Goal: Information Seeking & Learning: Learn about a topic

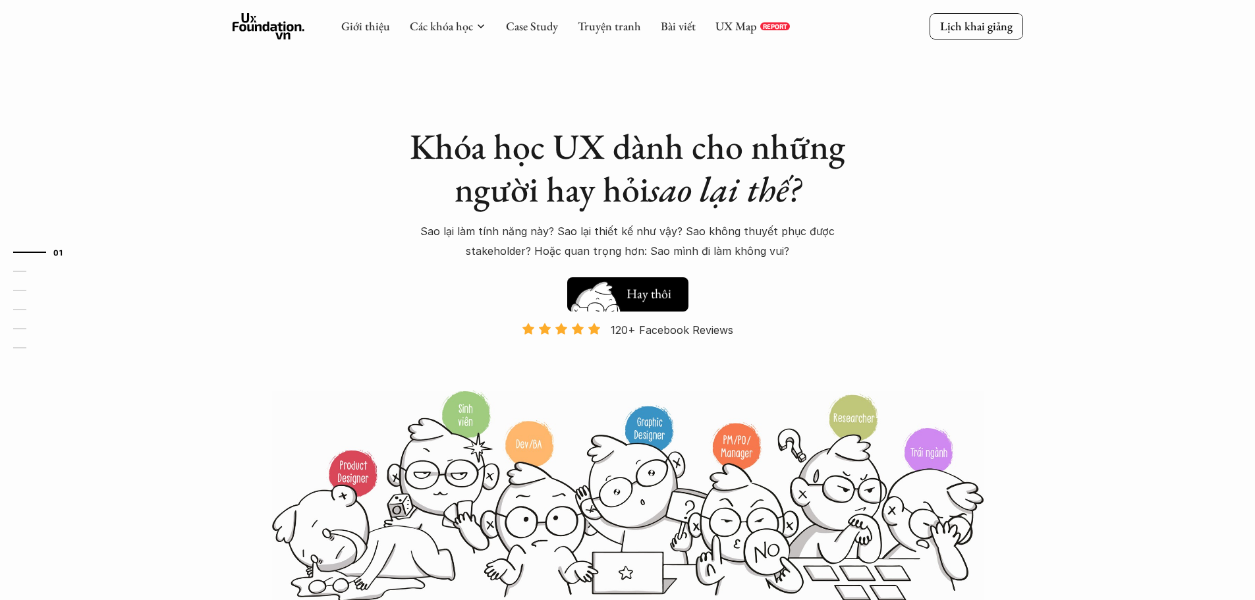
click at [677, 303] on button "Hay thôi Xem thử" at bounding box center [627, 294] width 121 height 34
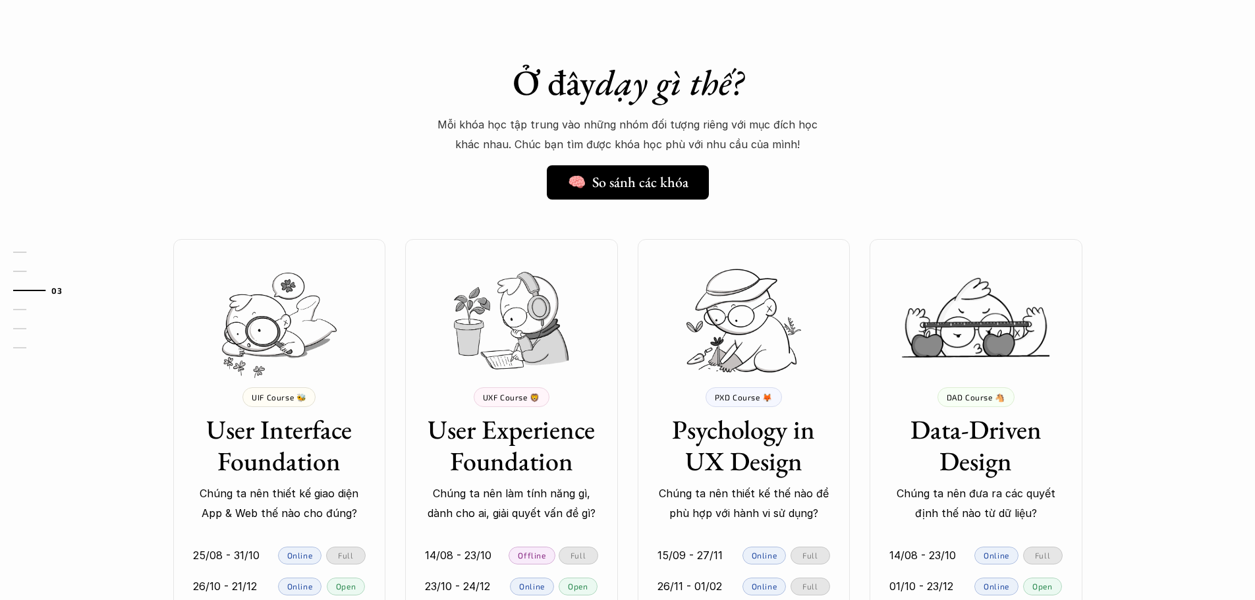
scroll to position [999, 0]
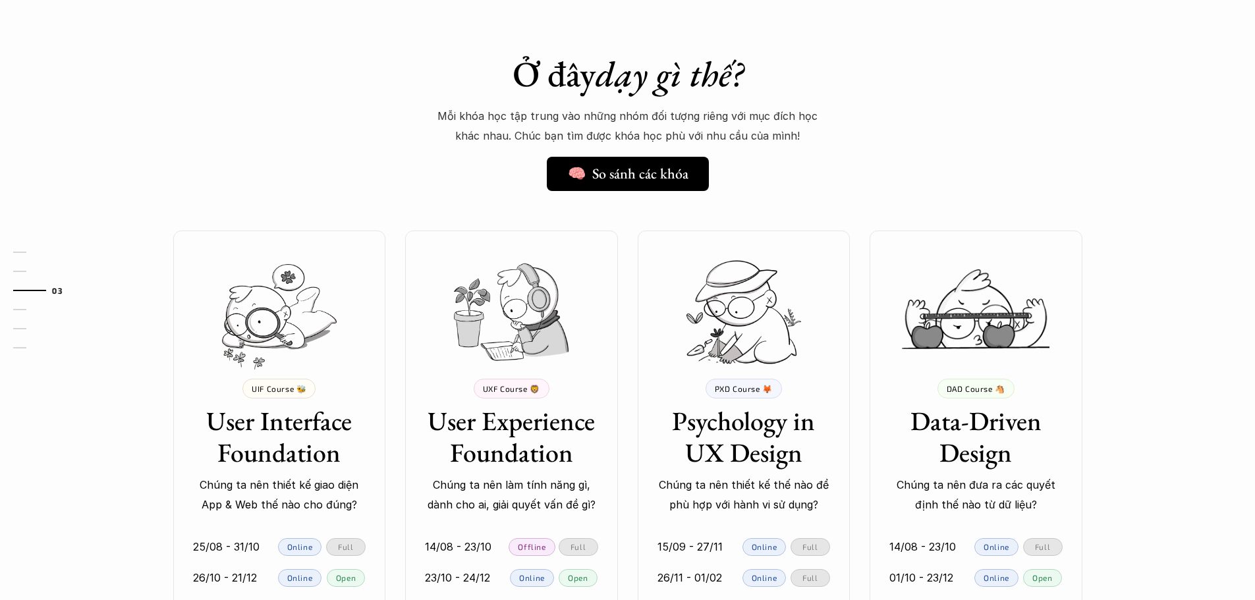
click at [229, 232] on div at bounding box center [279, 300] width 240 height 138
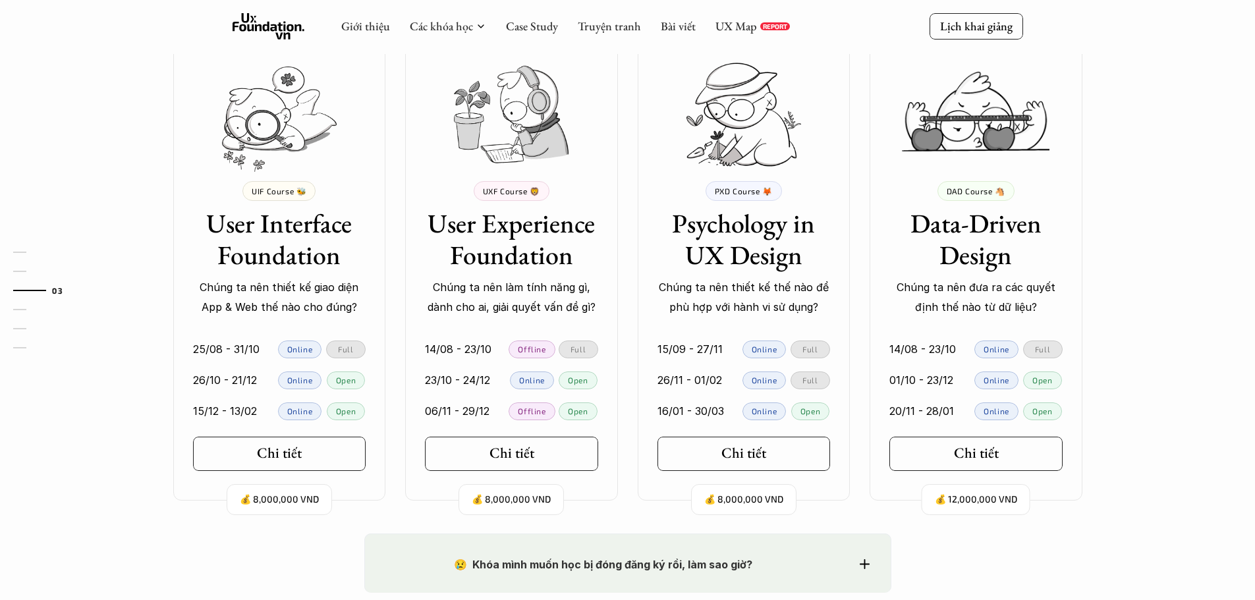
scroll to position [1065, 0]
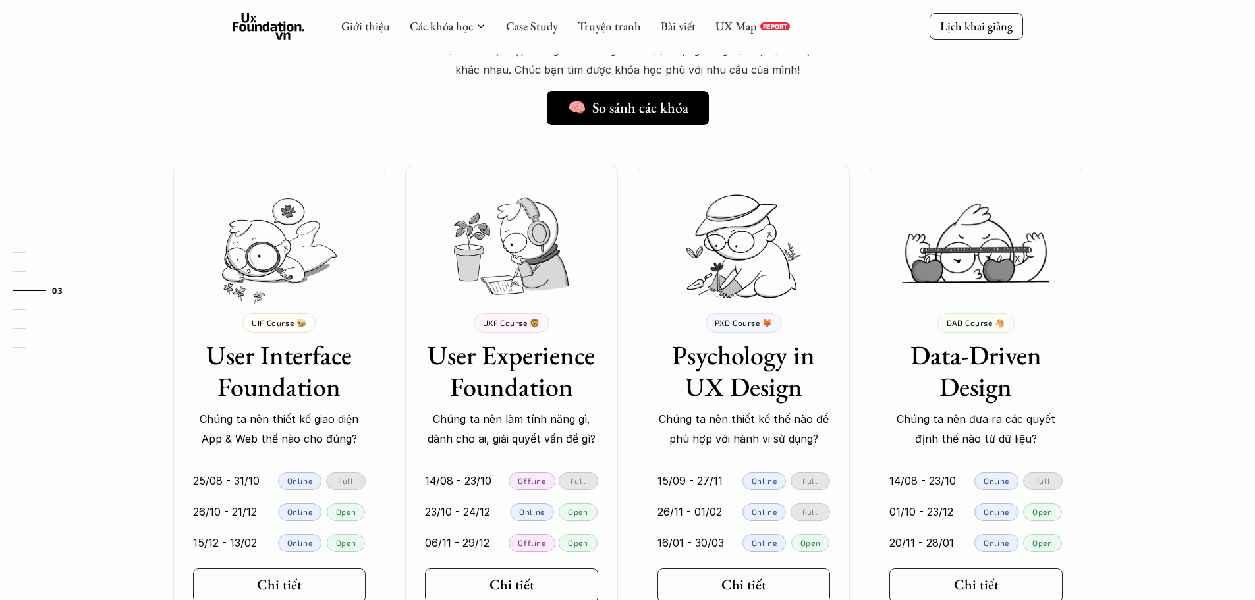
click at [630, 318] on div "💰 8,000,000 VND UIF Course 🐝 User Interface Foundation Chúng ta nên thiết kế gi…" at bounding box center [628, 399] width 949 height 468
drag, startPoint x: 0, startPoint y: 74, endPoint x: 0, endPoint y: 117, distance: 42.2
click at [0, 113] on div "01 02 03 04 05 06" at bounding box center [66, 300] width 132 height 600
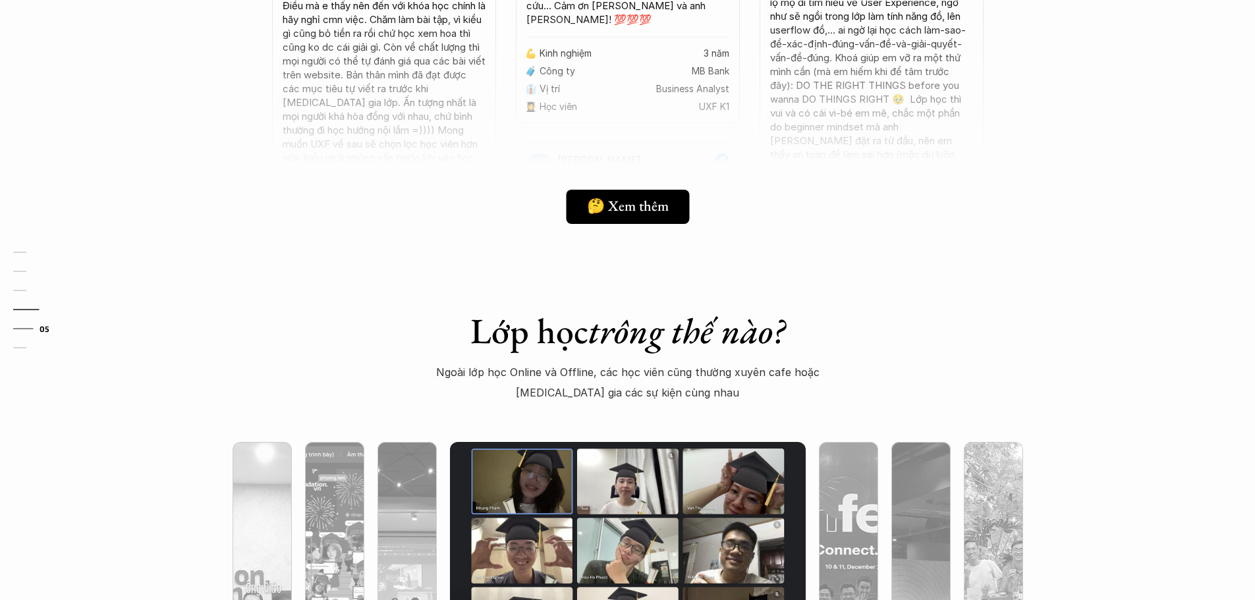
scroll to position [3305, 0]
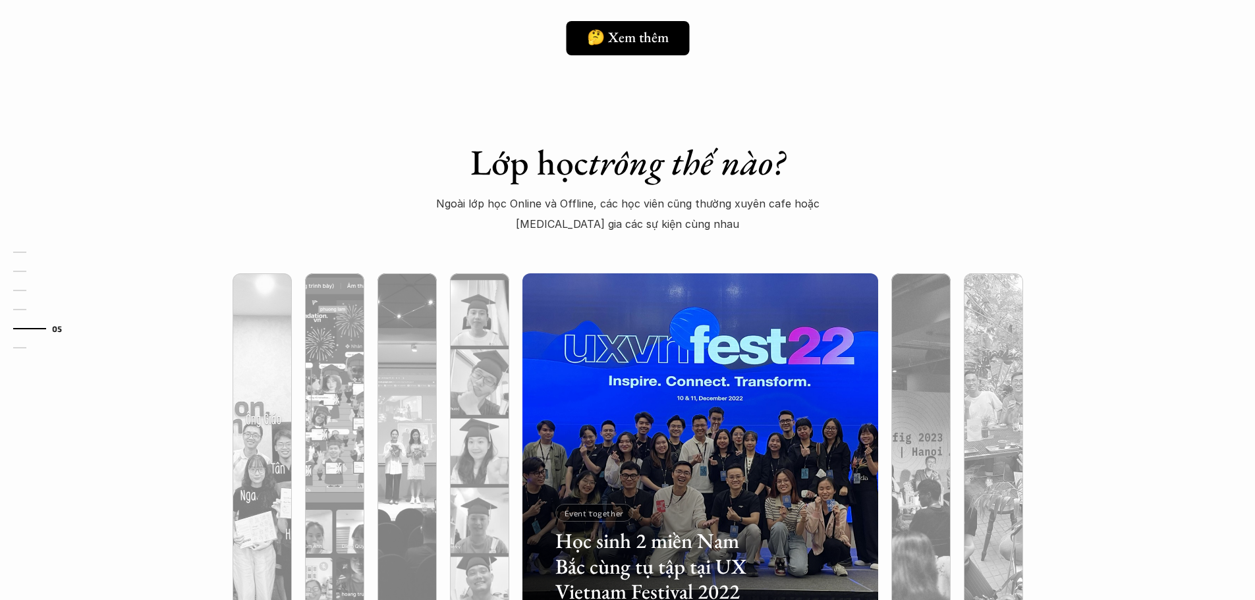
drag, startPoint x: 20, startPoint y: 32, endPoint x: 0, endPoint y: 40, distance: 21.1
click at [0, 38] on div "01 02 03 04 05 06" at bounding box center [66, 300] width 132 height 600
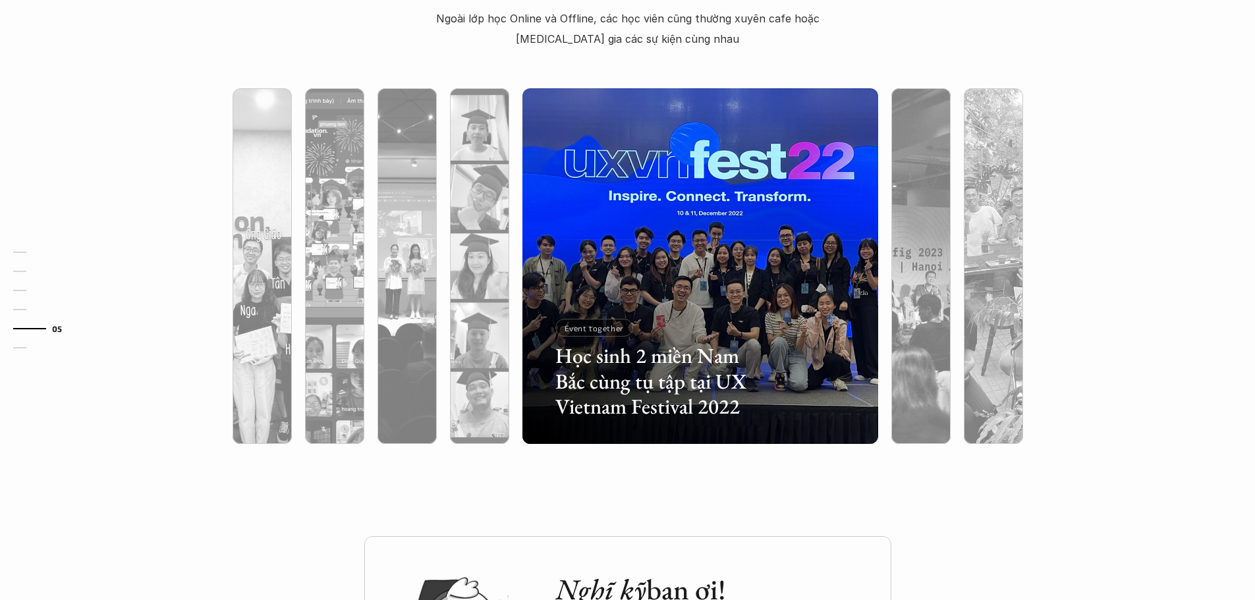
scroll to position [3503, 0]
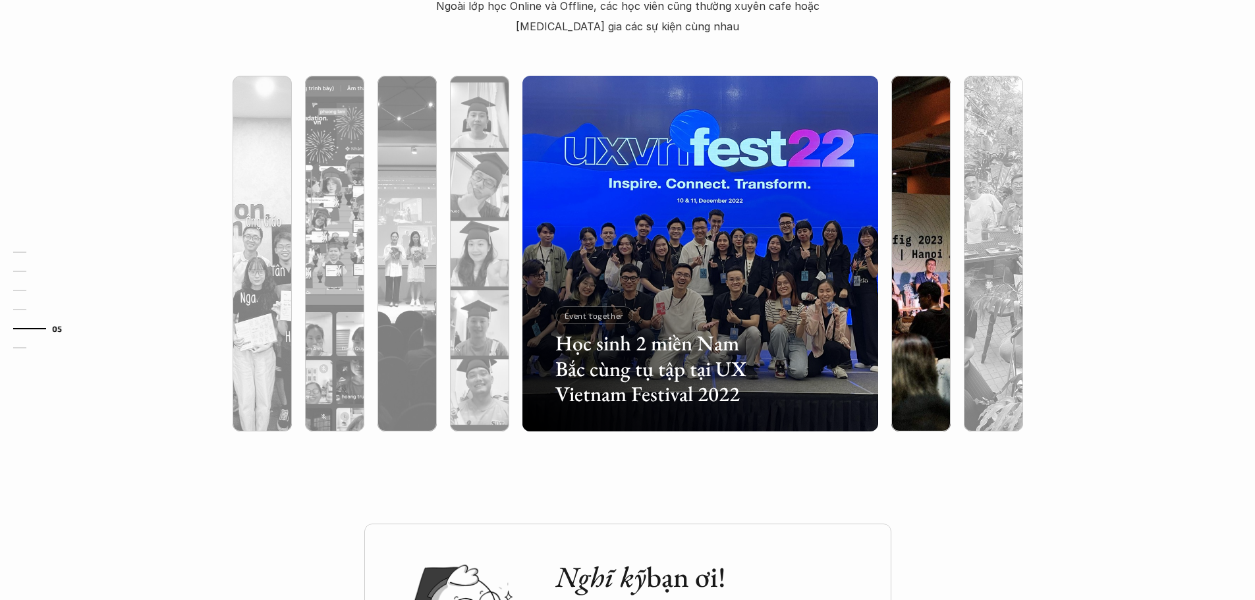
click at [914, 290] on div at bounding box center [920, 324] width 59 height 215
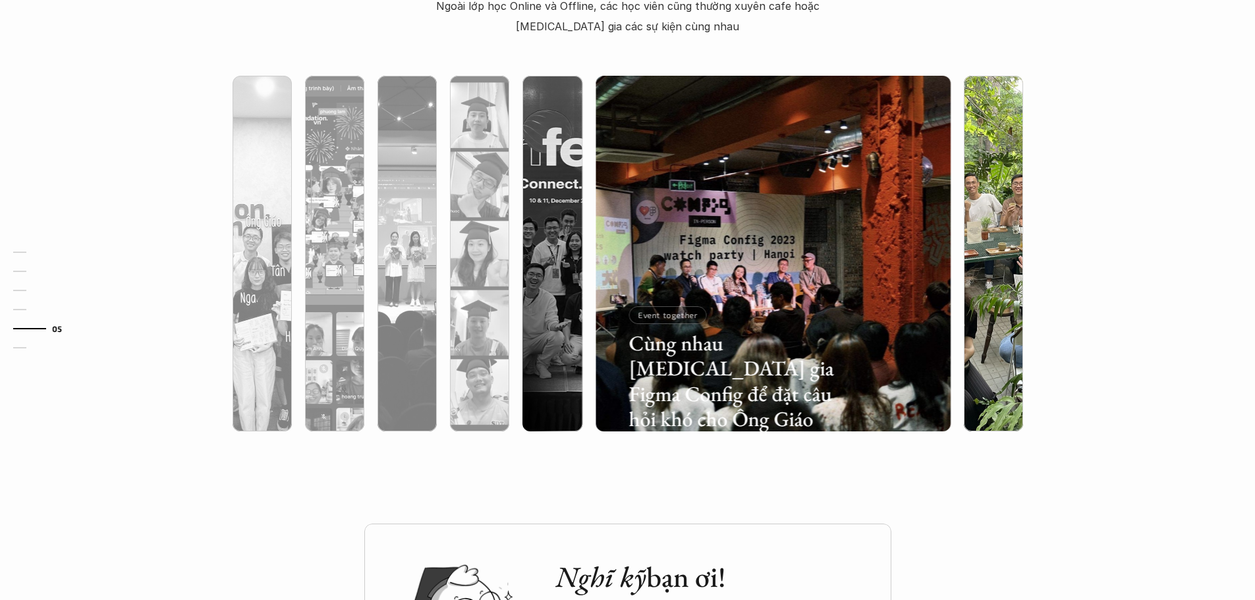
click at [988, 269] on div at bounding box center [993, 324] width 59 height 215
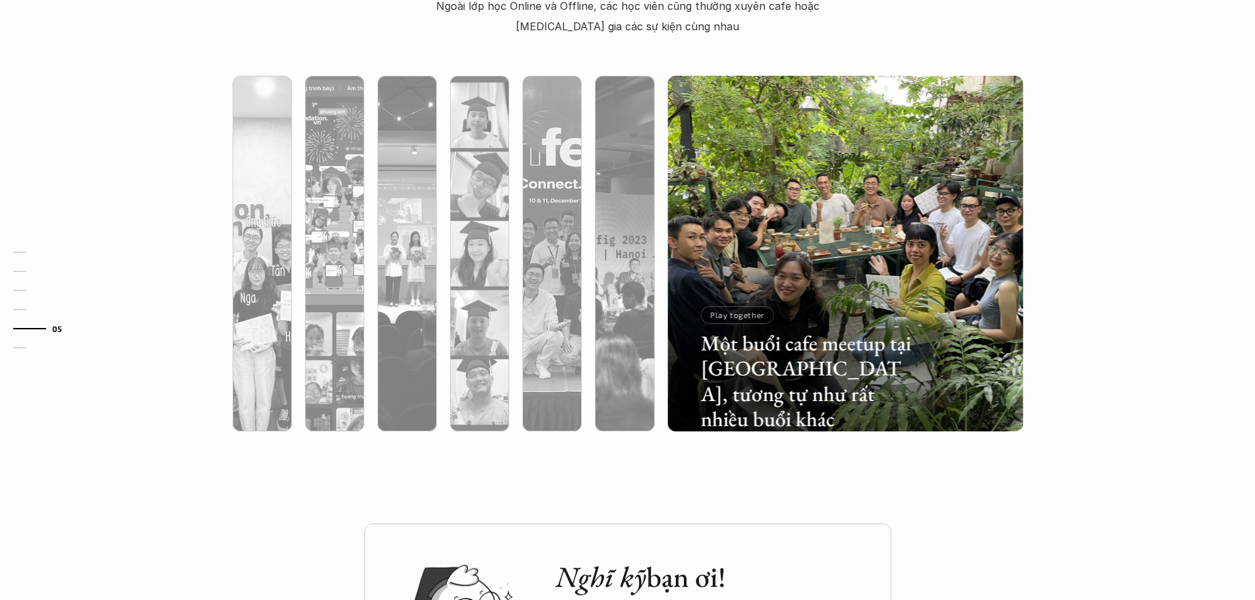
click at [744, 482] on div "Lớp học trông thế nào? Ngoài lớp học Online và Offline, các học viên cũng thườn…" at bounding box center [627, 200] width 1255 height 647
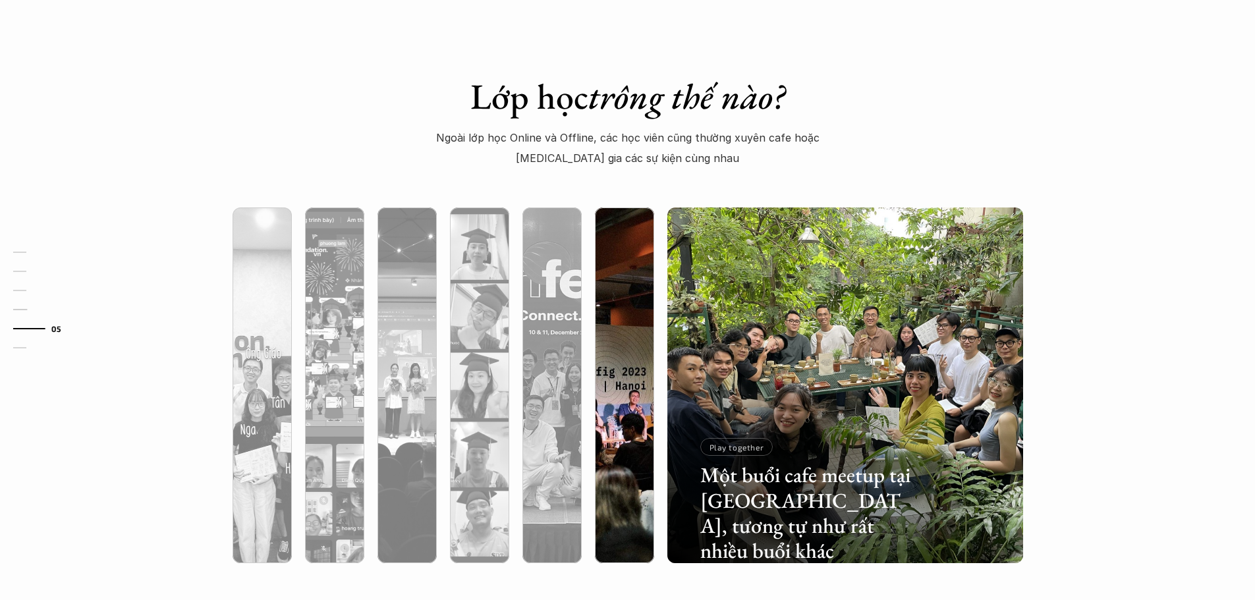
scroll to position [3767, 0]
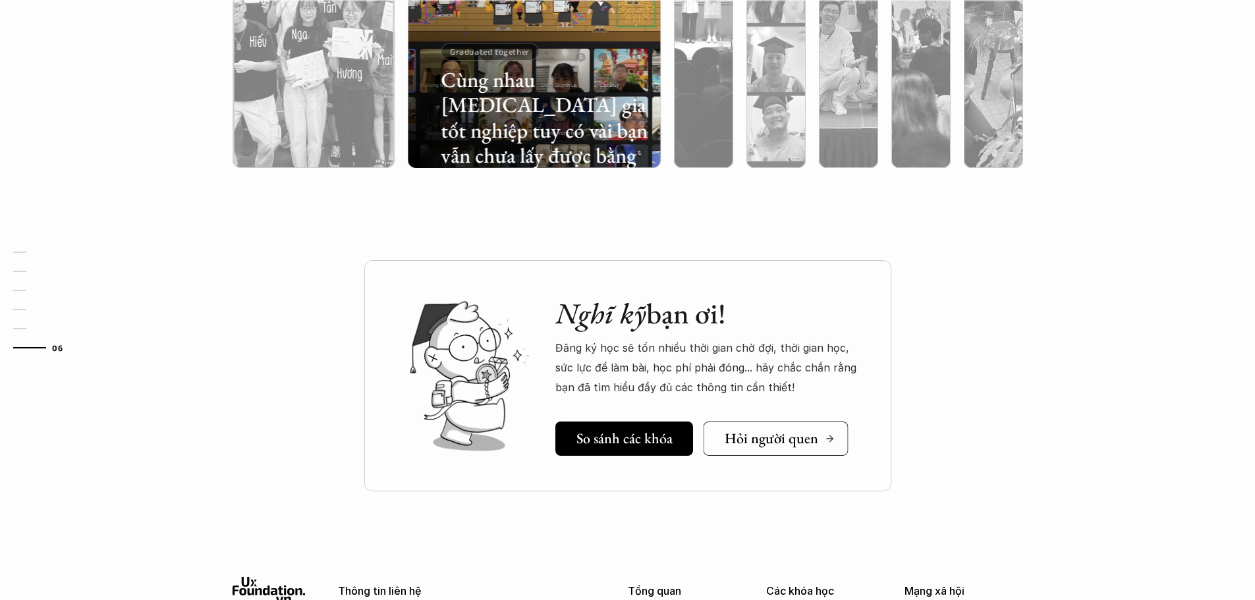
click at [755, 443] on h5 "Hỏi người quen" at bounding box center [771, 438] width 94 height 17
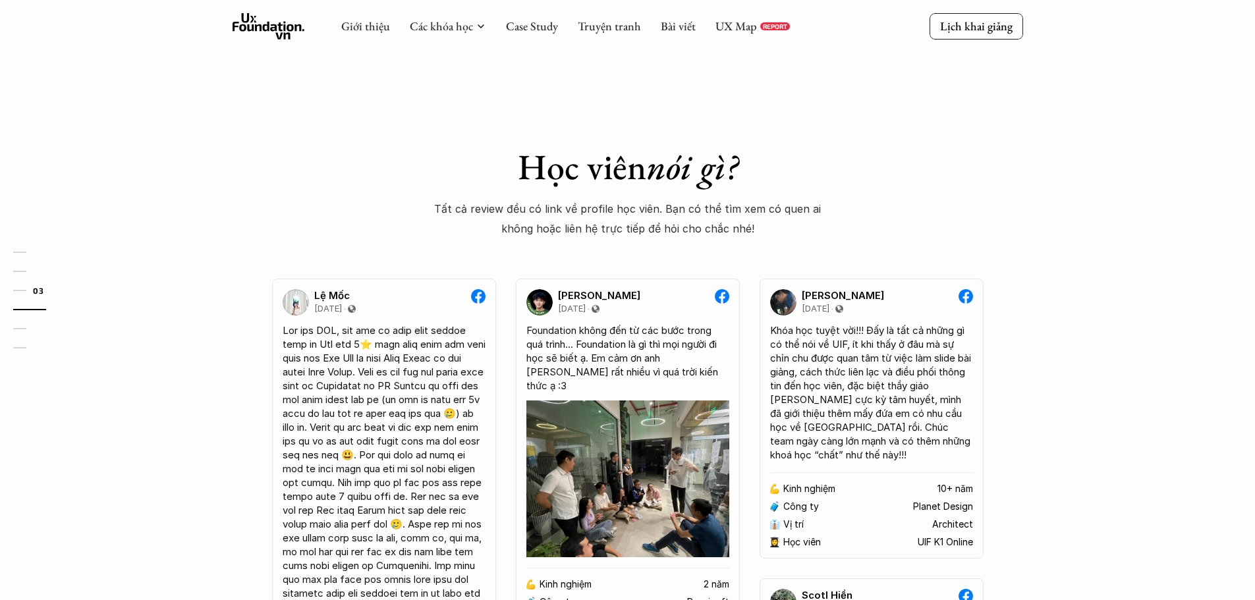
scroll to position [1527, 0]
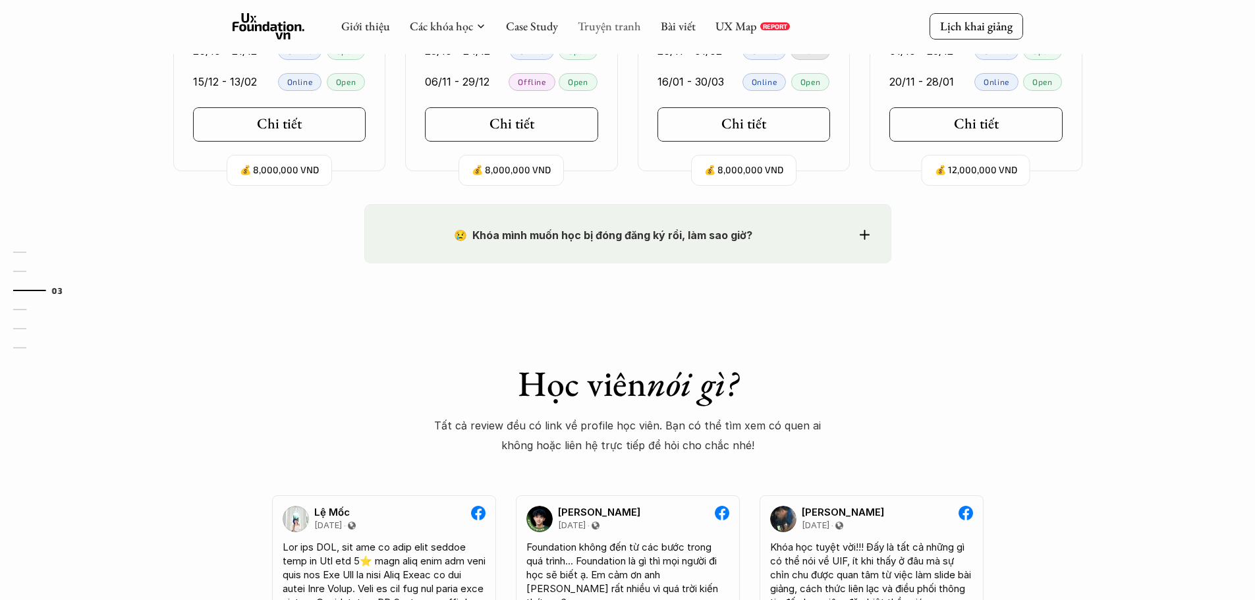
click at [619, 27] on link "Truyện tranh" at bounding box center [609, 25] width 63 height 15
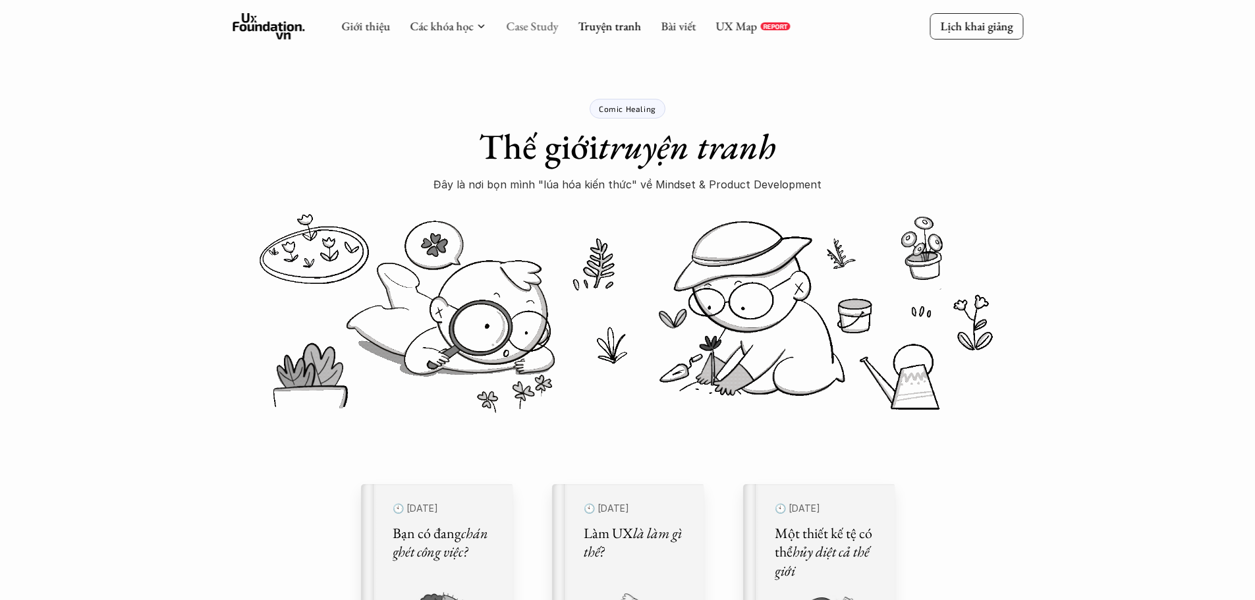
click at [552, 27] on link "Case Study" at bounding box center [532, 25] width 52 height 15
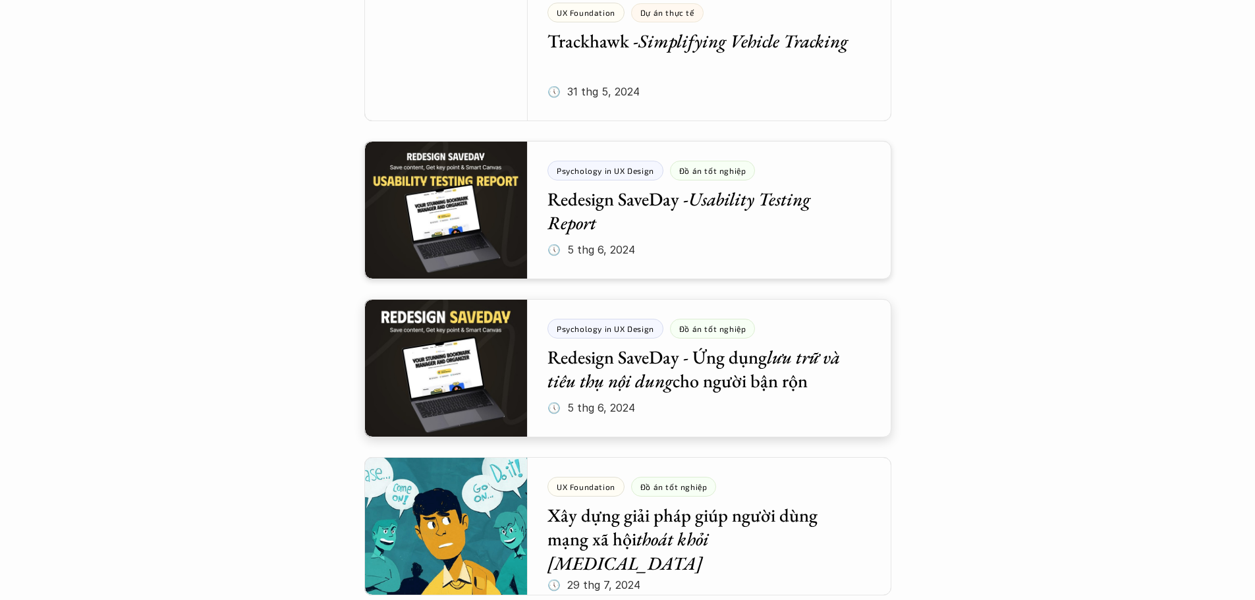
scroll to position [1186, 0]
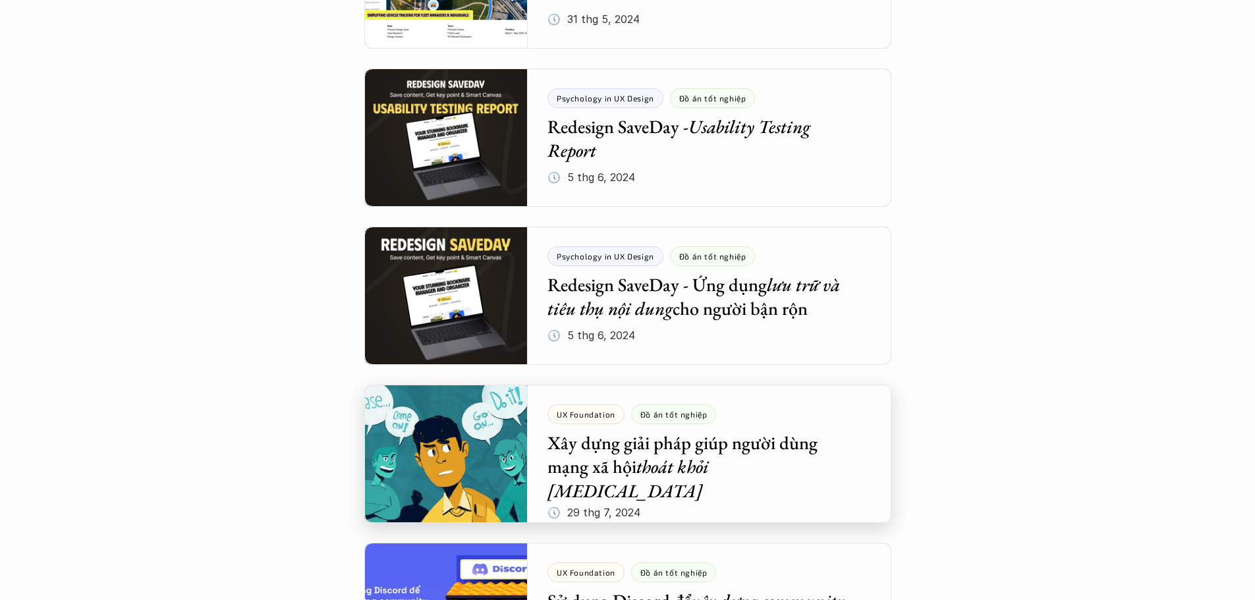
click at [507, 400] on div at bounding box center [627, 454] width 527 height 138
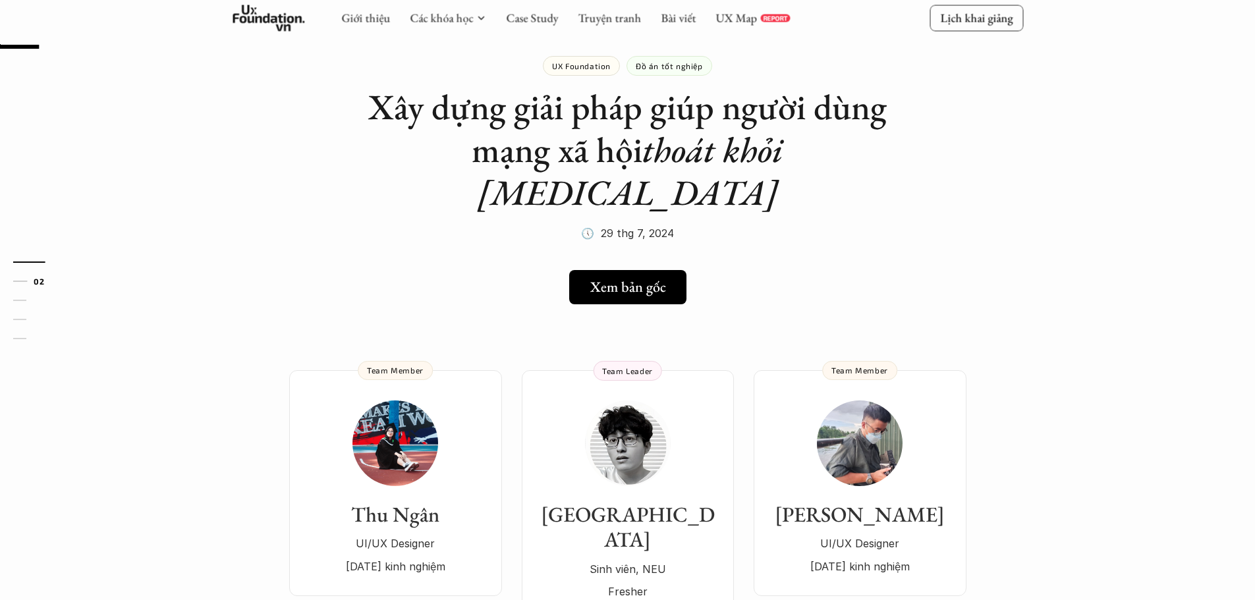
scroll to position [66, 0]
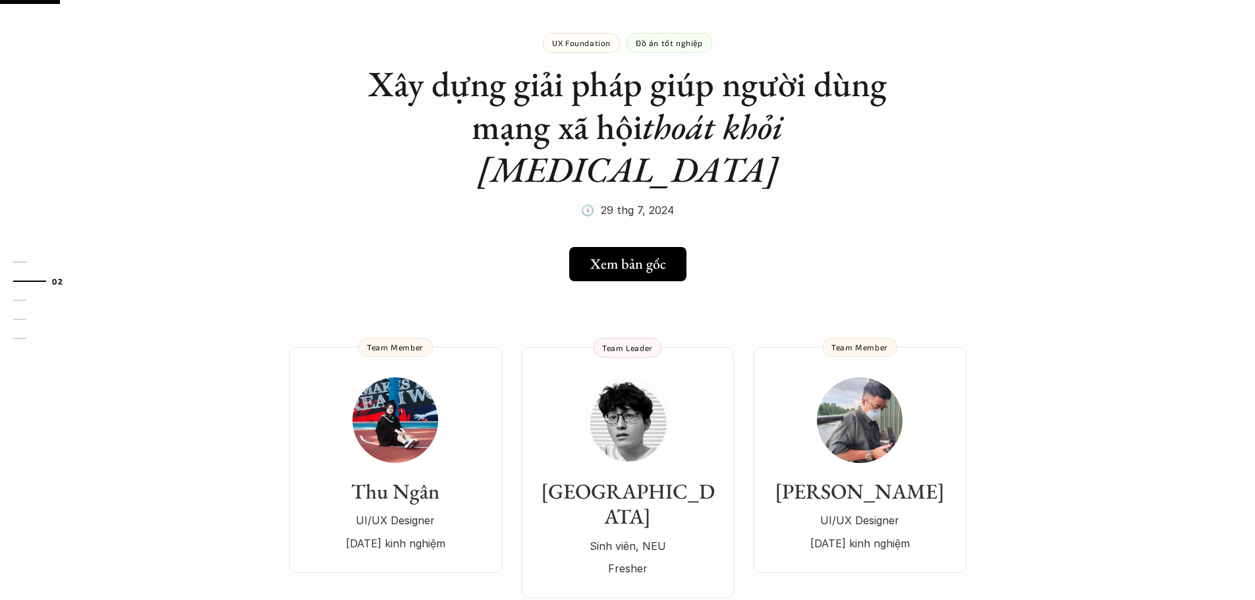
drag, startPoint x: 133, startPoint y: 244, endPoint x: 0, endPoint y: 220, distance: 135.2
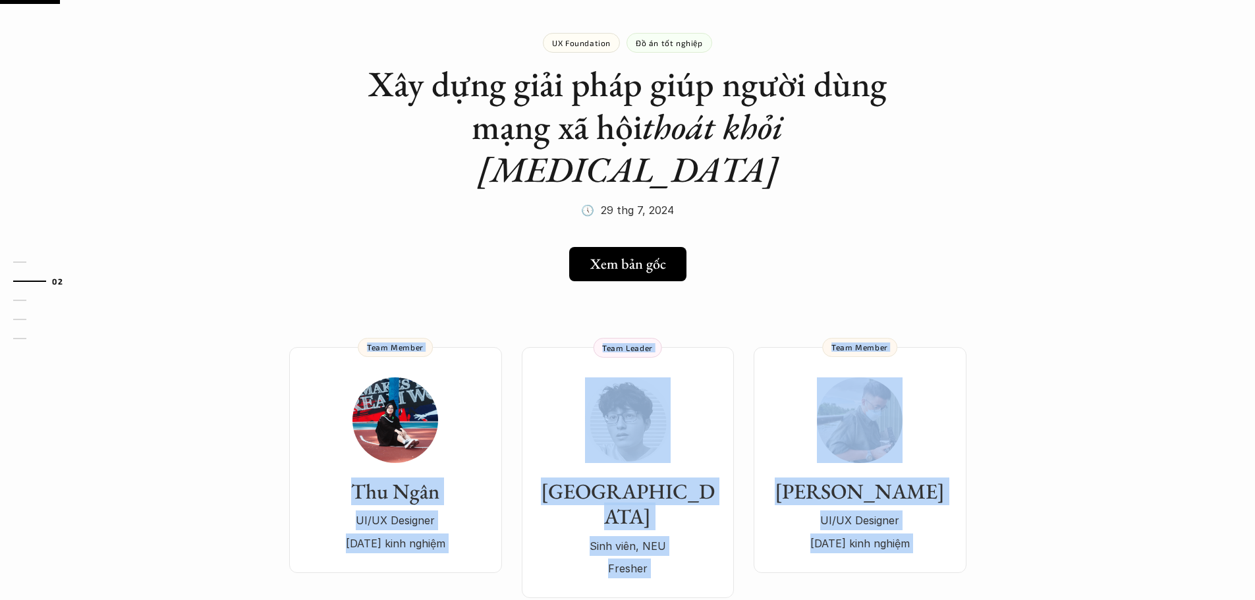
click at [92, 205] on div "01 02 03 04 05" at bounding box center [66, 300] width 132 height 600
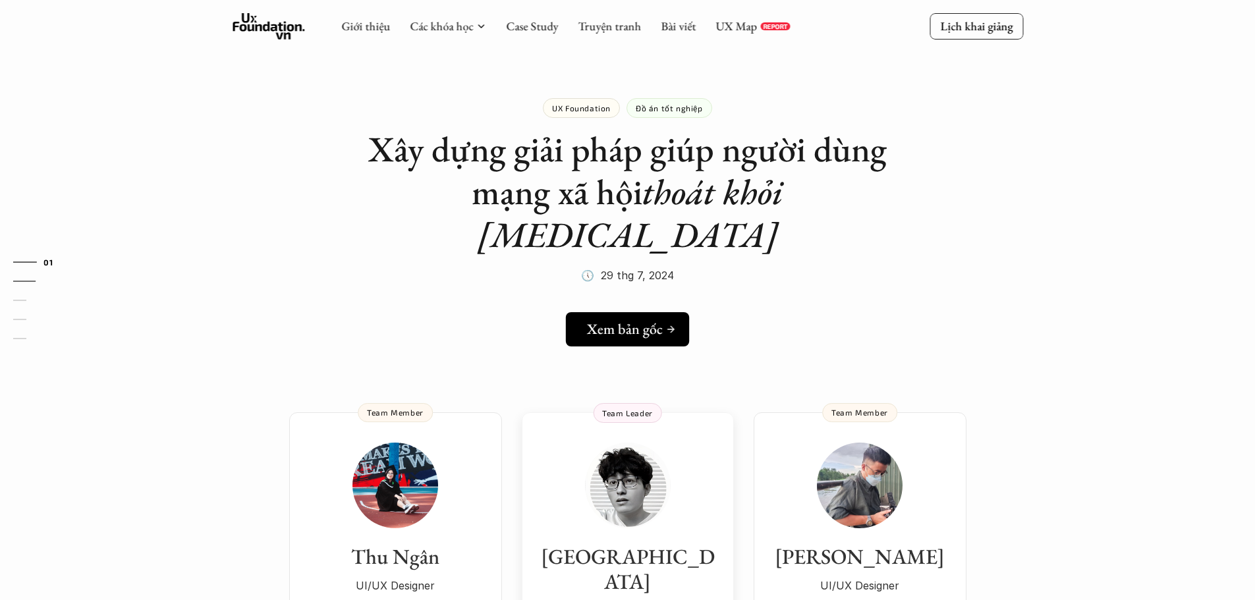
scroll to position [0, 0]
click at [423, 443] on img at bounding box center [395, 486] width 86 height 86
click at [635, 322] on h5 "Xem bản gốc" at bounding box center [628, 330] width 76 height 17
click at [601, 24] on link "Truyện tranh" at bounding box center [609, 25] width 63 height 15
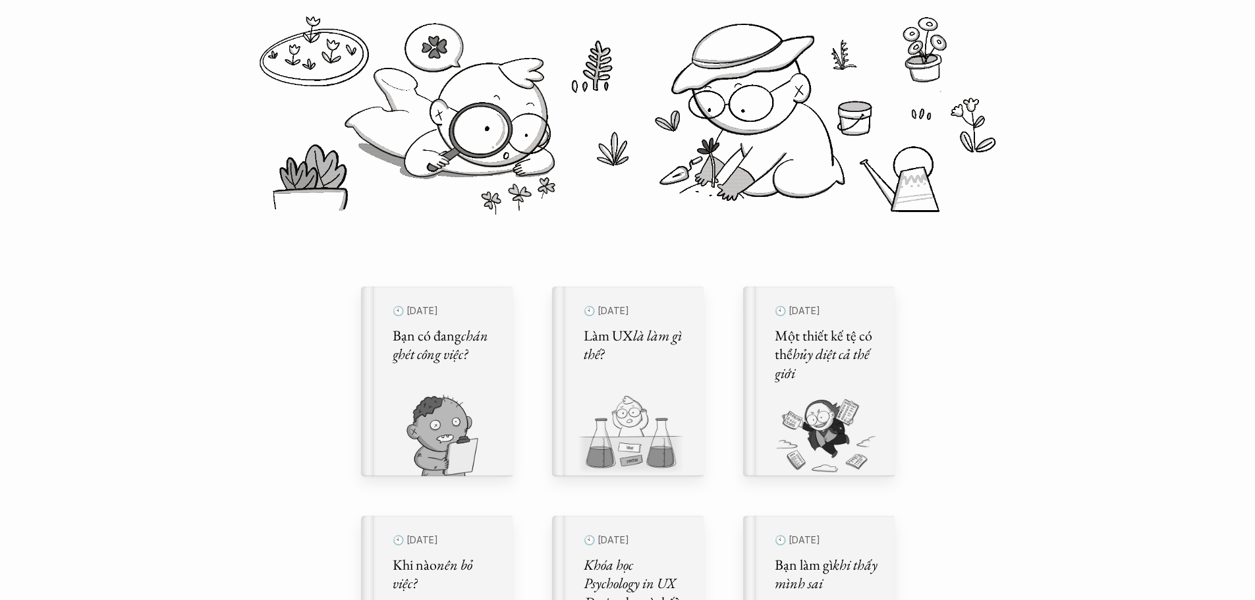
scroll to position [395, 0]
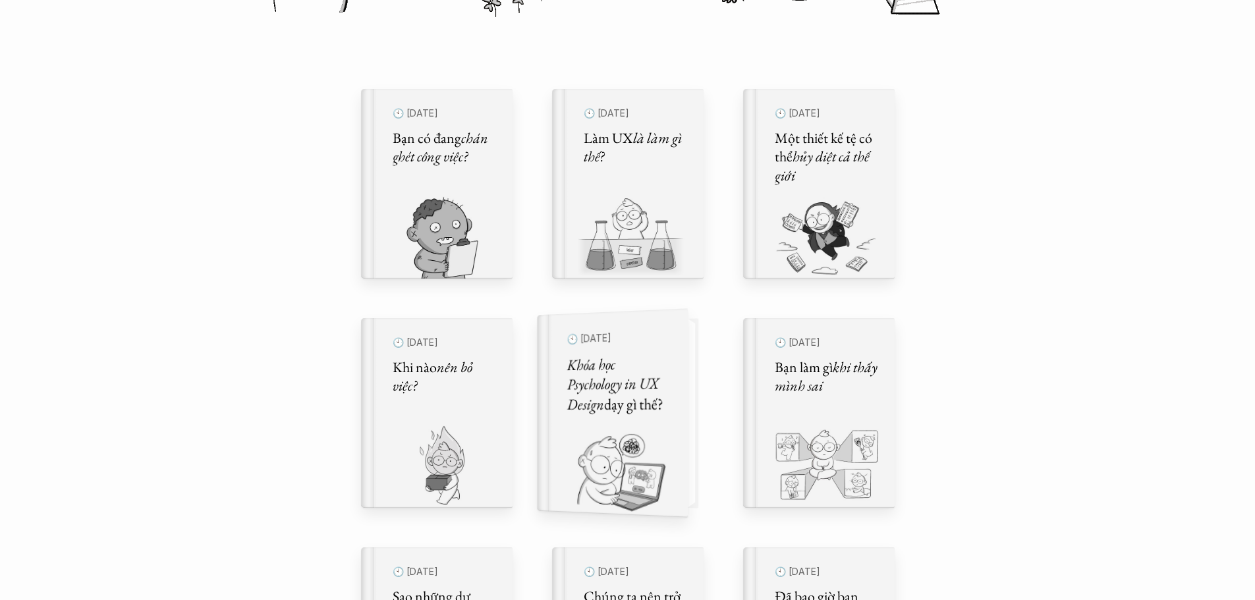
click at [654, 381] on em "Khóa học Psychology in UX Design" at bounding box center [614, 384] width 95 height 61
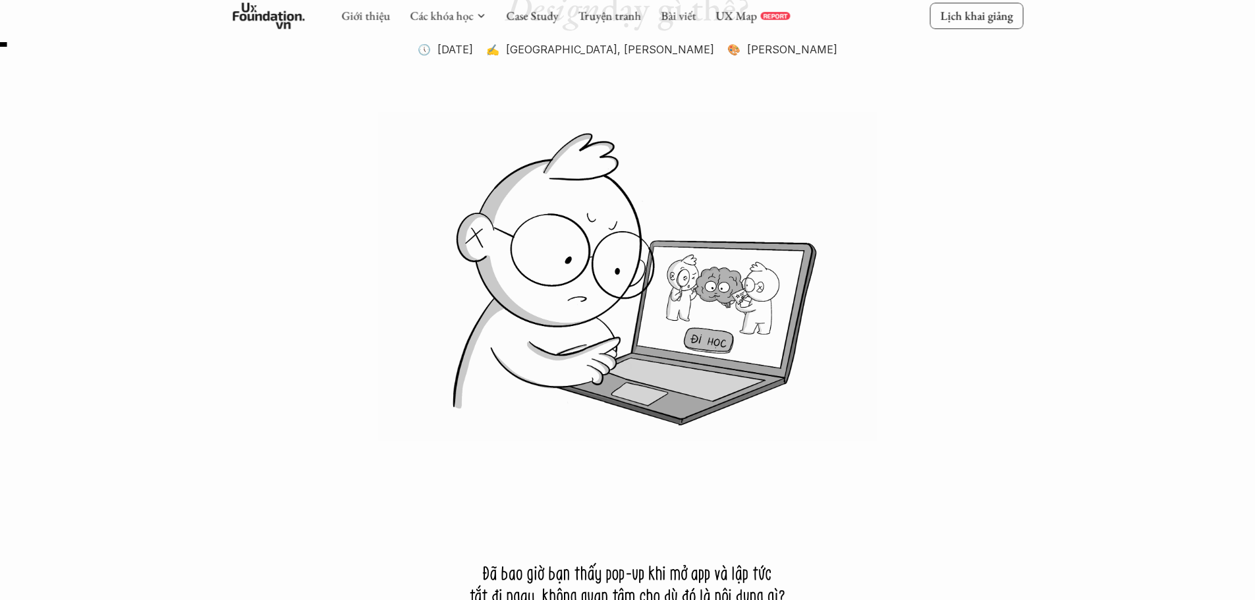
scroll to position [527, 0]
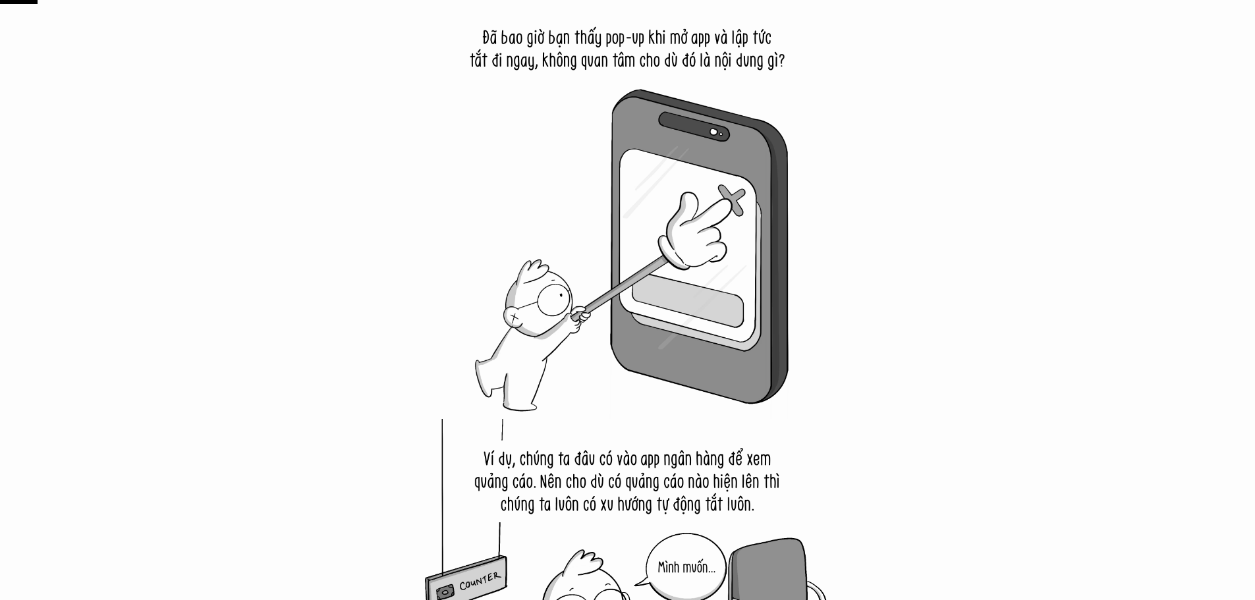
scroll to position [791, 0]
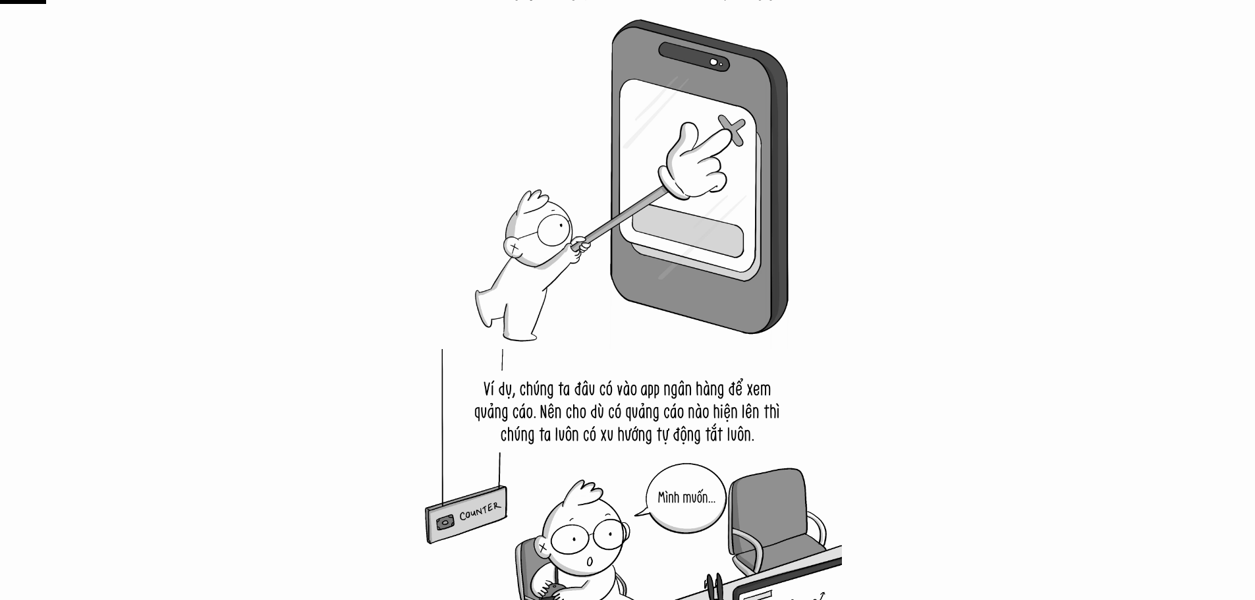
click at [438, 219] on img at bounding box center [628, 135] width 428 height 428
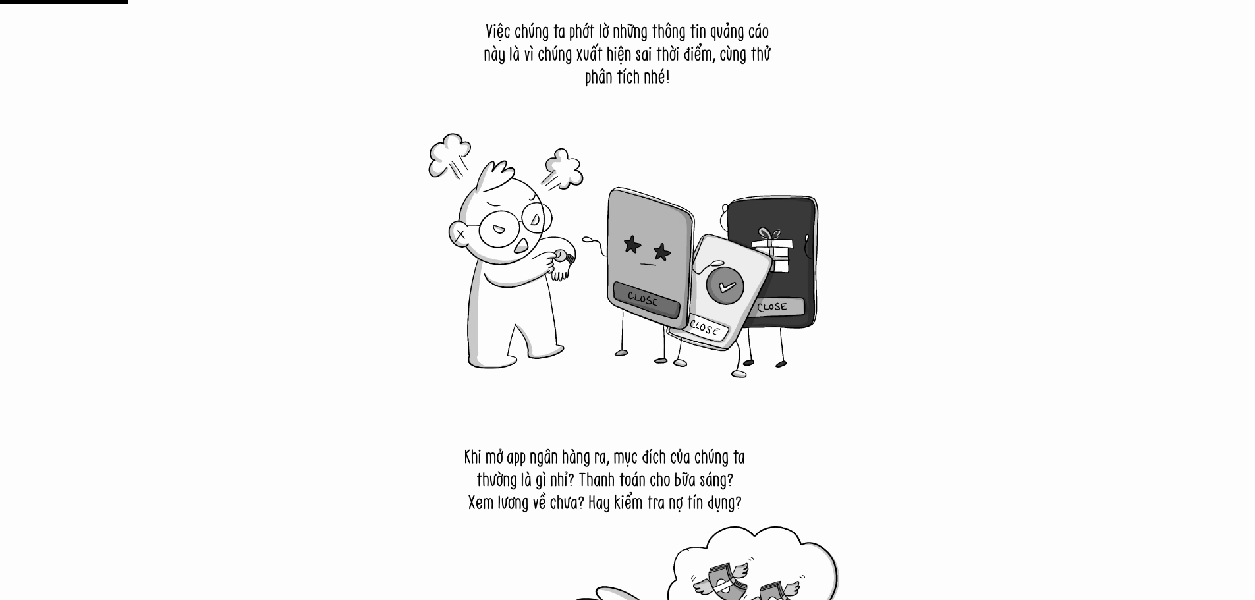
scroll to position [2042, 0]
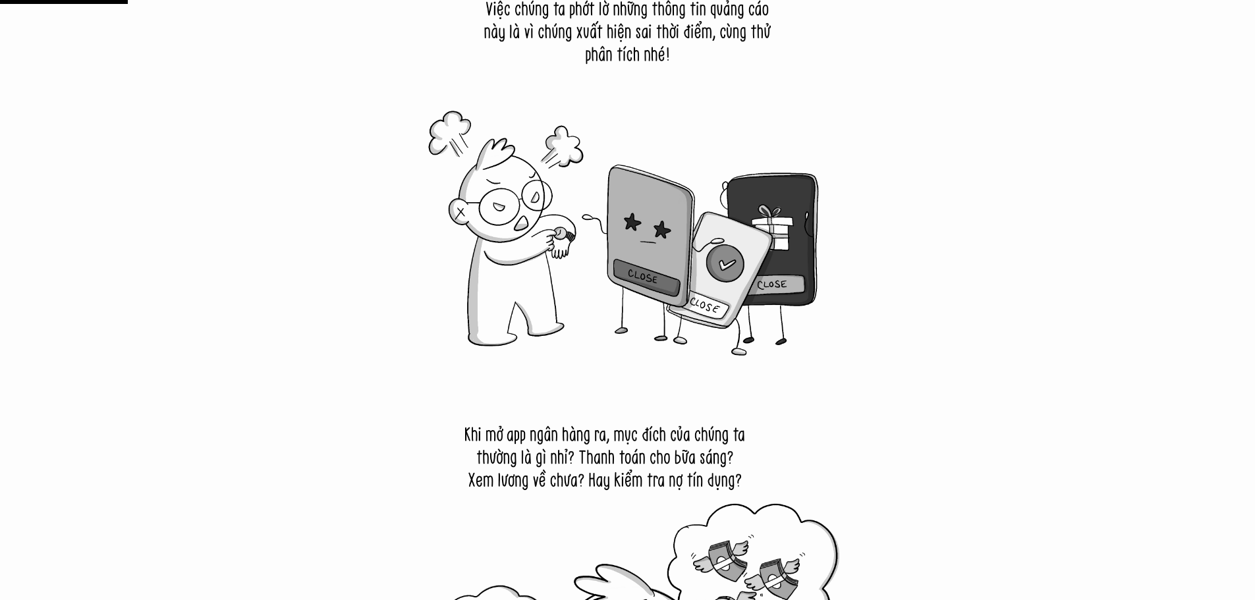
drag, startPoint x: 289, startPoint y: 240, endPoint x: 306, endPoint y: 237, distance: 17.3
drag, startPoint x: 0, startPoint y: 109, endPoint x: 113, endPoint y: 147, distance: 119.6
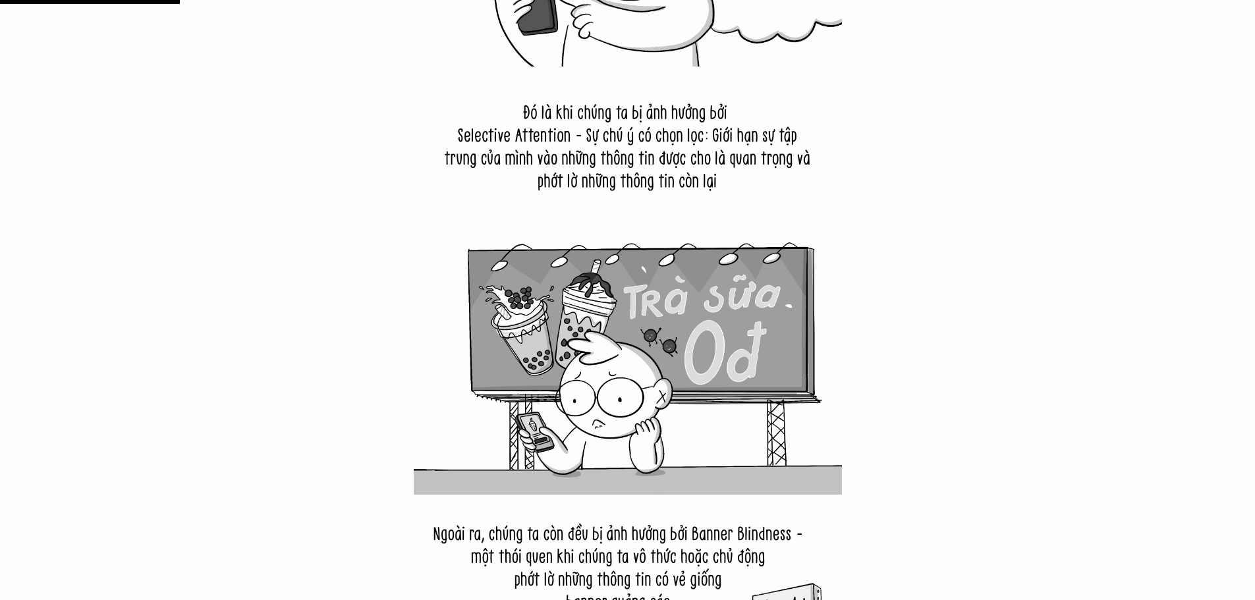
scroll to position [2899, 0]
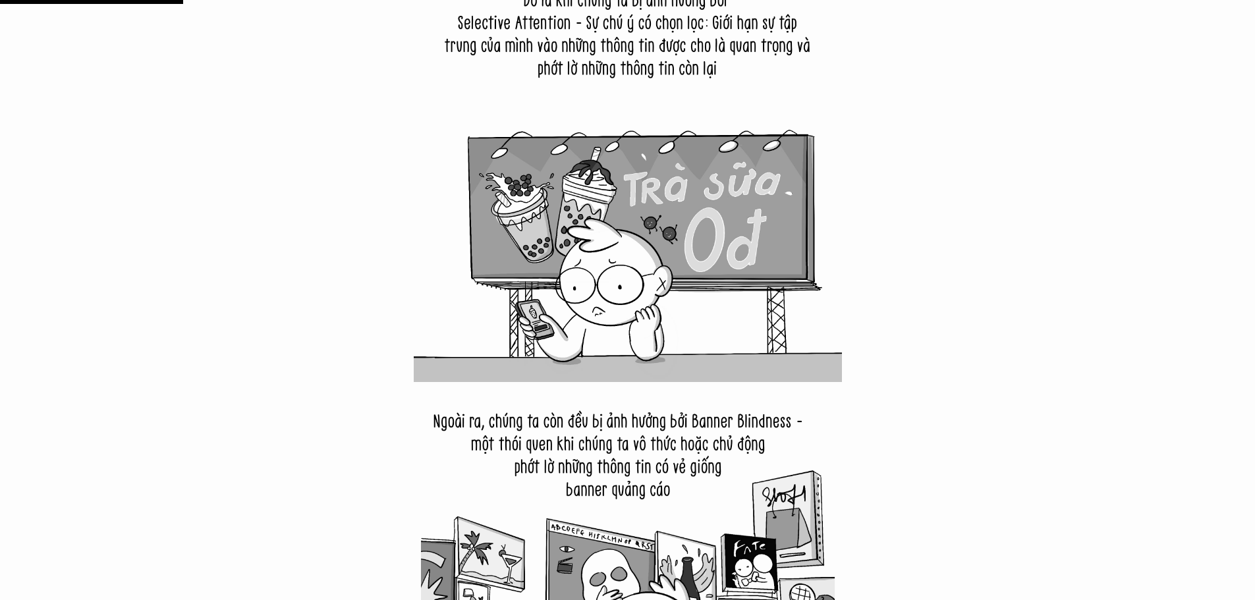
drag, startPoint x: 198, startPoint y: 322, endPoint x: 210, endPoint y: 322, distance: 11.9
drag, startPoint x: 167, startPoint y: 273, endPoint x: 136, endPoint y: 283, distance: 32.5
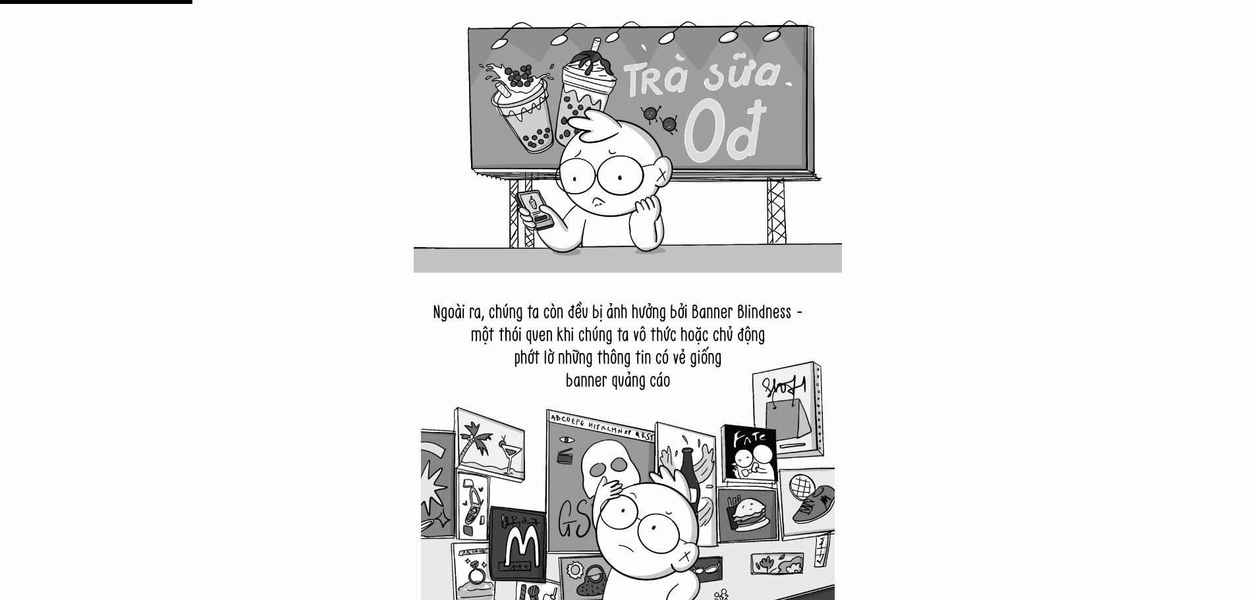
scroll to position [3097, 0]
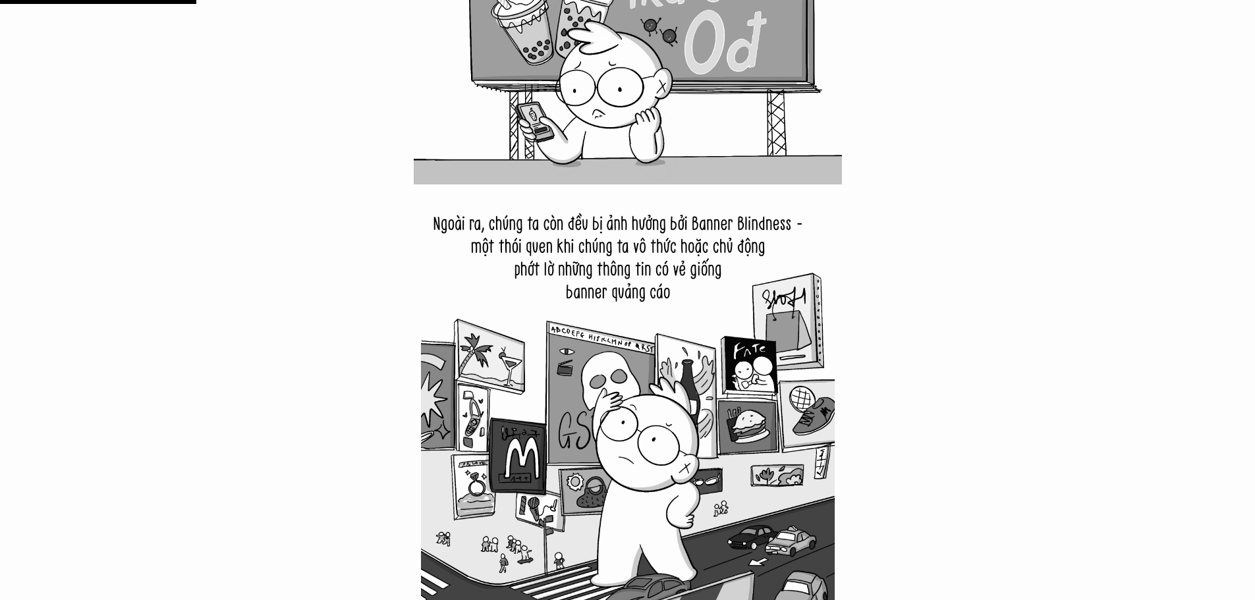
drag, startPoint x: 155, startPoint y: 274, endPoint x: 47, endPoint y: 254, distance: 110.0
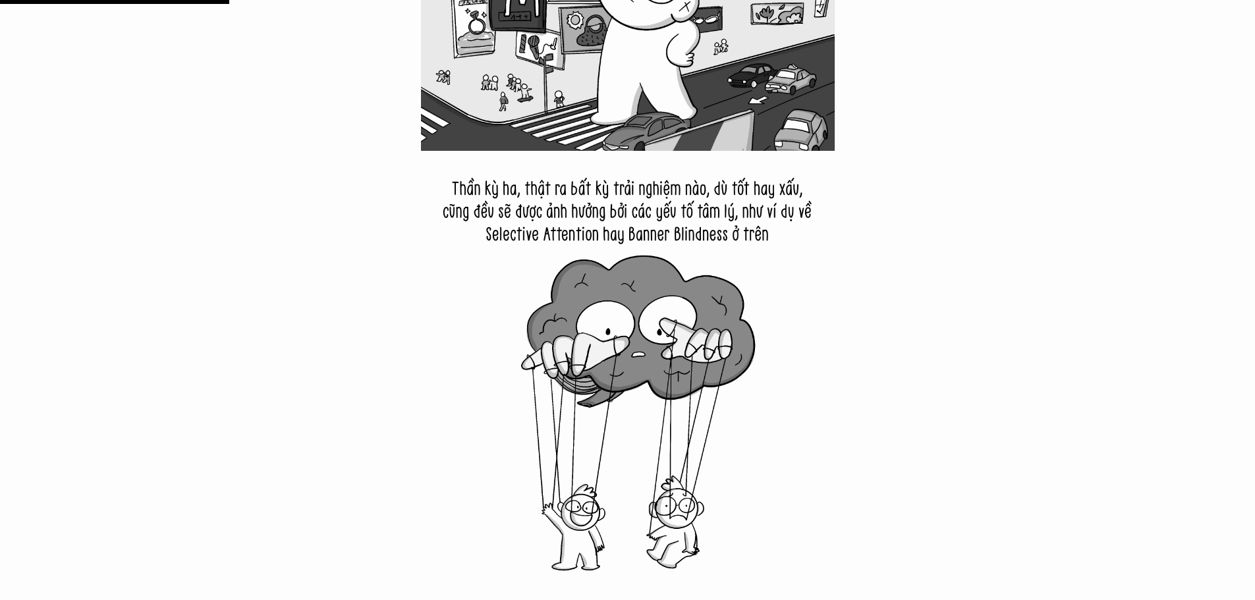
scroll to position [3690, 0]
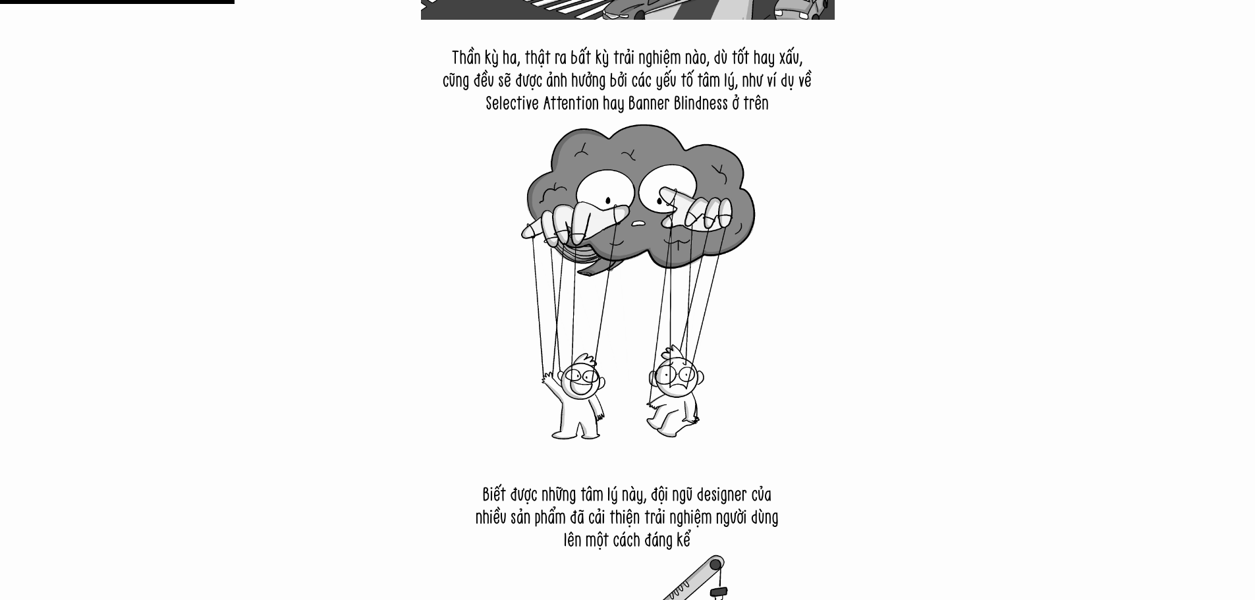
drag, startPoint x: 86, startPoint y: 349, endPoint x: 27, endPoint y: 332, distance: 61.7
drag, startPoint x: 27, startPoint y: 332, endPoint x: 0, endPoint y: 283, distance: 56.3
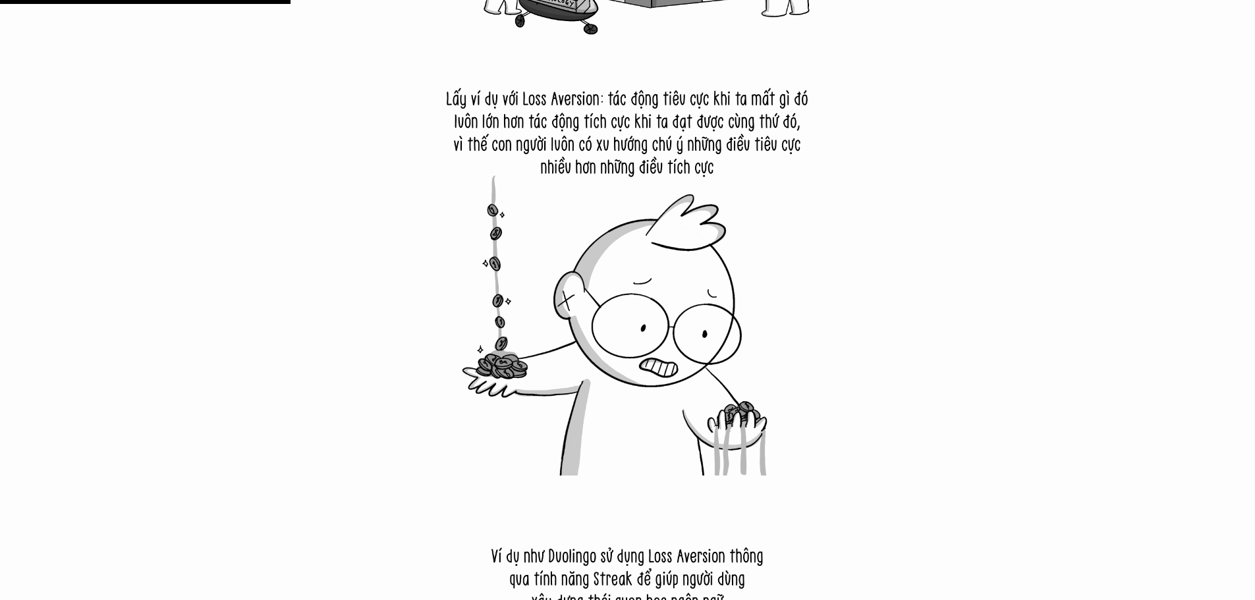
scroll to position [4546, 0]
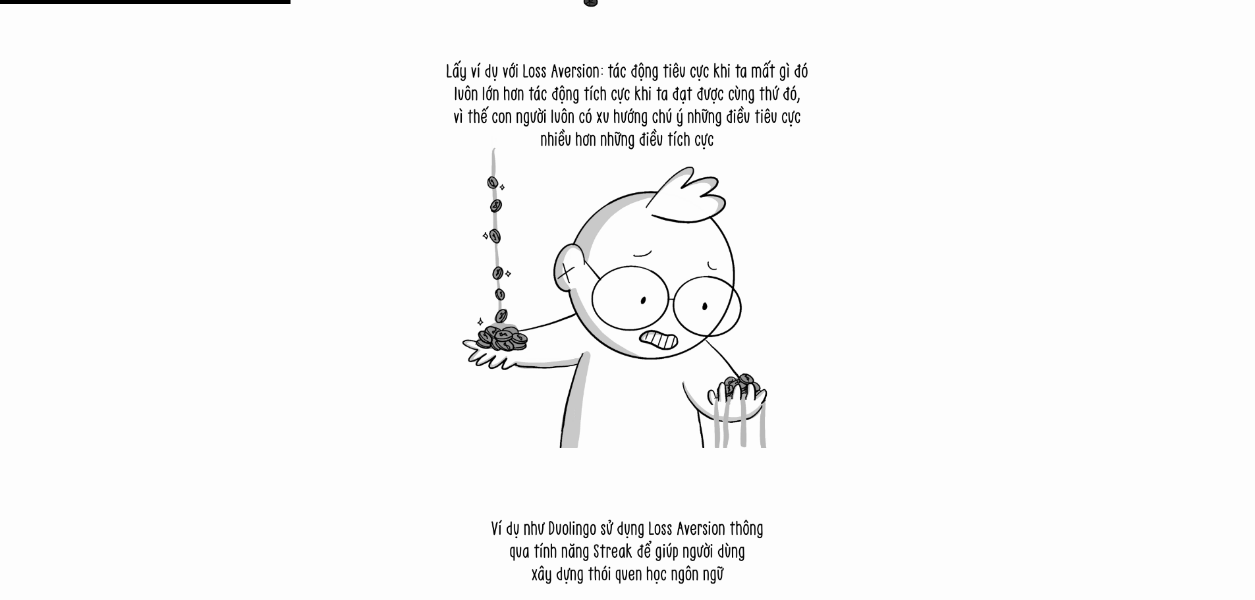
drag, startPoint x: 0, startPoint y: 176, endPoint x: 5, endPoint y: 198, distance: 22.2
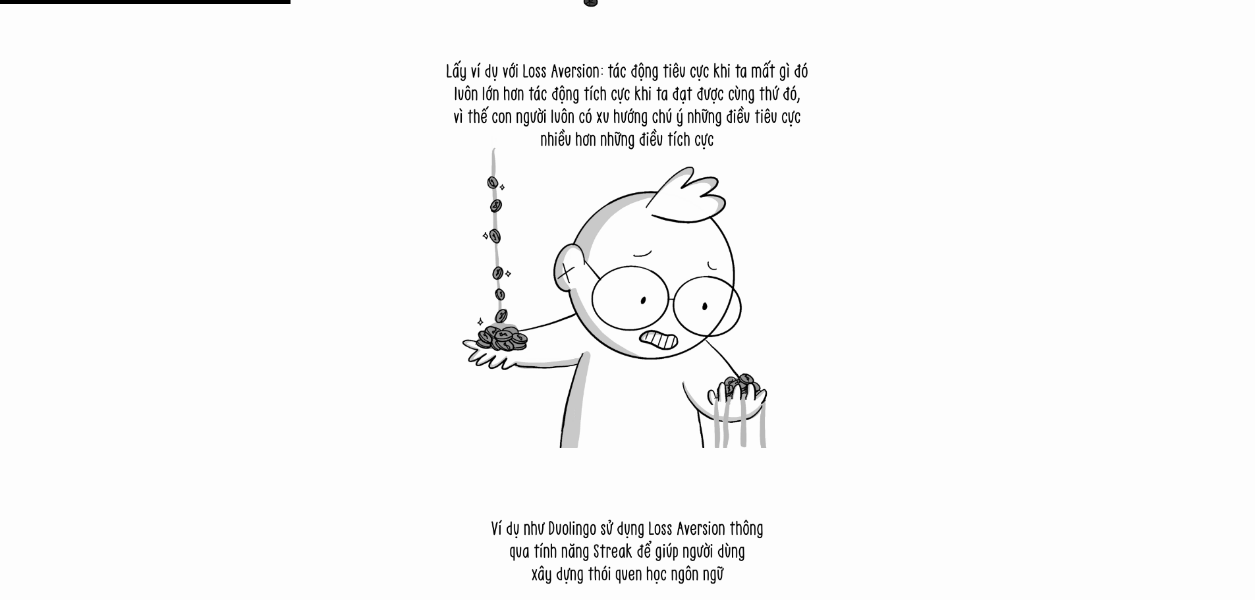
scroll to position [4810, 0]
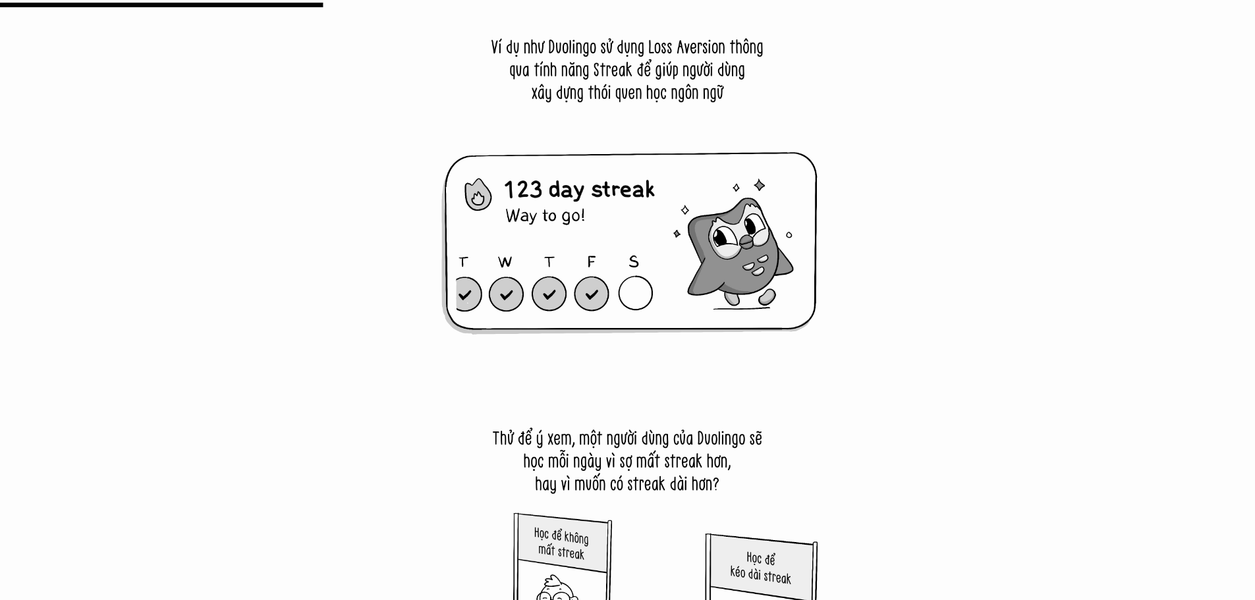
scroll to position [5007, 0]
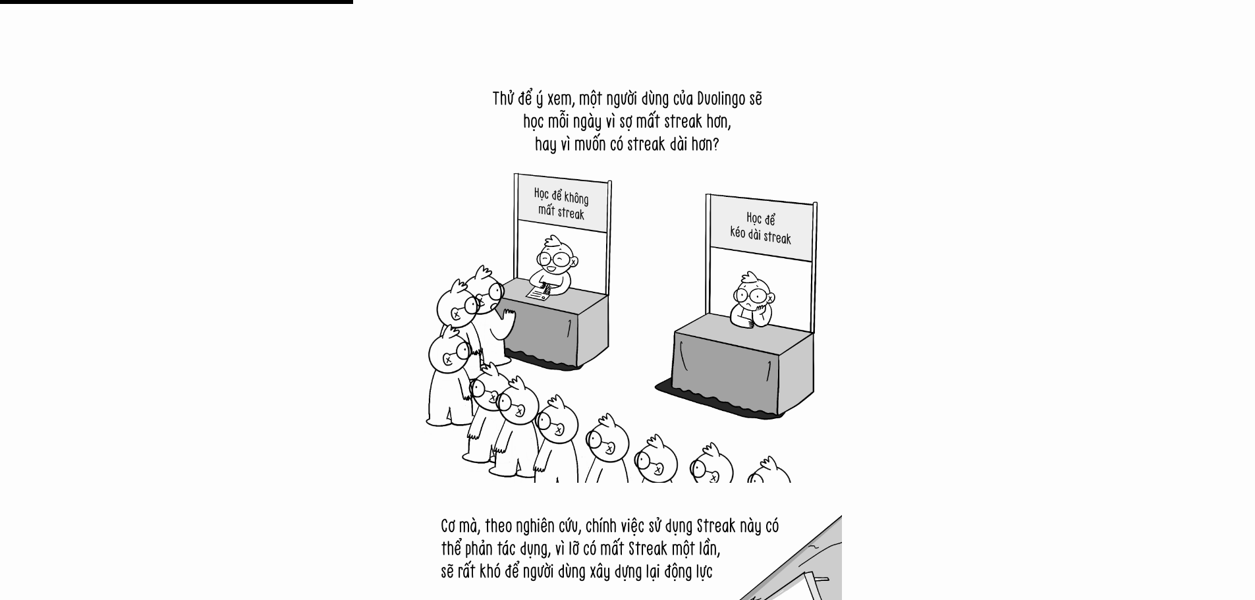
scroll to position [5534, 0]
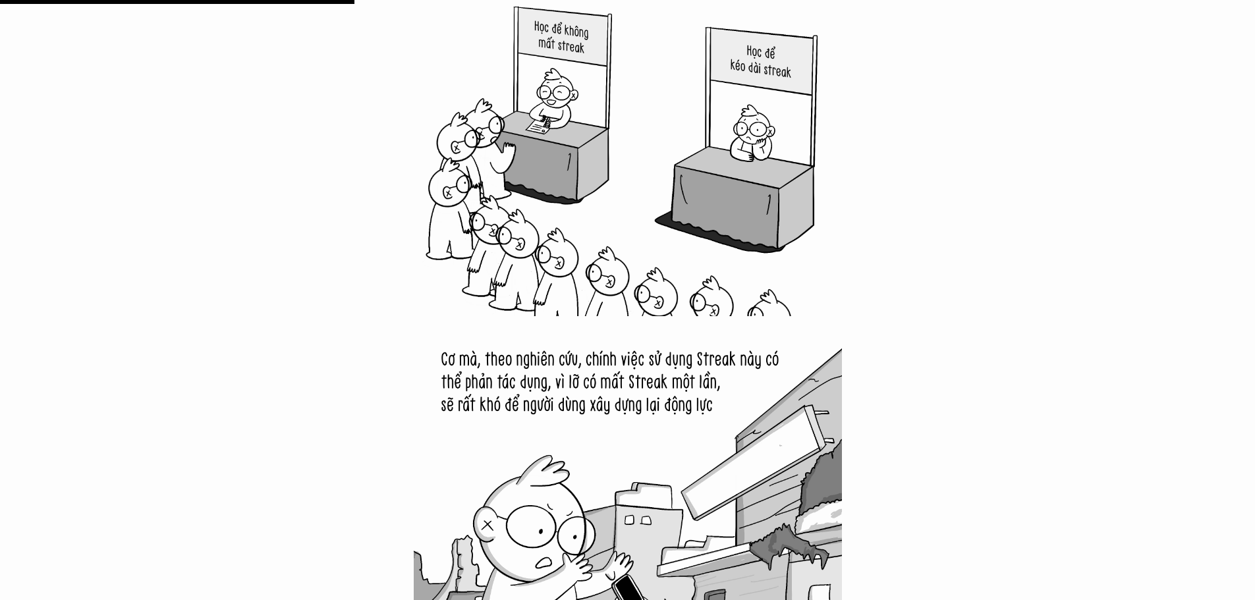
drag, startPoint x: 1, startPoint y: 152, endPoint x: 94, endPoint y: 119, distance: 99.2
drag, startPoint x: 94, startPoint y: 119, endPoint x: 67, endPoint y: 184, distance: 70.6
drag, startPoint x: 72, startPoint y: 182, endPoint x: 0, endPoint y: 113, distance: 100.2
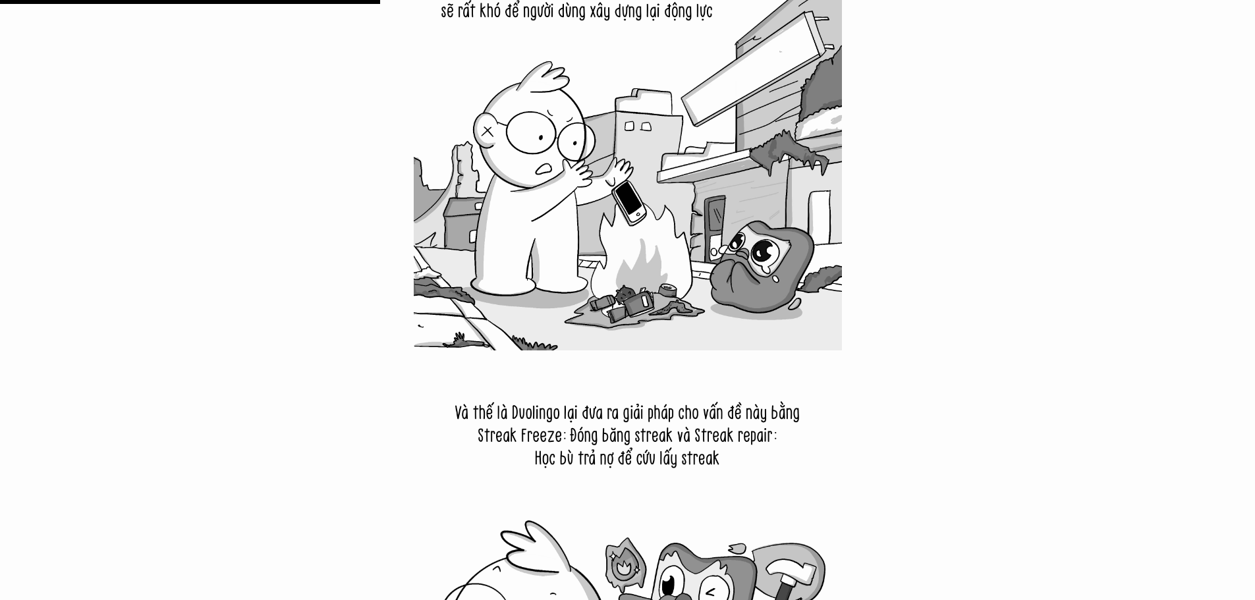
scroll to position [5930, 0]
drag, startPoint x: 150, startPoint y: 219, endPoint x: 151, endPoint y: 200, distance: 18.5
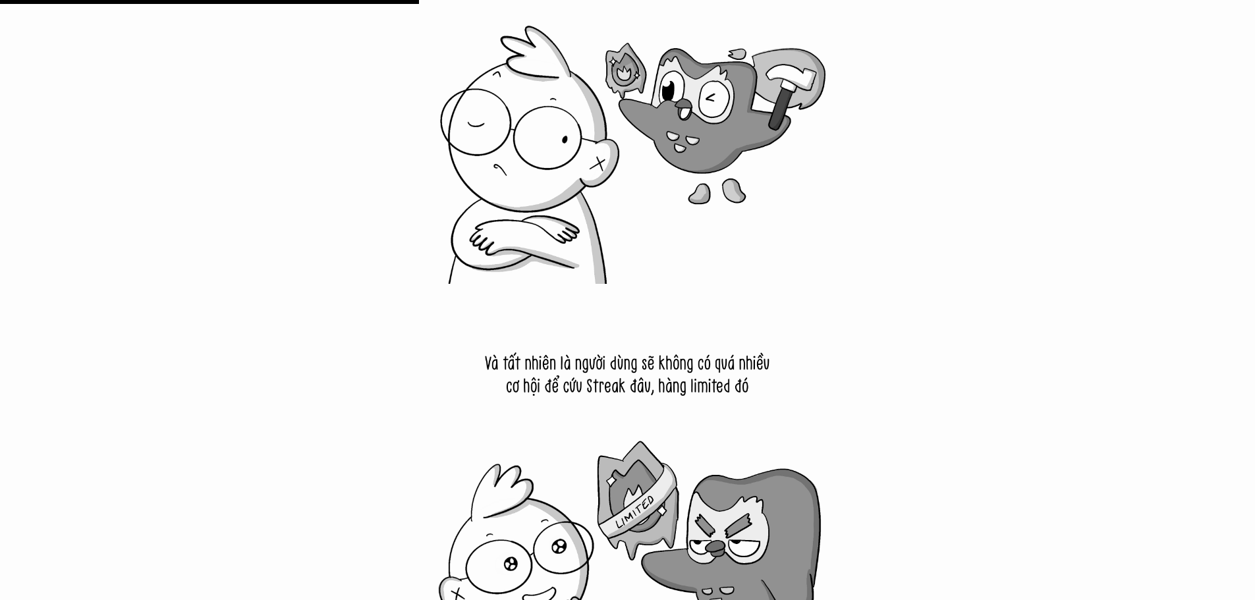
scroll to position [6523, 0]
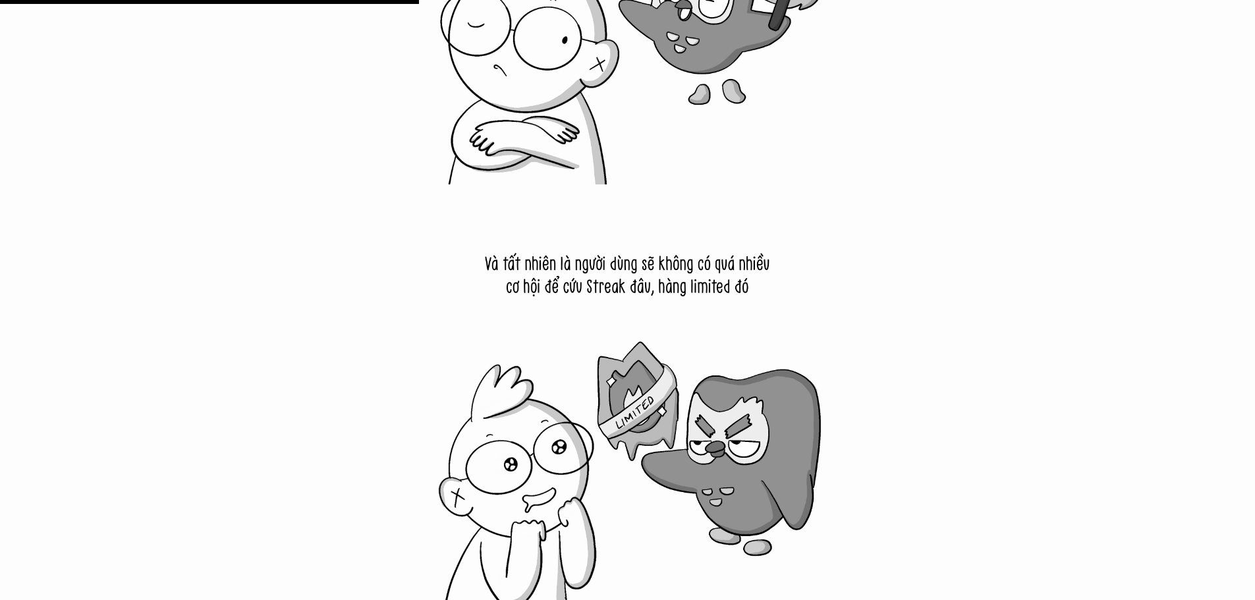
drag, startPoint x: 0, startPoint y: 254, endPoint x: 43, endPoint y: 261, distance: 44.0
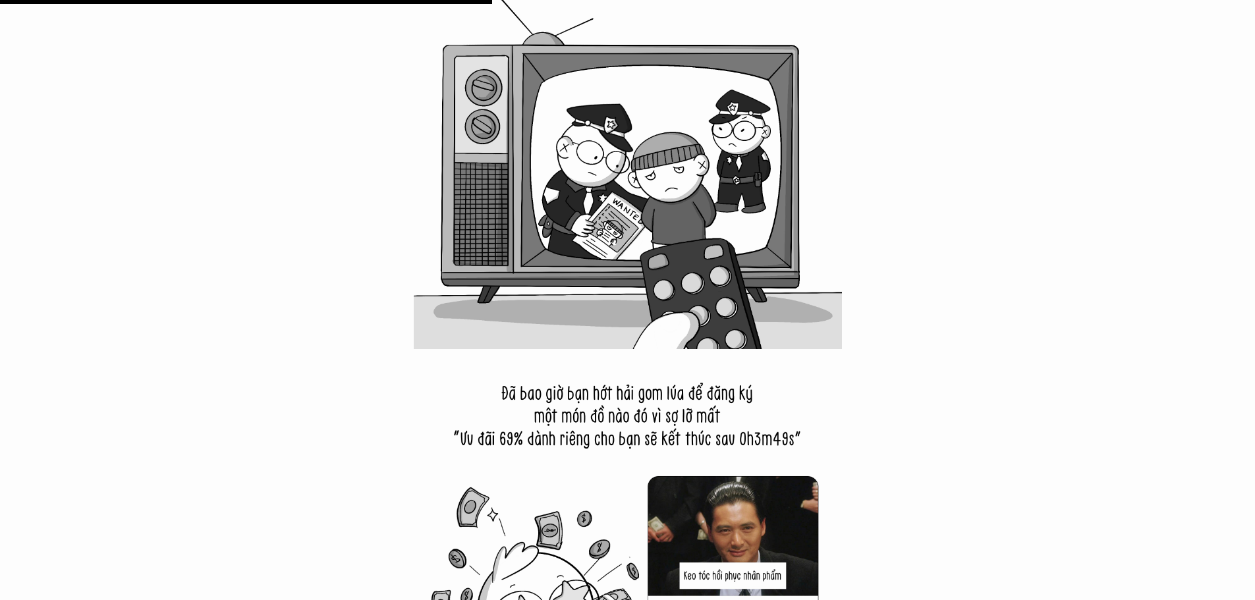
scroll to position [7708, 0]
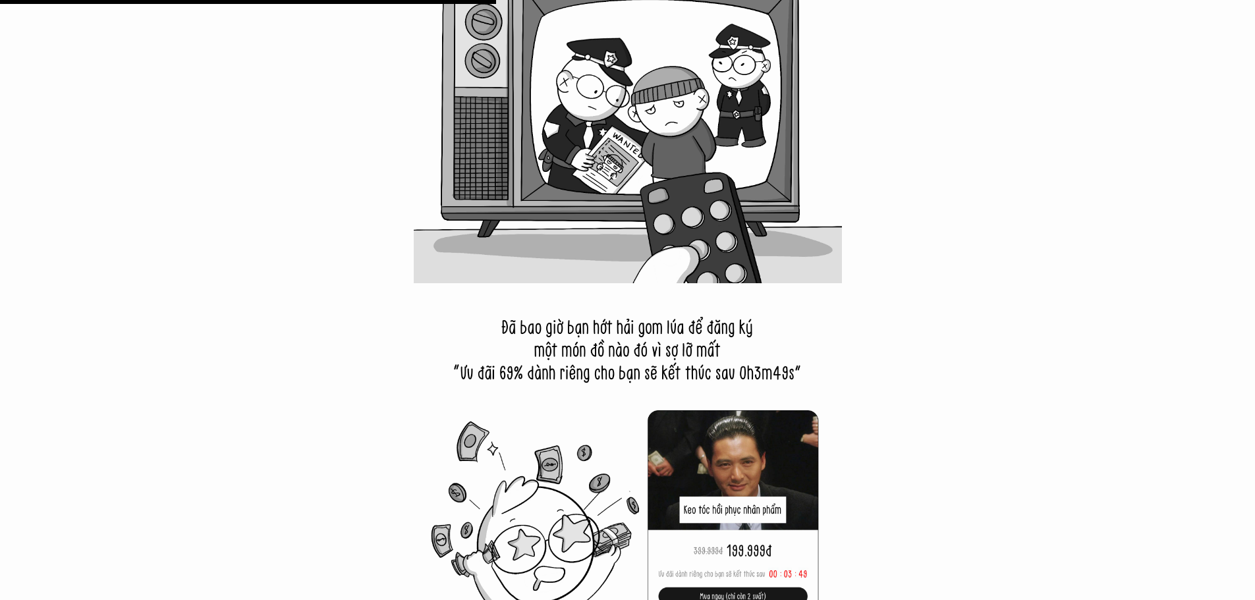
drag, startPoint x: 844, startPoint y: 451, endPoint x: 849, endPoint y: 468, distance: 18.6
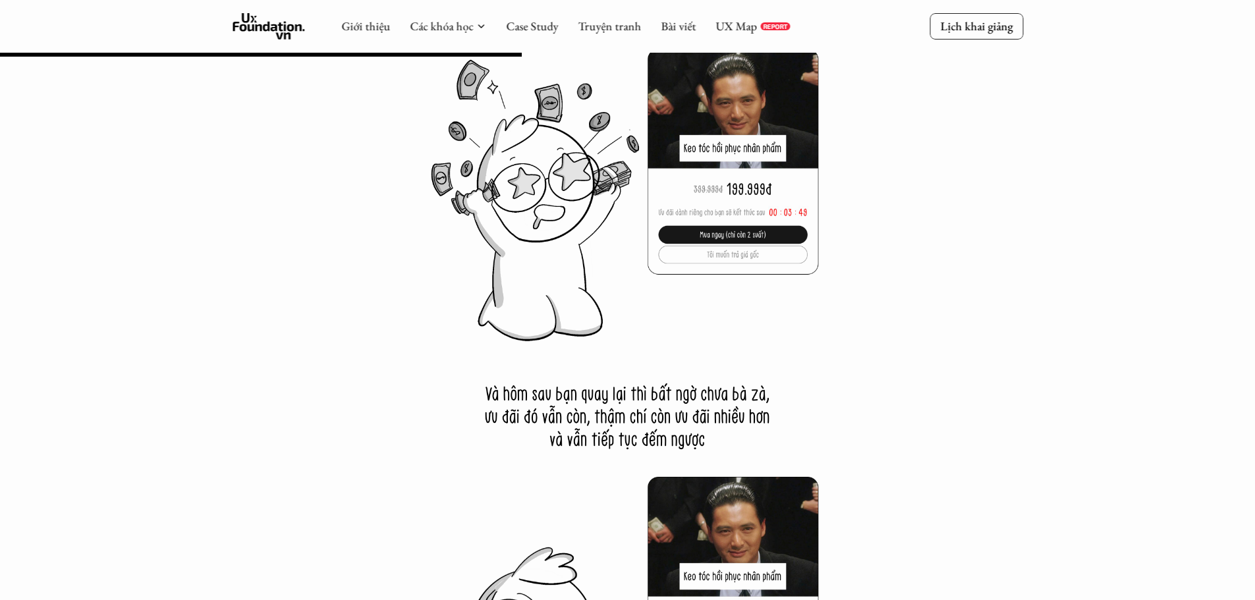
scroll to position [8038, 0]
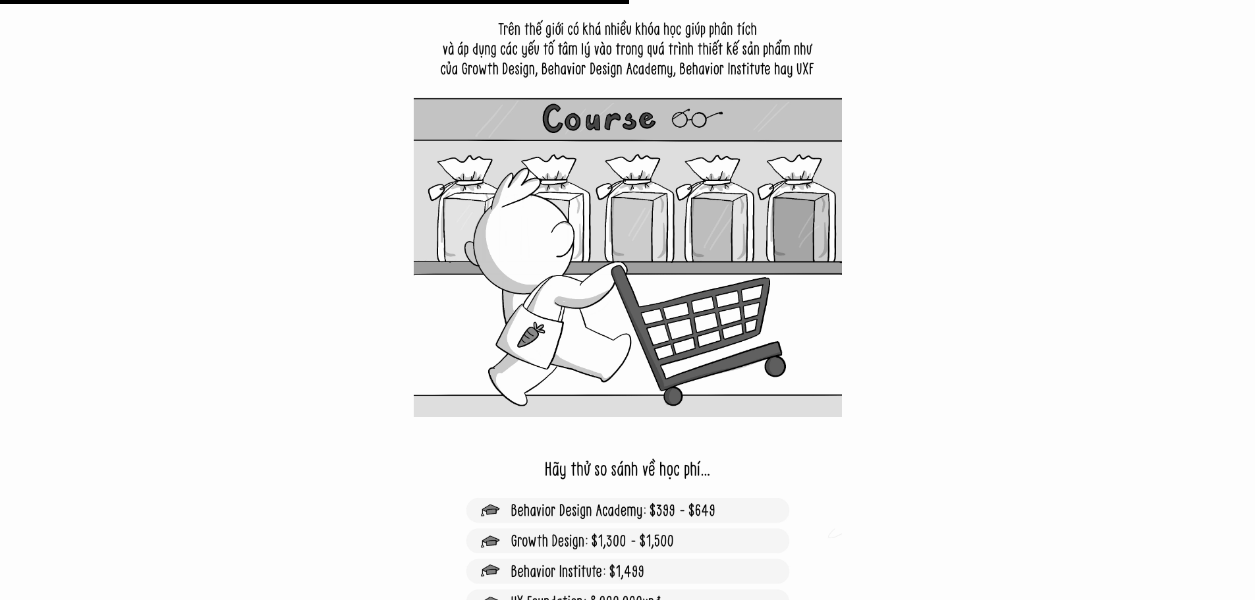
scroll to position [9883, 0]
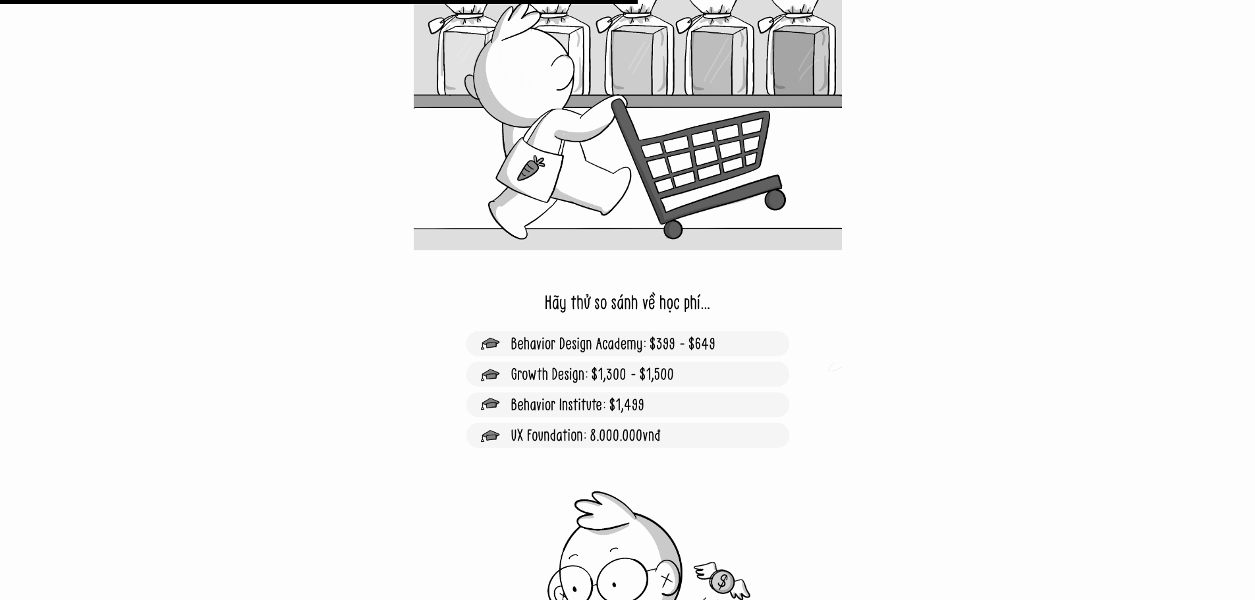
click at [718, 412] on img at bounding box center [628, 464] width 428 height 428
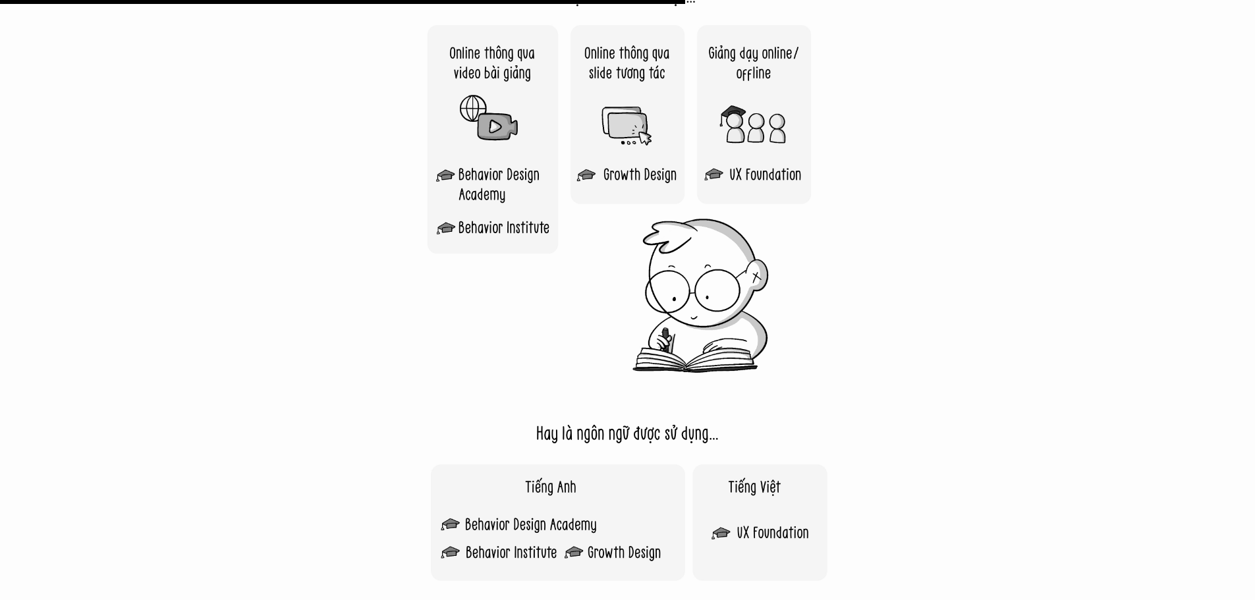
scroll to position [11003, 0]
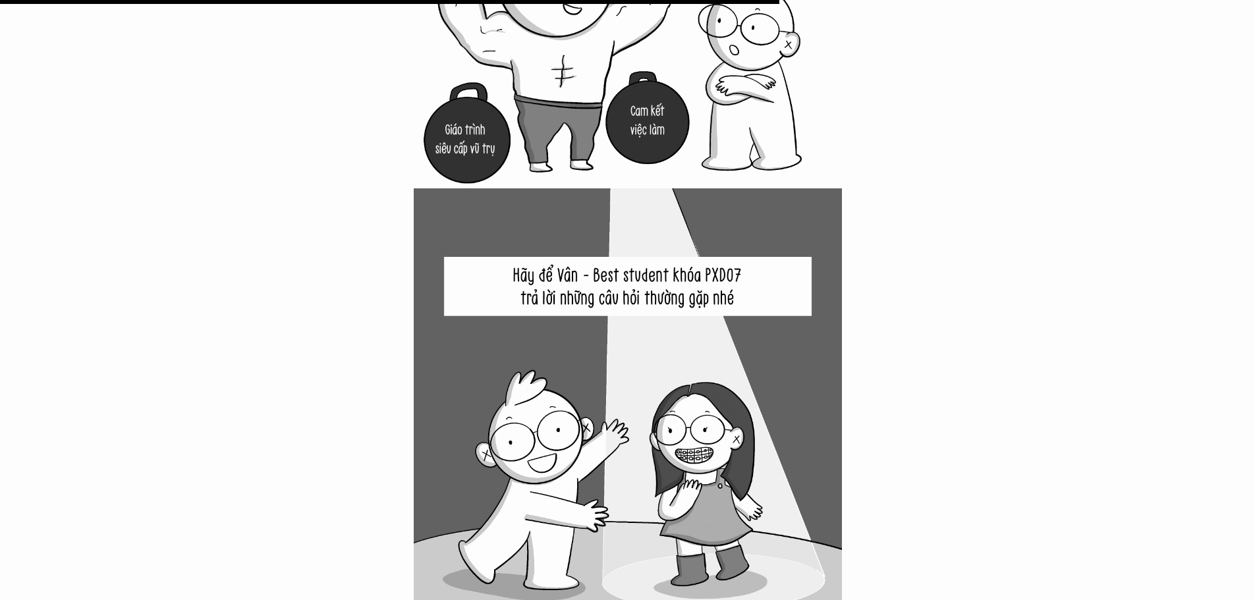
scroll to position [12123, 0]
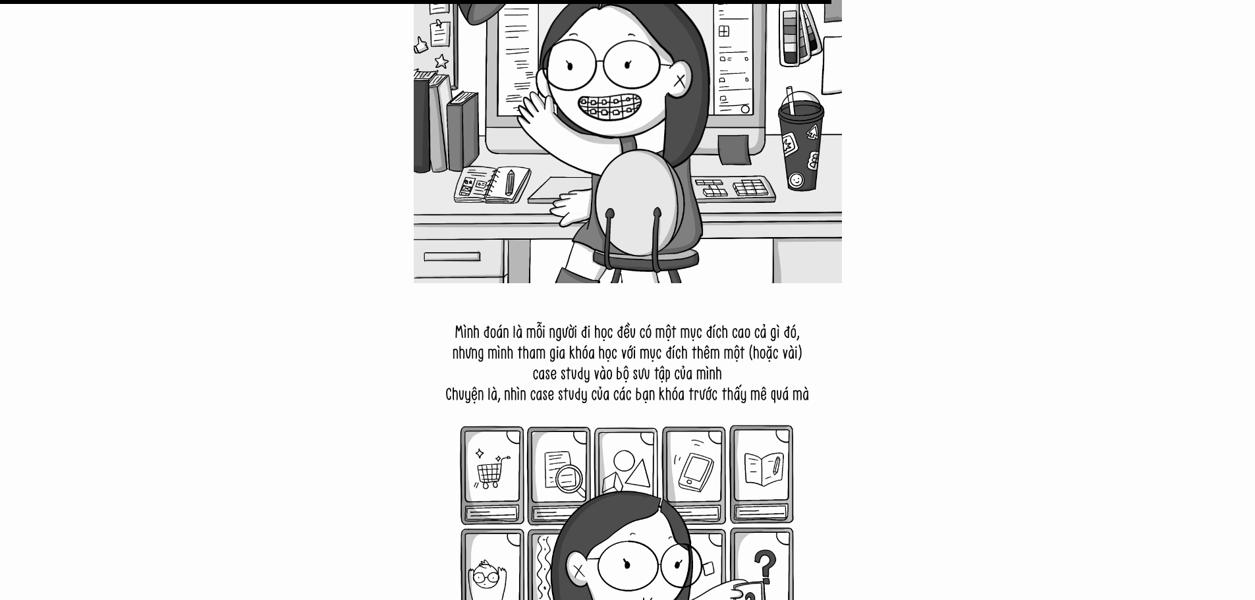
scroll to position [12913, 0]
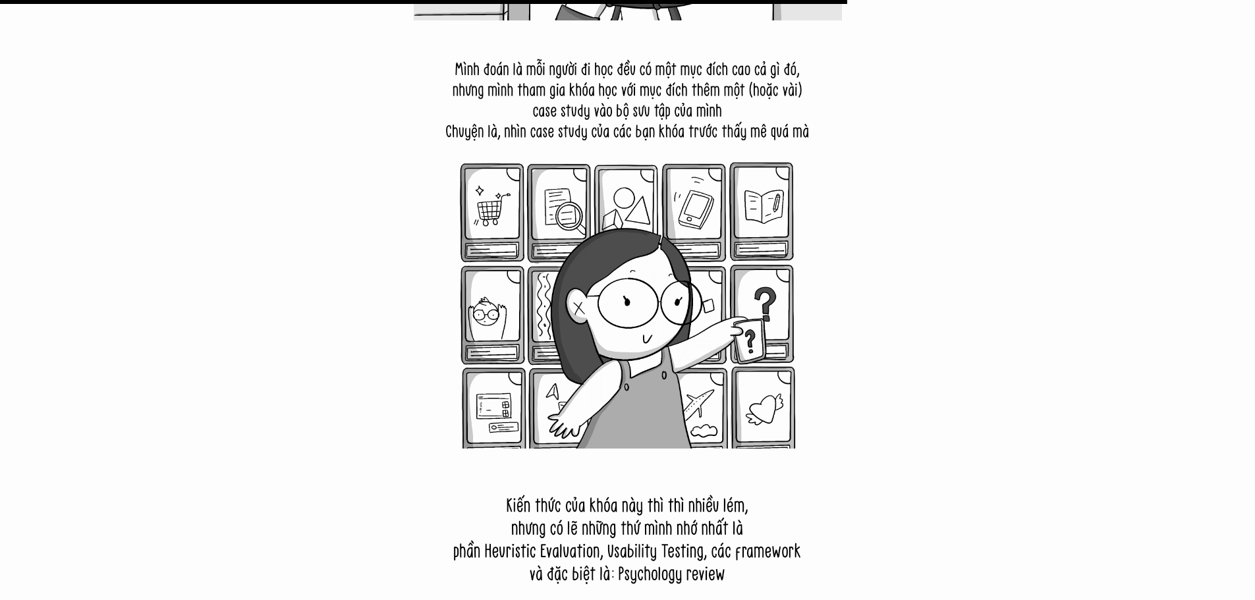
scroll to position [13111, 0]
drag, startPoint x: 0, startPoint y: 314, endPoint x: 157, endPoint y: 366, distance: 165.0
drag, startPoint x: 663, startPoint y: 473, endPoint x: 632, endPoint y: 466, distance: 31.8
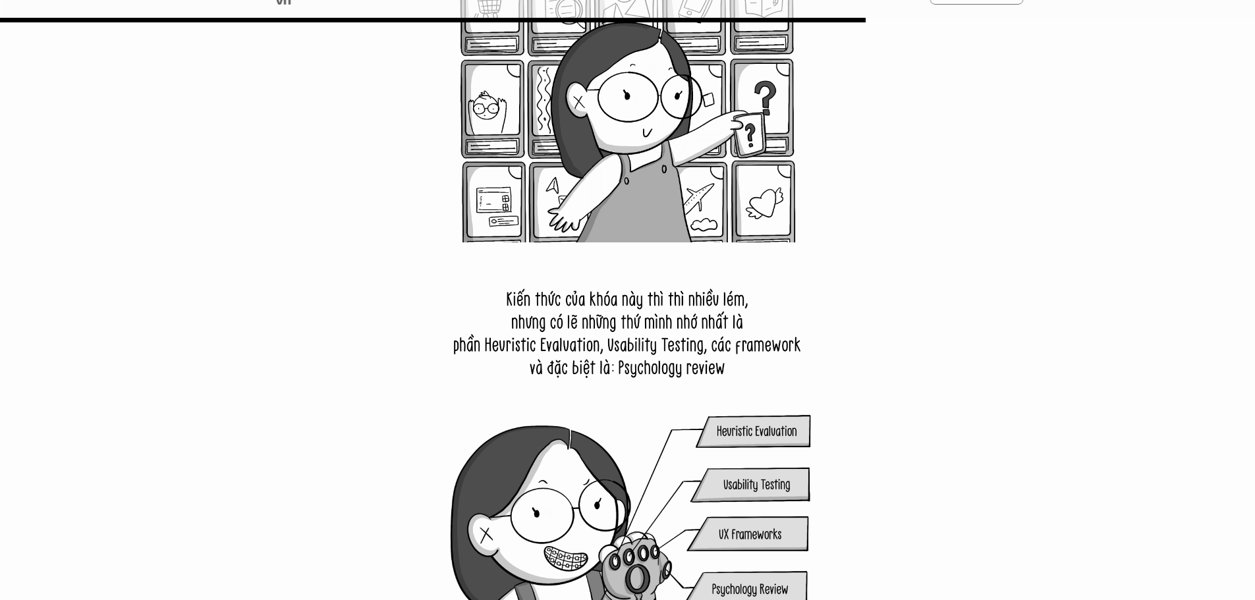
scroll to position [13309, 0]
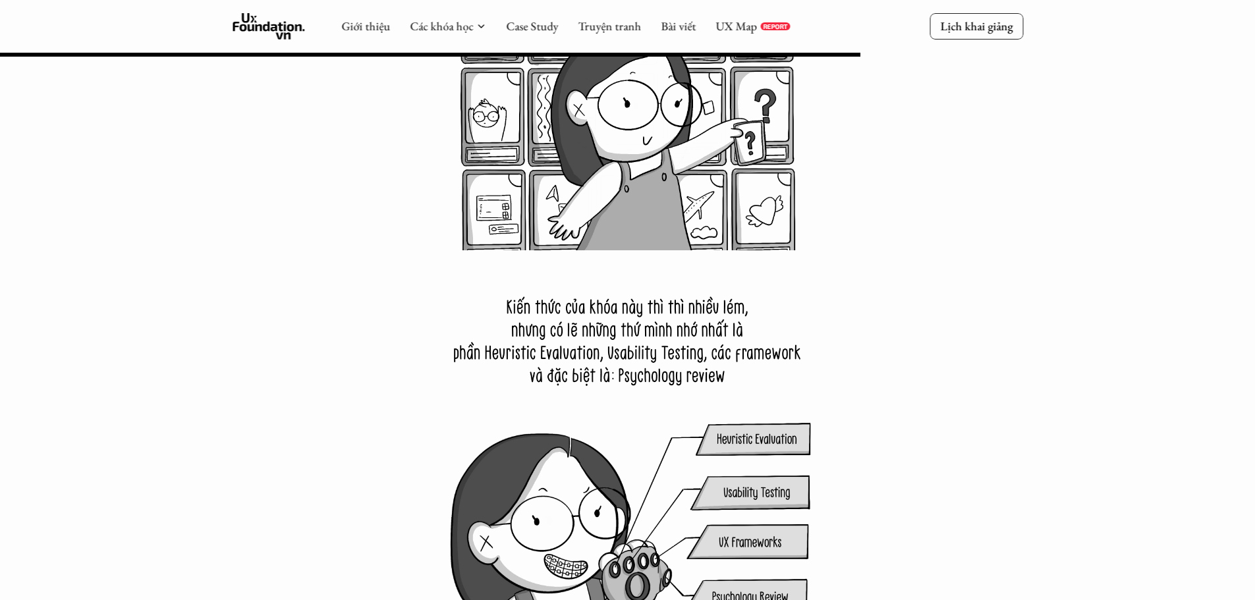
drag, startPoint x: 188, startPoint y: 230, endPoint x: 100, endPoint y: 179, distance: 101.3
drag, startPoint x: 242, startPoint y: 217, endPoint x: 103, endPoint y: 283, distance: 153.5
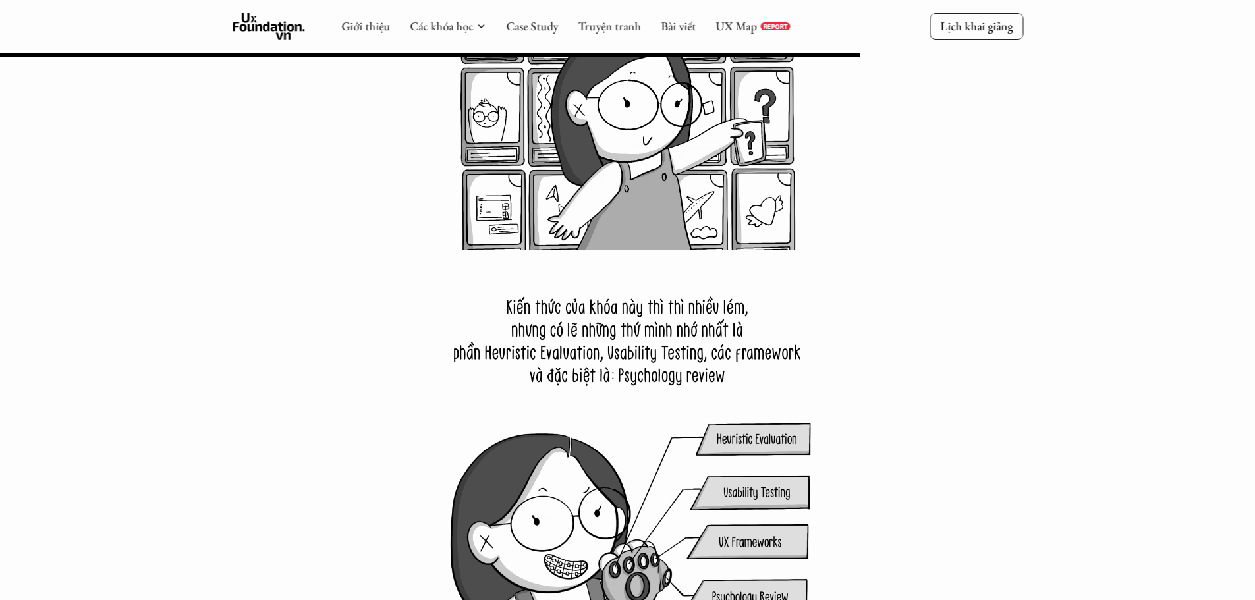
drag, startPoint x: 175, startPoint y: 207, endPoint x: 169, endPoint y: 202, distance: 7.9
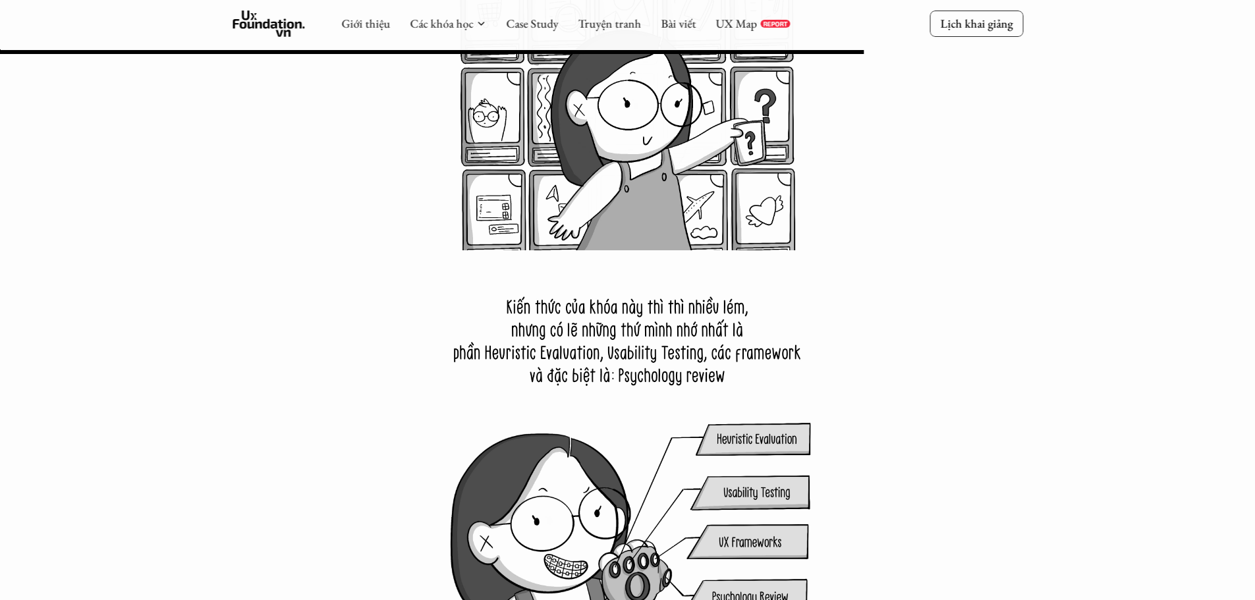
scroll to position [13704, 0]
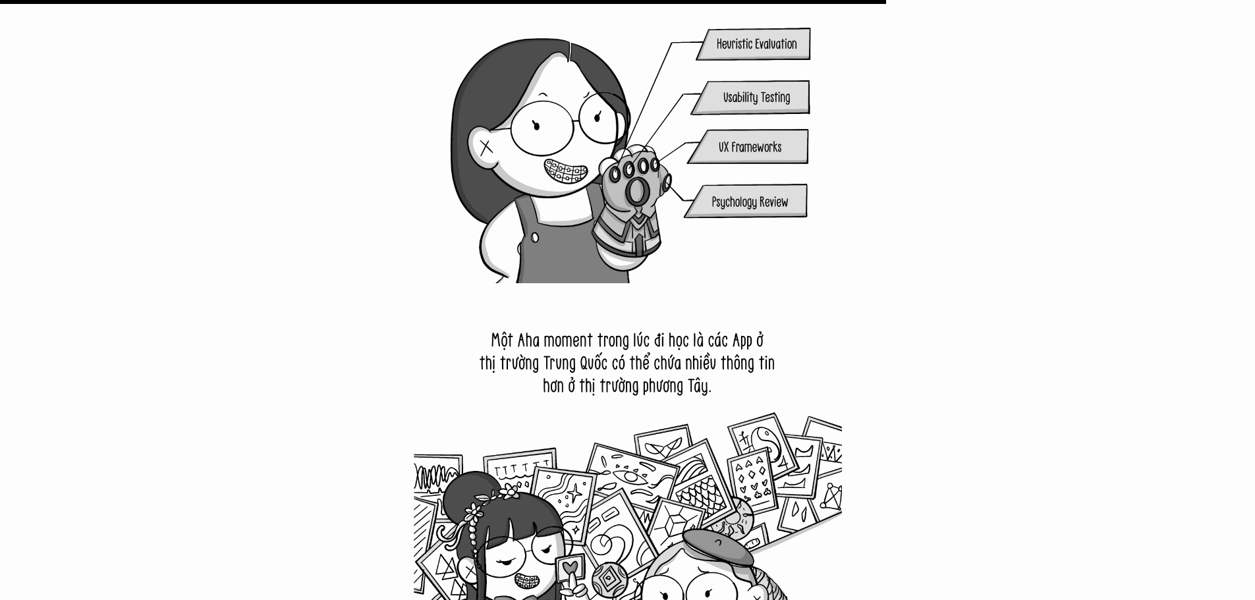
click at [573, 341] on img at bounding box center [628, 497] width 428 height 428
drag, startPoint x: 573, startPoint y: 344, endPoint x: 540, endPoint y: 368, distance: 41.5
click at [540, 368] on img at bounding box center [628, 497] width 428 height 428
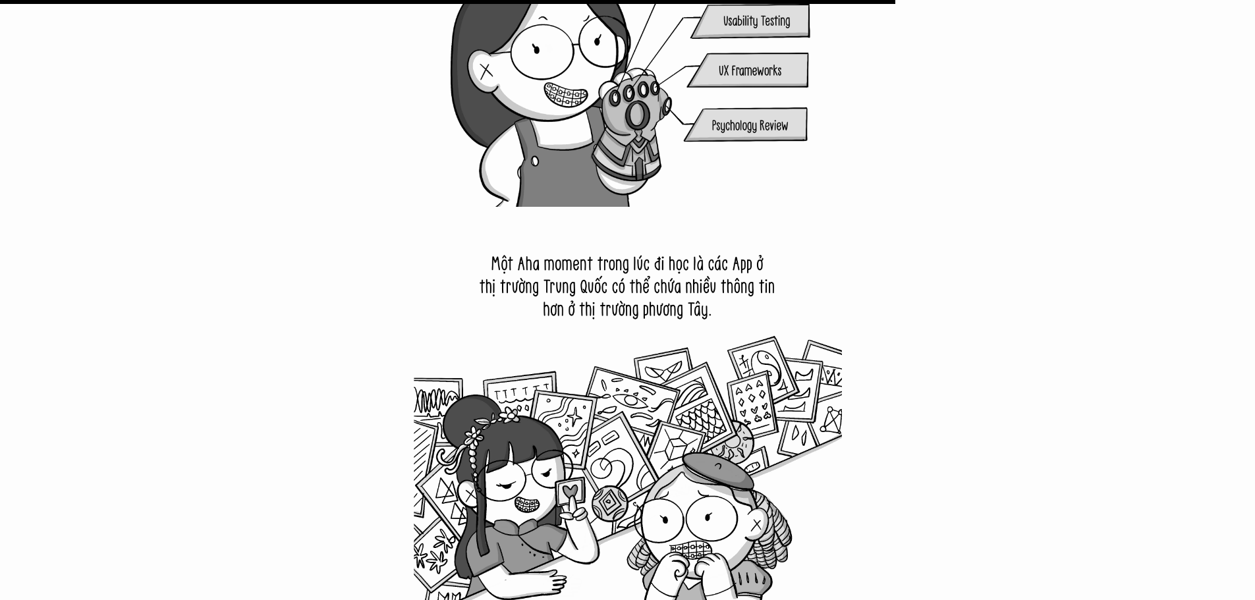
scroll to position [13967, 0]
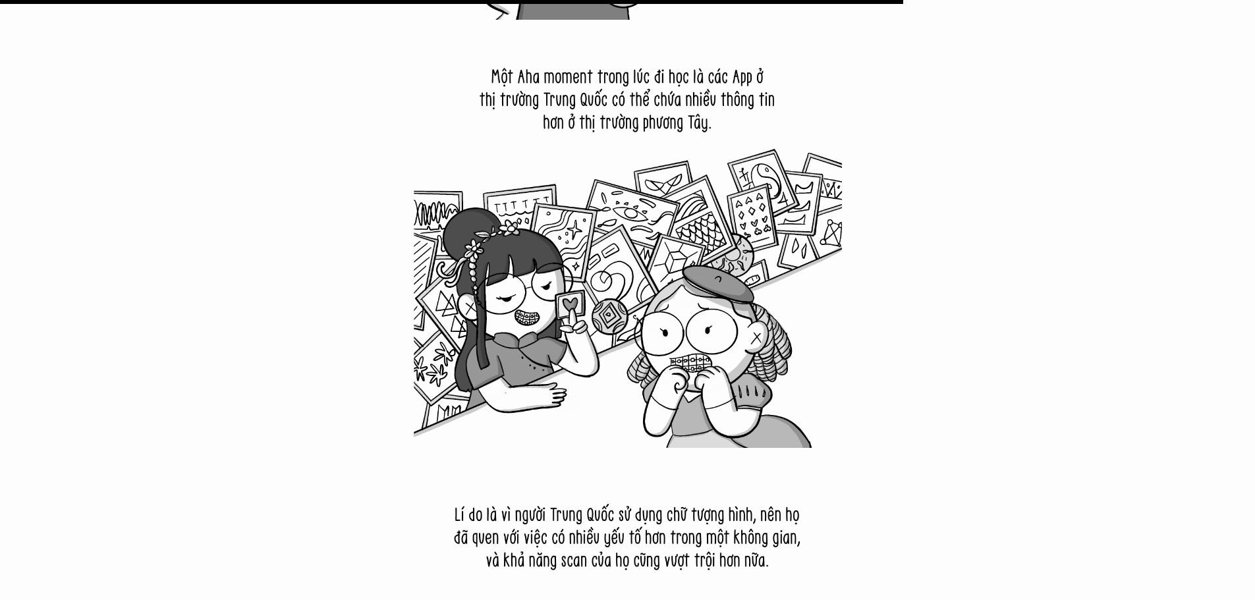
drag, startPoint x: 0, startPoint y: 65, endPoint x: 48, endPoint y: 90, distance: 53.9
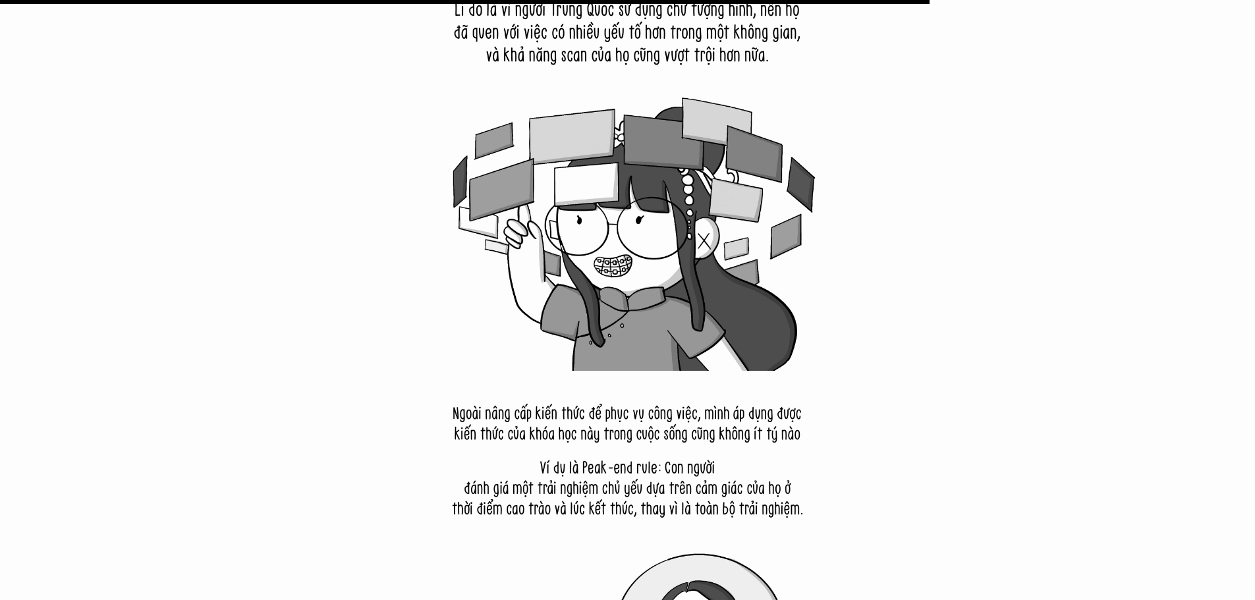
scroll to position [14494, 0]
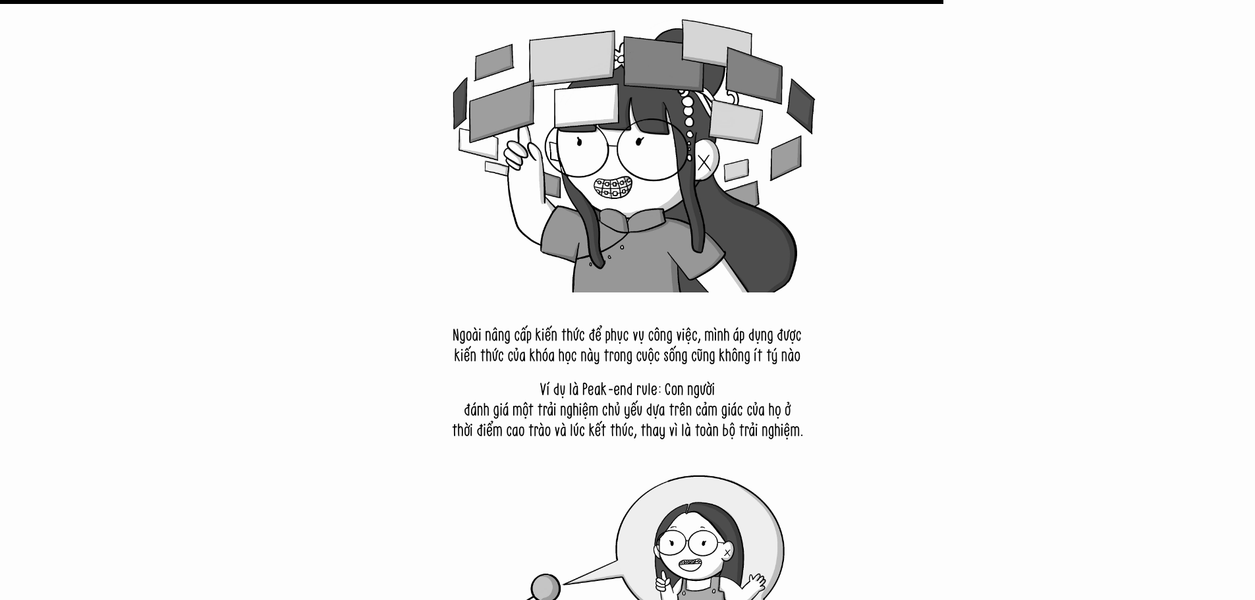
scroll to position [14692, 0]
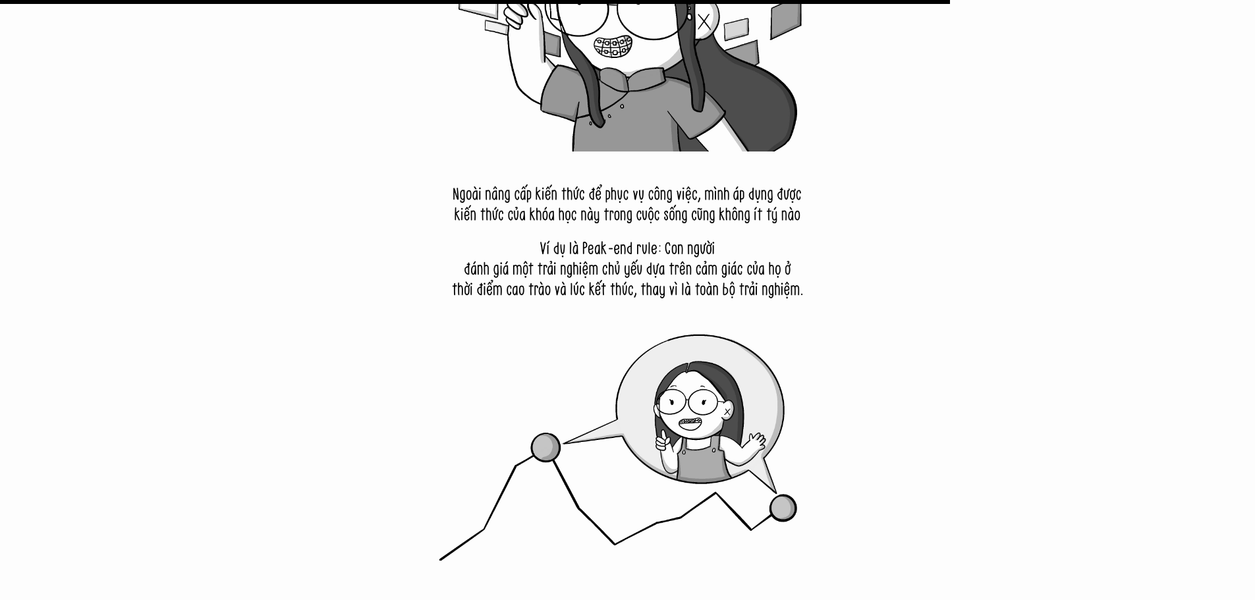
click at [544, 443] on img at bounding box center [628, 366] width 428 height 428
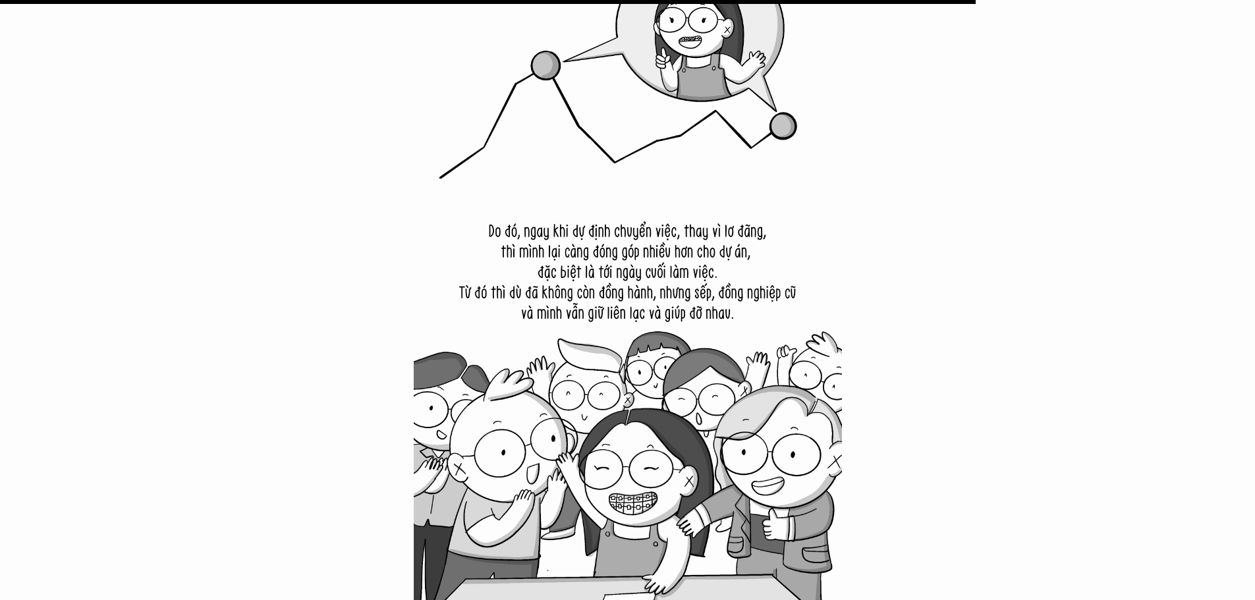
scroll to position [15087, 0]
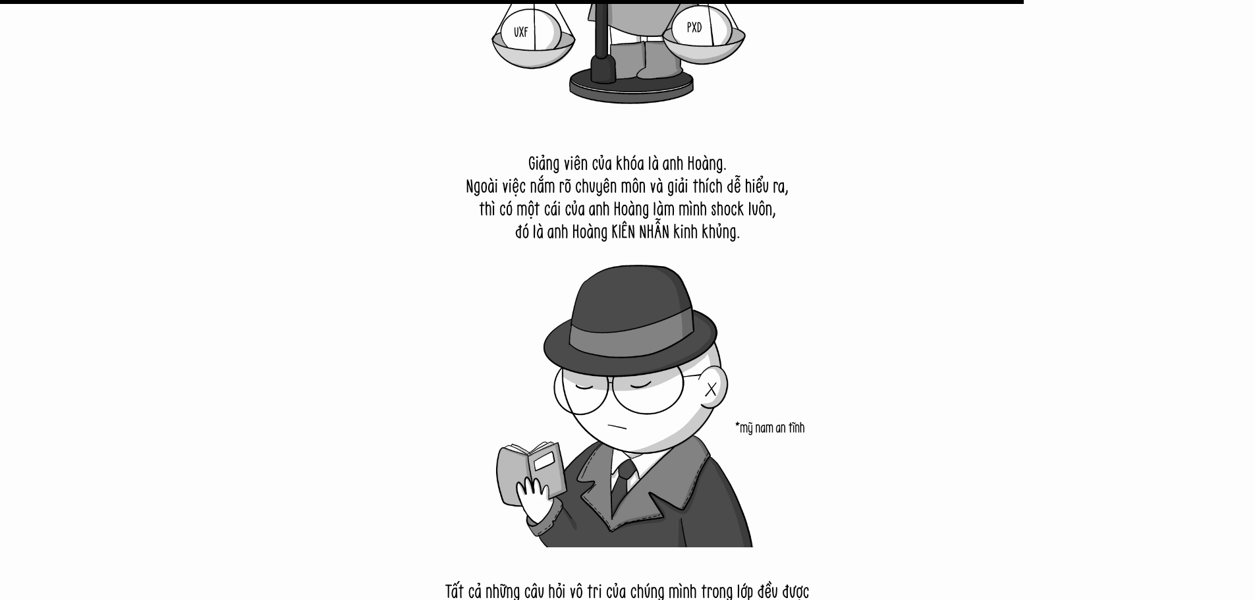
scroll to position [16010, 0]
drag, startPoint x: 7, startPoint y: 422, endPoint x: 0, endPoint y: 432, distance: 12.3
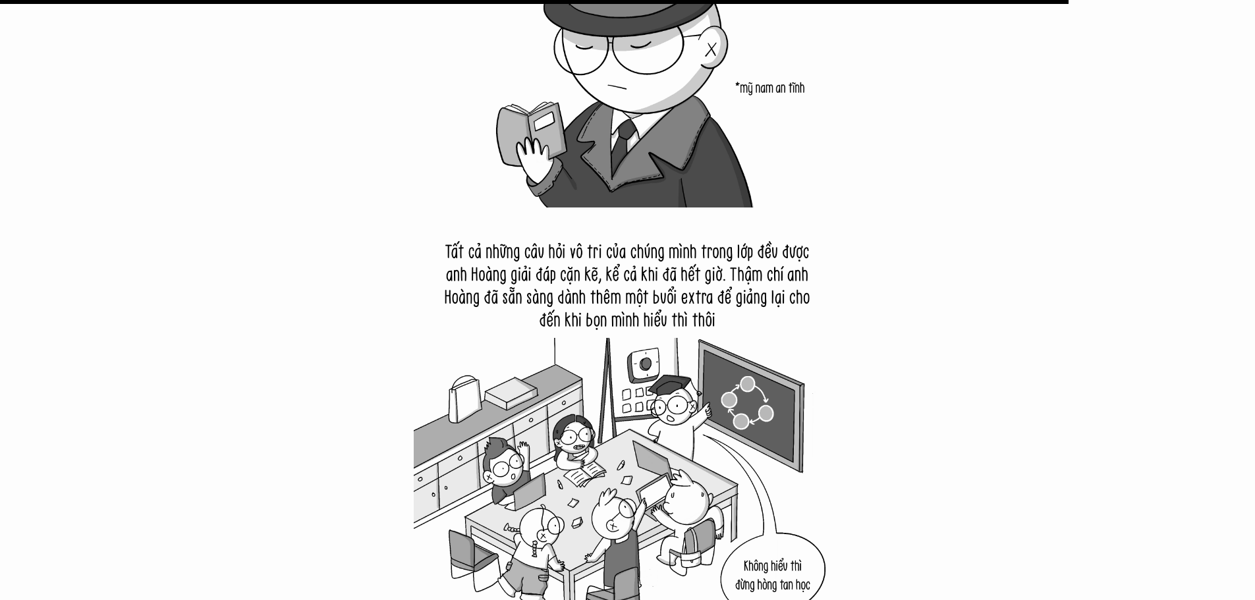
scroll to position [16537, 0]
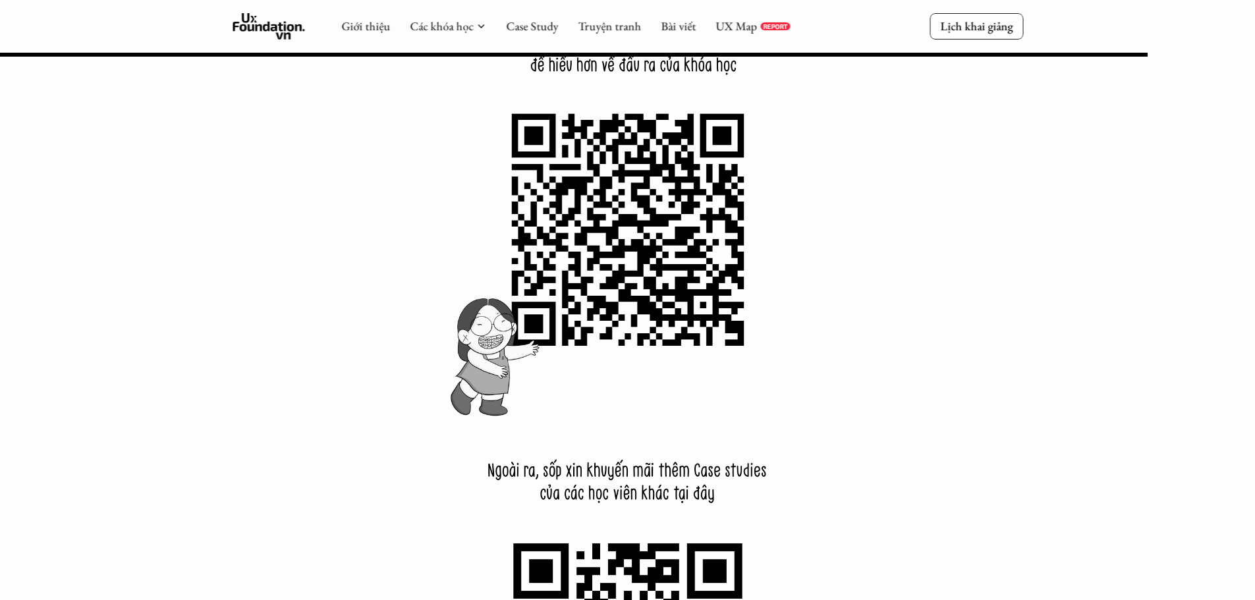
scroll to position [17723, 0]
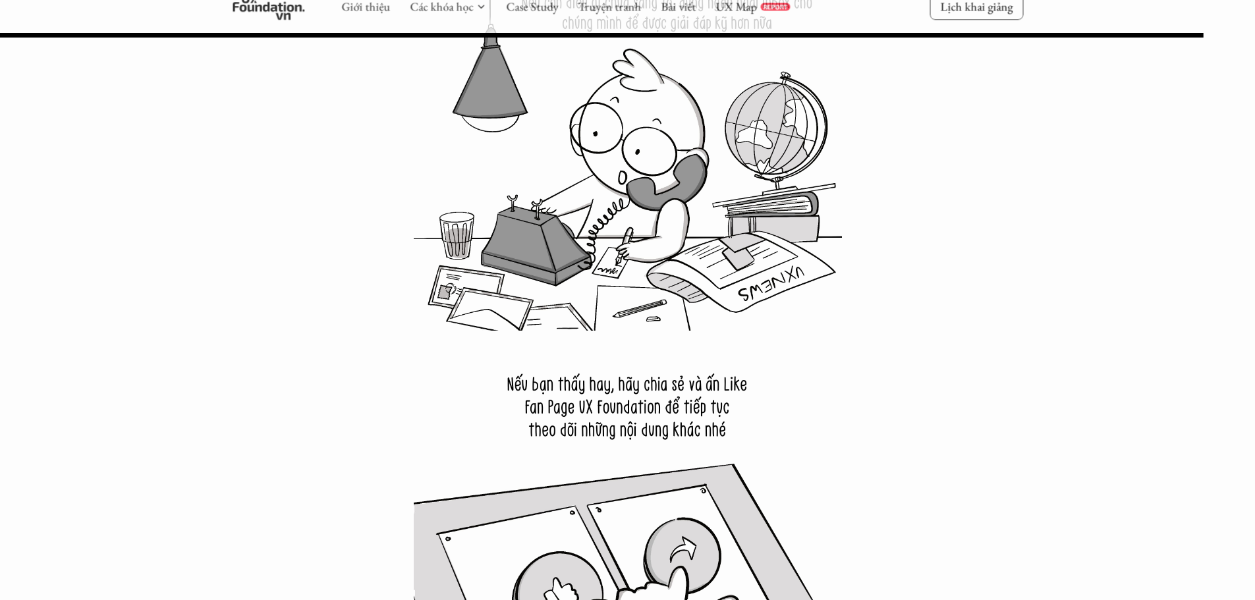
scroll to position [18579, 0]
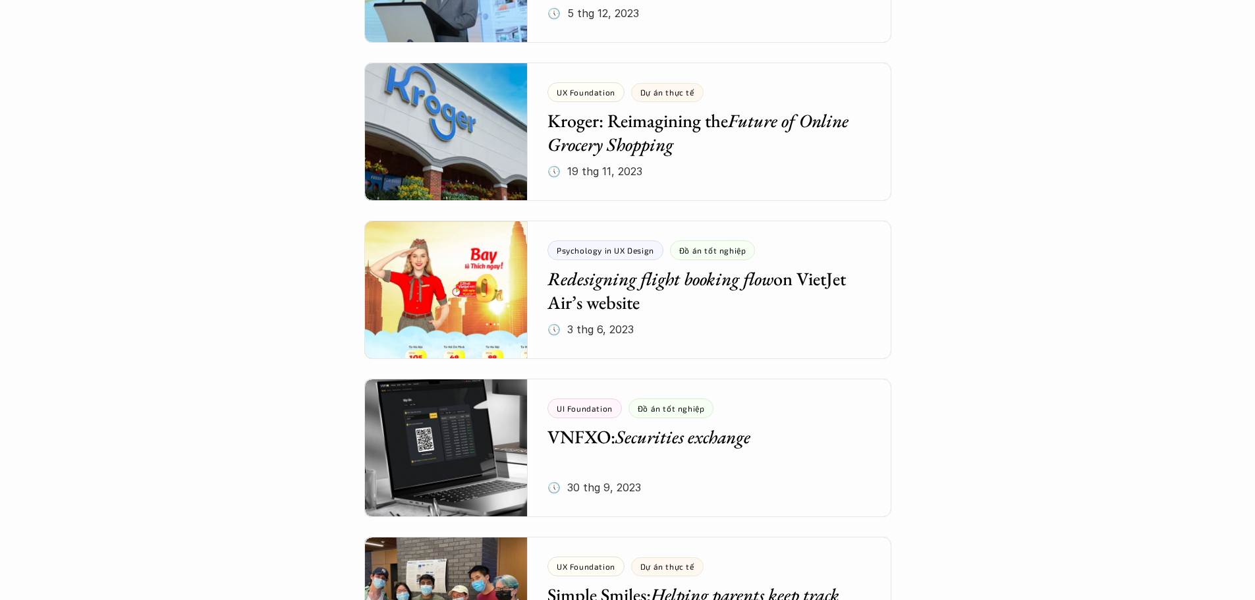
scroll to position [2965, 0]
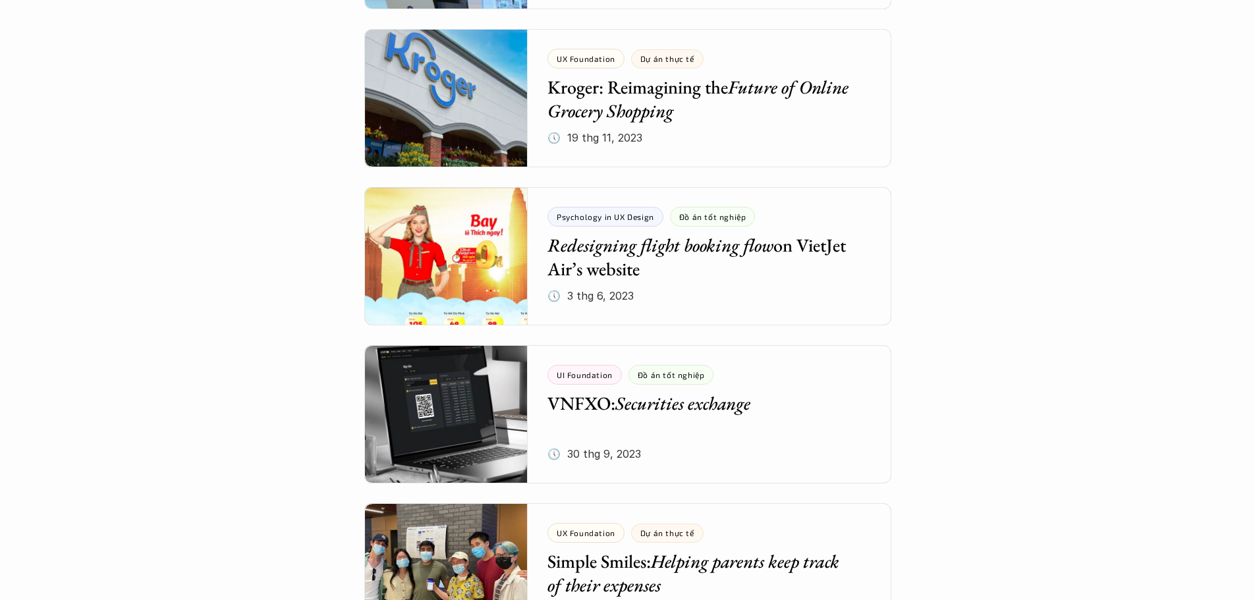
drag, startPoint x: 213, startPoint y: 260, endPoint x: 132, endPoint y: 268, distance: 81.4
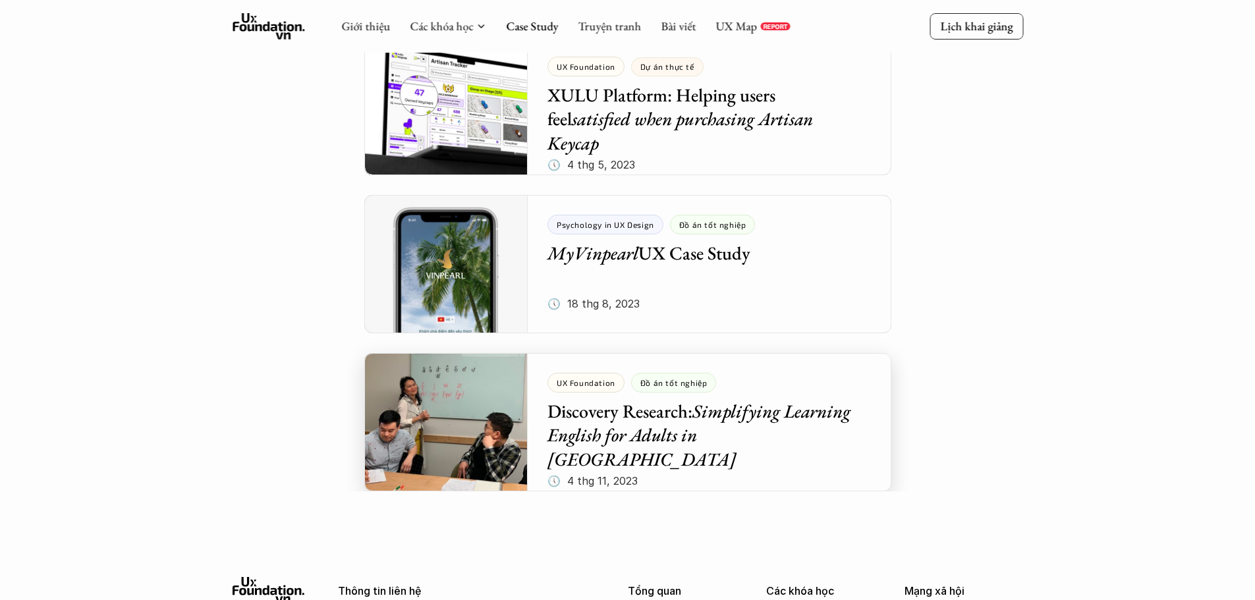
scroll to position [5307, 0]
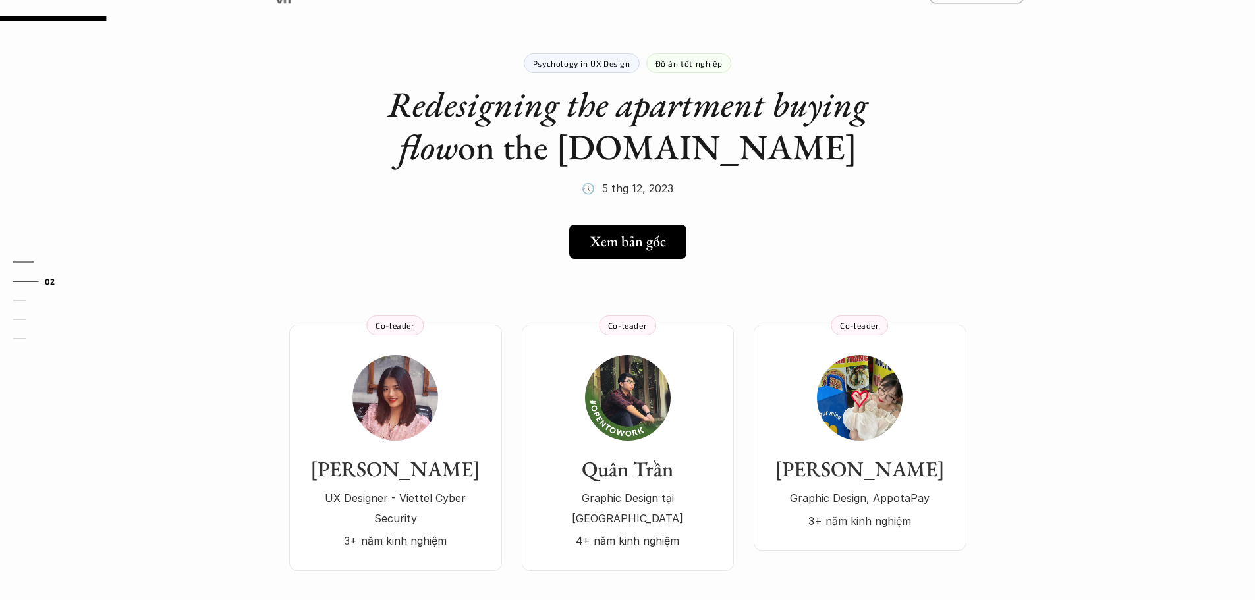
scroll to position [198, 0]
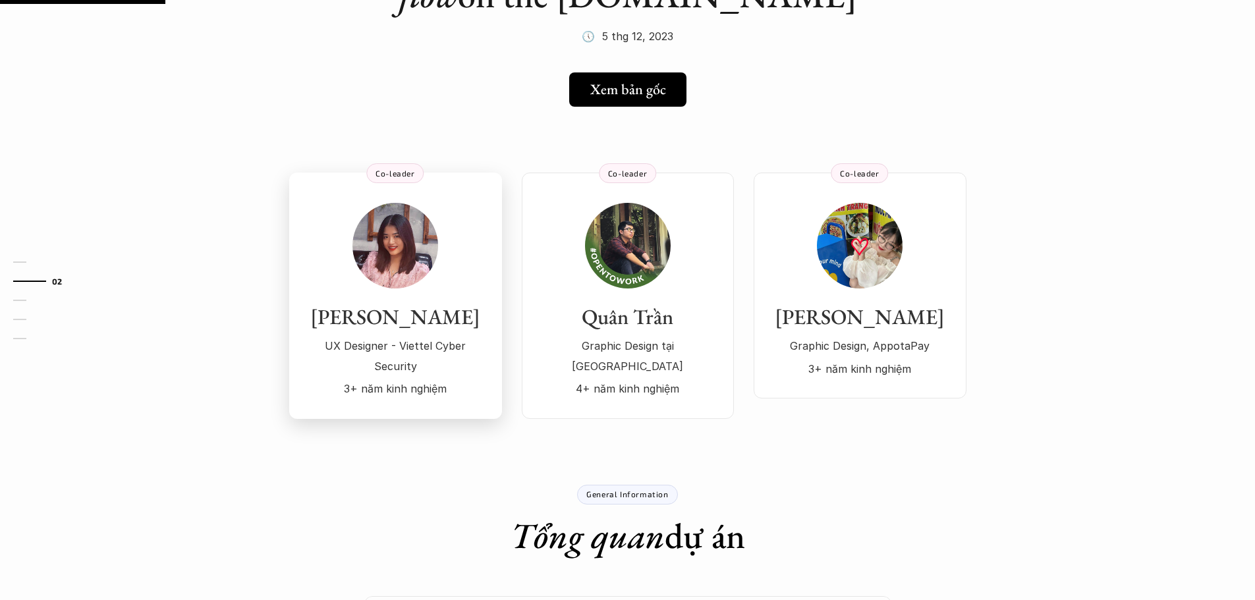
click at [462, 259] on div "Thanh Vân UX Designer - Viettel Cyber Security 3+ năm kinh nghiệm" at bounding box center [395, 301] width 186 height 196
click at [867, 296] on div "Quỳnh Trang Graphic Design, AppotaPay 3+ năm kinh nghiệm" at bounding box center [860, 291] width 186 height 176
click at [426, 264] on img at bounding box center [395, 246] width 86 height 86
click at [673, 88] on icon at bounding box center [672, 89] width 11 height 11
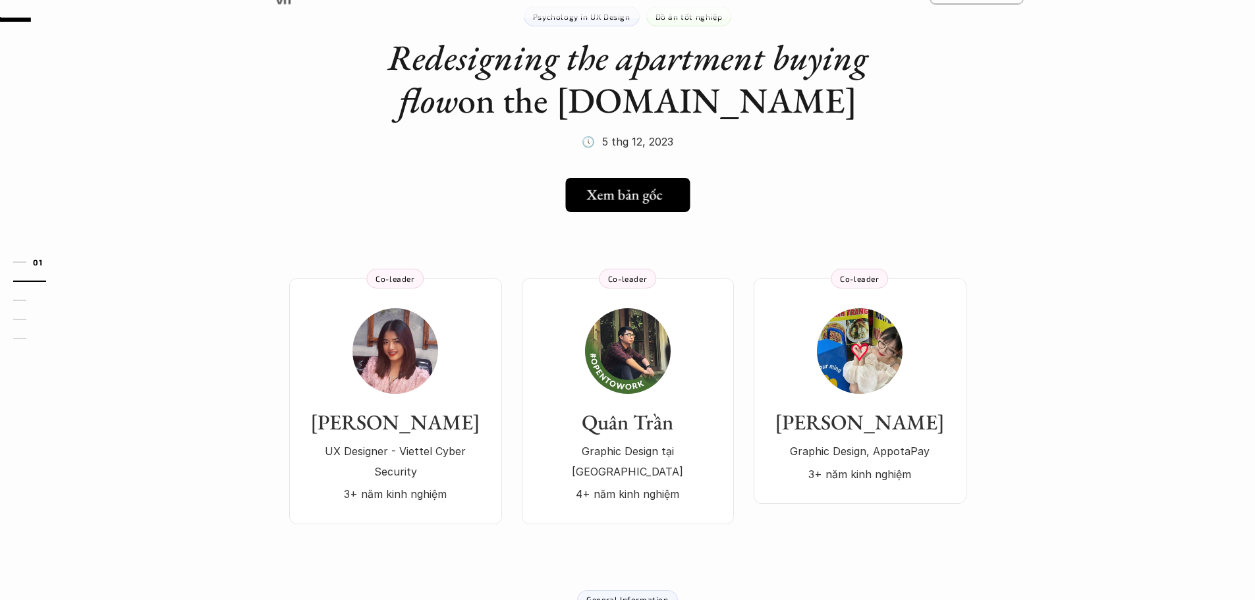
scroll to position [0, 0]
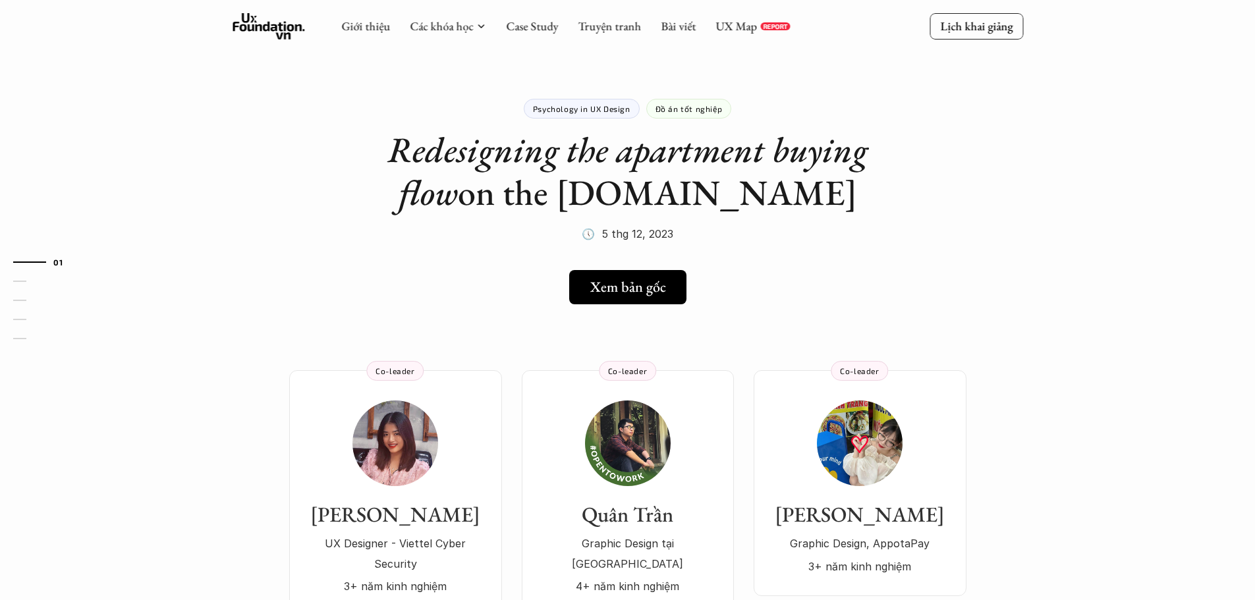
click at [0, 86] on div "01 02 03 04 05" at bounding box center [66, 300] width 132 height 600
drag, startPoint x: 22, startPoint y: 128, endPoint x: 164, endPoint y: 138, distance: 142.0
click at [24, 128] on div "01 02 03 04 05" at bounding box center [66, 300] width 132 height 600
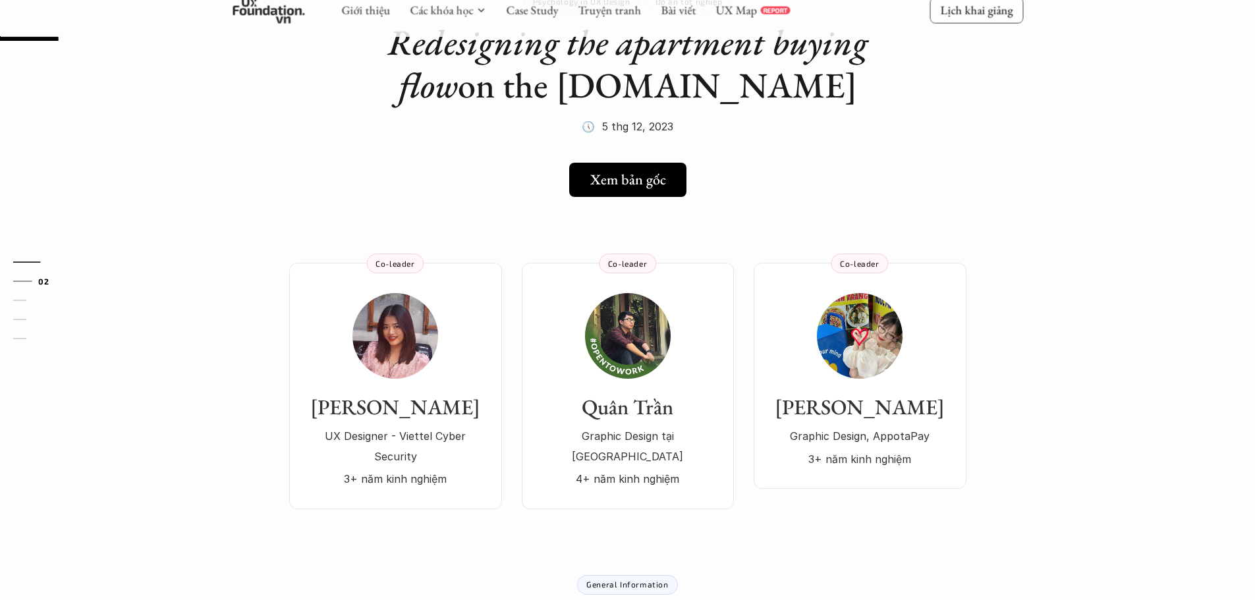
scroll to position [132, 0]
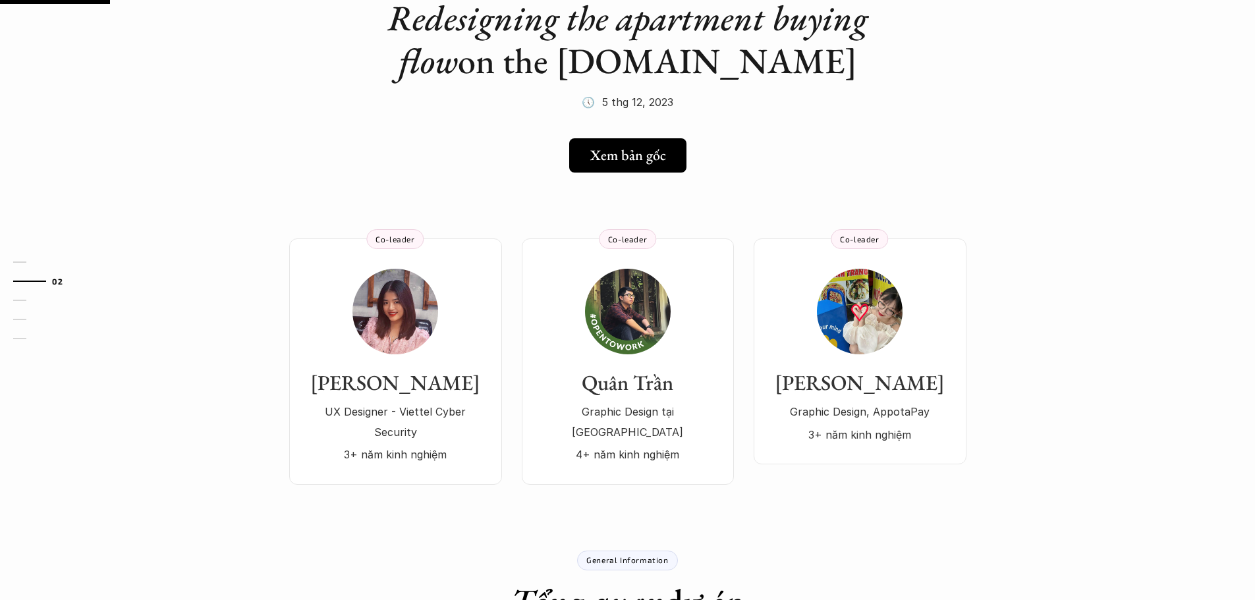
click at [740, 337] on div "Thanh Vân UX Designer - Viettel Cyber Security 3+ năm kinh nghiệm Co-leader Quâ…" at bounding box center [628, 342] width 949 height 286
click at [508, 237] on div "Thanh Vân UX Designer - Viettel Cyber Security 3+ năm kinh nghiệm Co-leader Quâ…" at bounding box center [628, 342] width 949 height 286
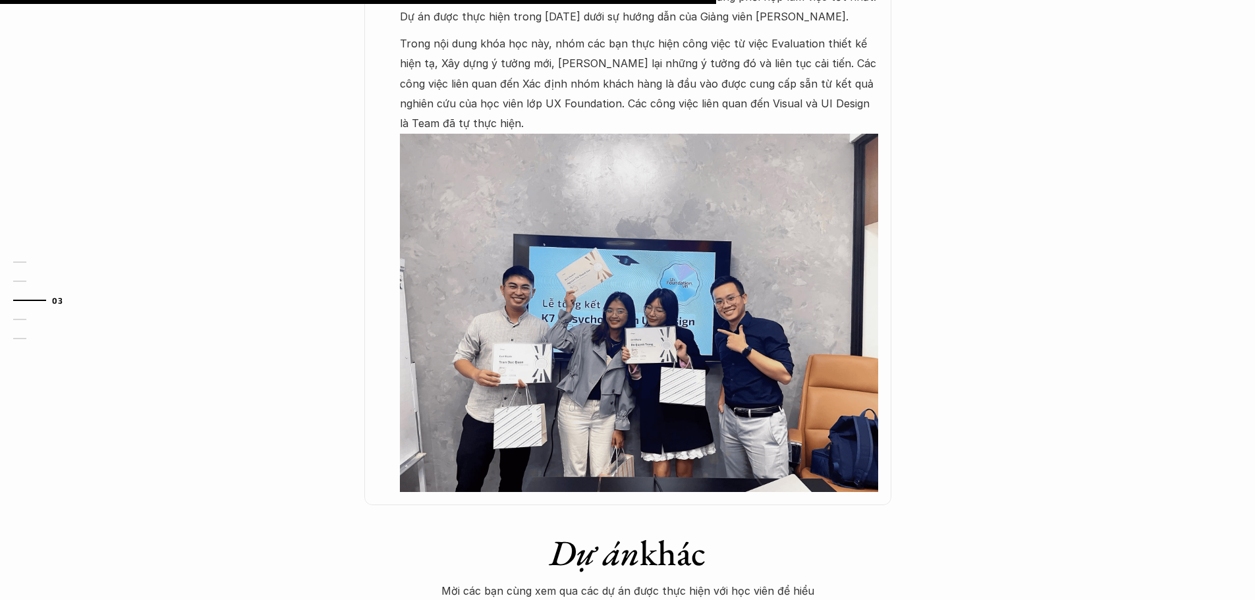
scroll to position [922, 0]
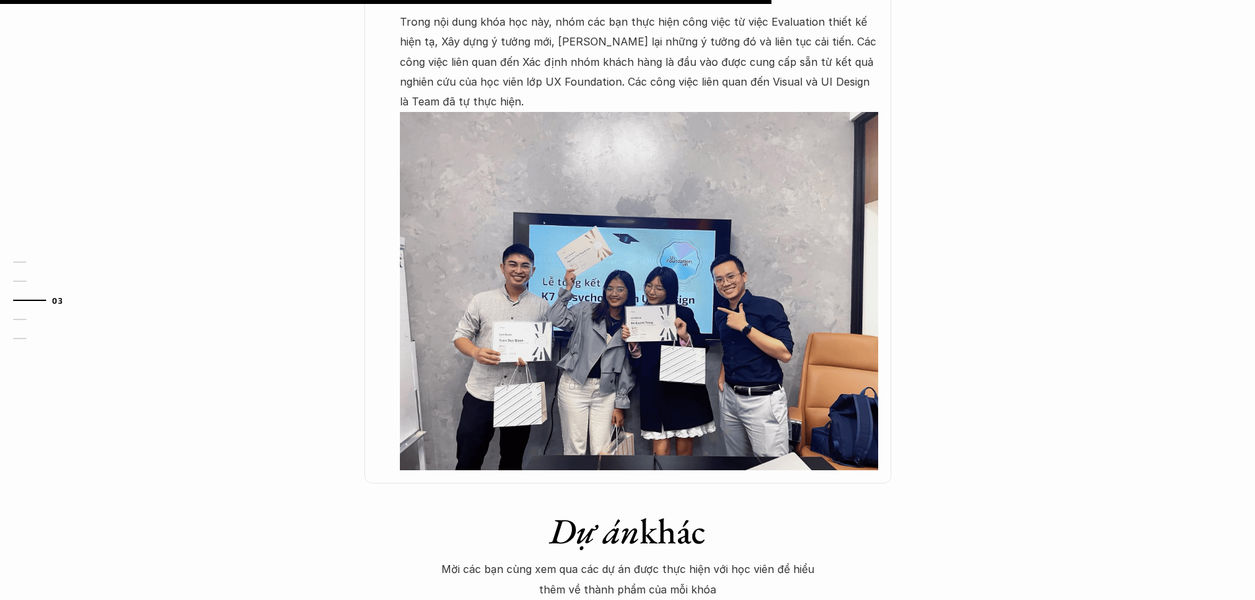
click at [0, 201] on div "01 02 03 04 05" at bounding box center [66, 300] width 132 height 600
drag, startPoint x: 39, startPoint y: 232, endPoint x: 23, endPoint y: 232, distance: 15.8
click at [28, 232] on div "01 02 03 04 05" at bounding box center [66, 300] width 132 height 600
click at [0, 188] on div "01 02 03 04 05" at bounding box center [66, 300] width 132 height 600
click at [217, 236] on div "Psychology in UX Design Đồ án tốt nghiệp Redesigning the apartment buying flow …" at bounding box center [627, 172] width 1255 height 2056
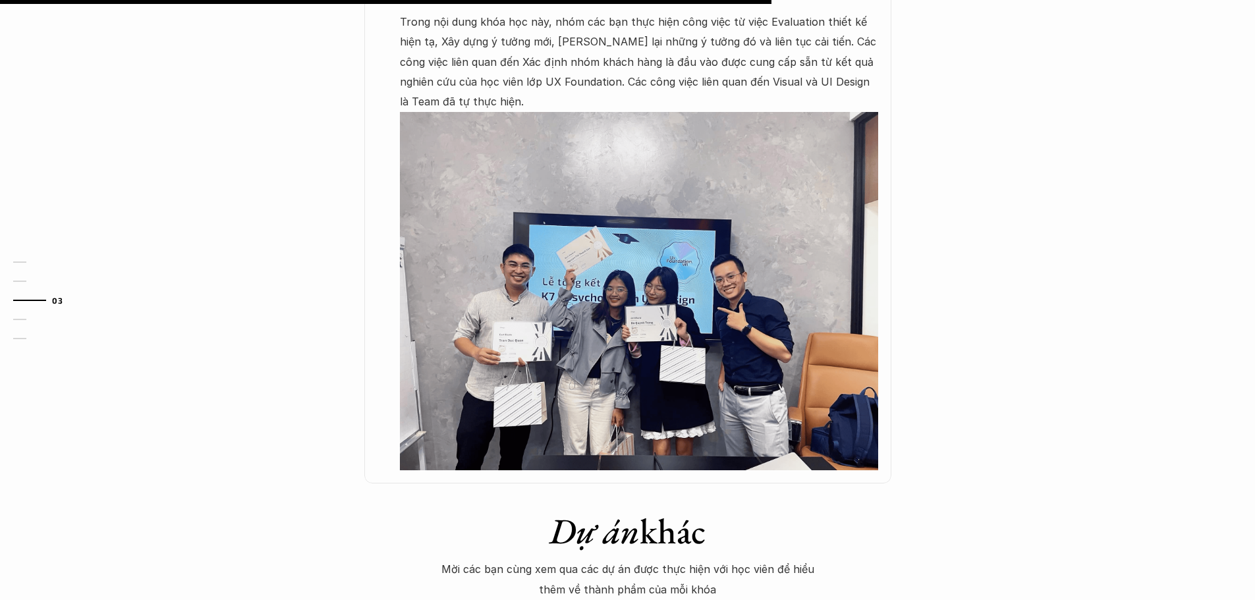
click at [240, 259] on div "Case Study được viết bởi [PERSON_NAME] - Best Student của khóa Psychology in UX…" at bounding box center [628, 178] width 791 height 612
click at [295, 277] on div "Case Study được viết bởi [PERSON_NAME] - Best Student của khóa Psychology in UX…" at bounding box center [628, 178] width 791 height 612
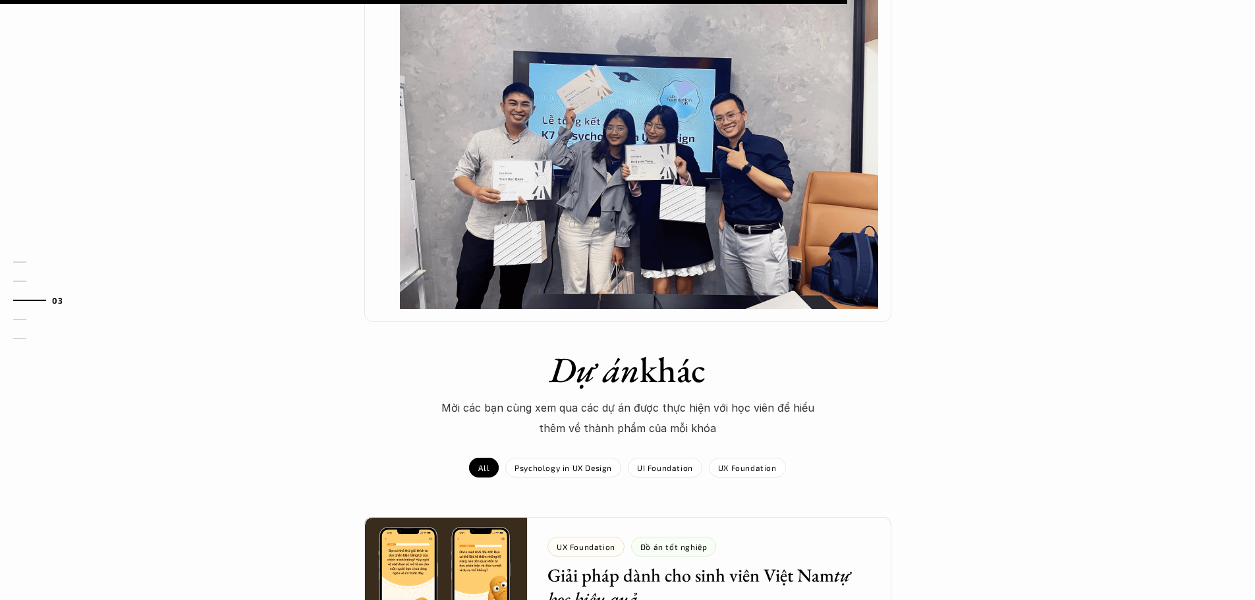
scroll to position [1120, 0]
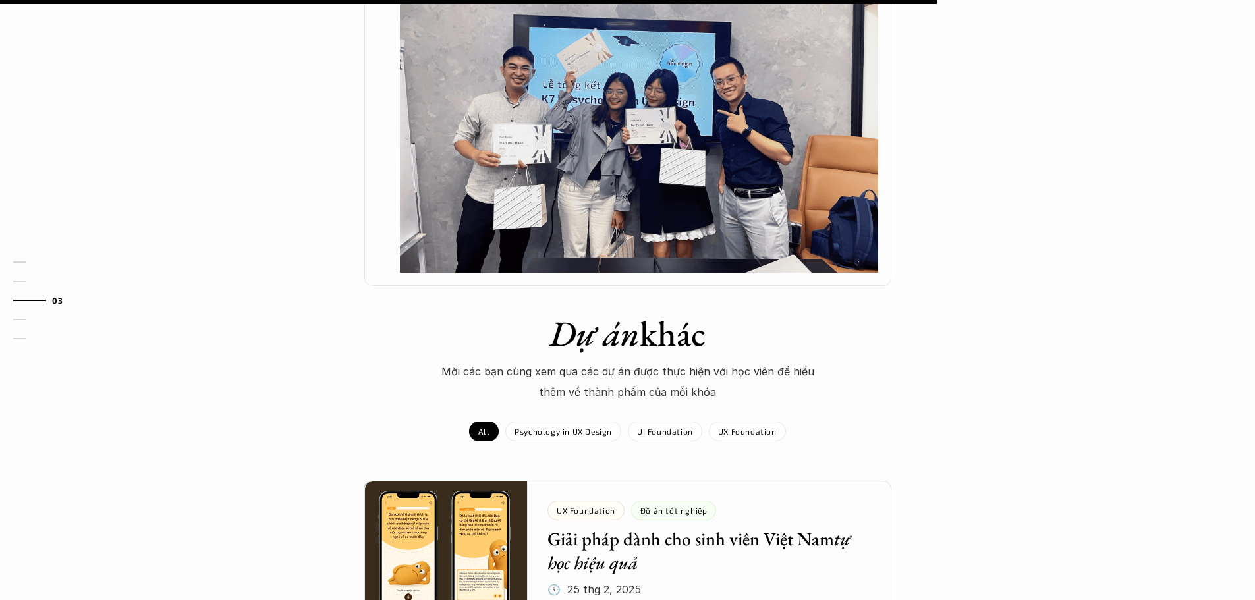
click at [506, 312] on h1 "Dự án khác" at bounding box center [627, 333] width 461 height 43
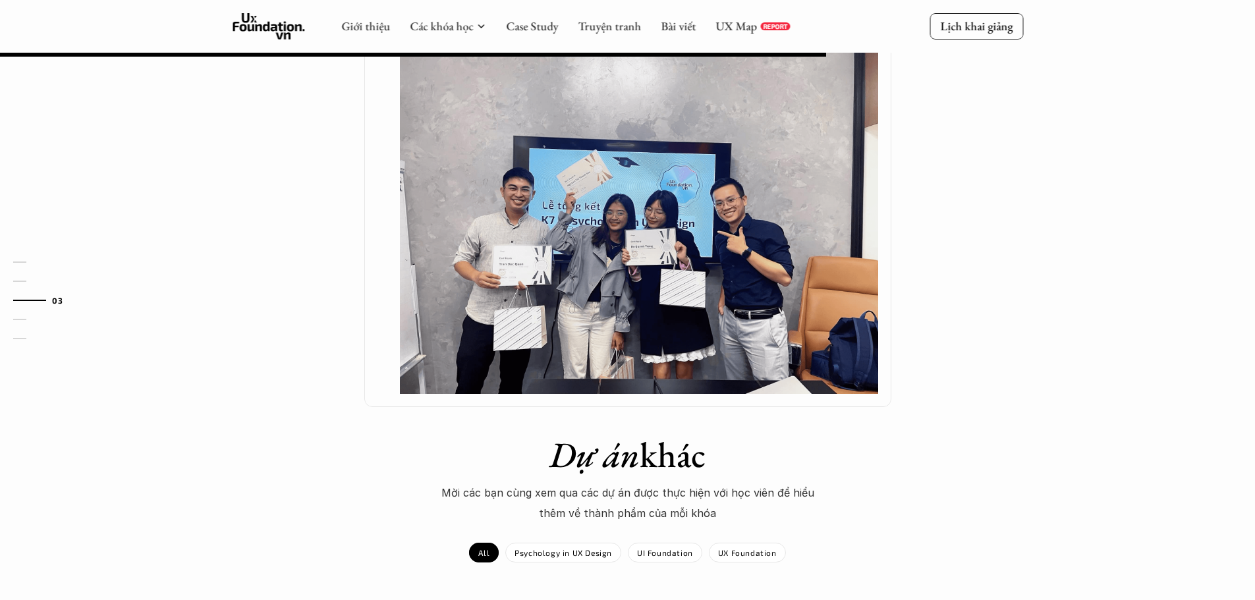
scroll to position [988, 0]
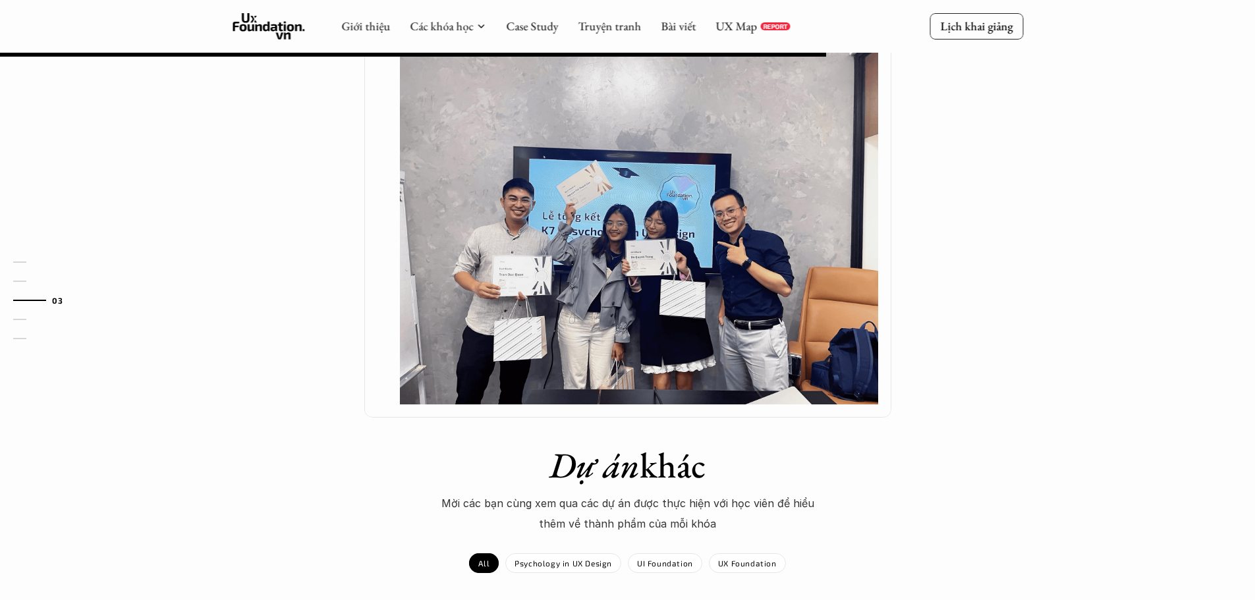
click at [506, 296] on img at bounding box center [639, 225] width 478 height 359
click at [20, 207] on div "01 02 03 04 05" at bounding box center [66, 300] width 132 height 600
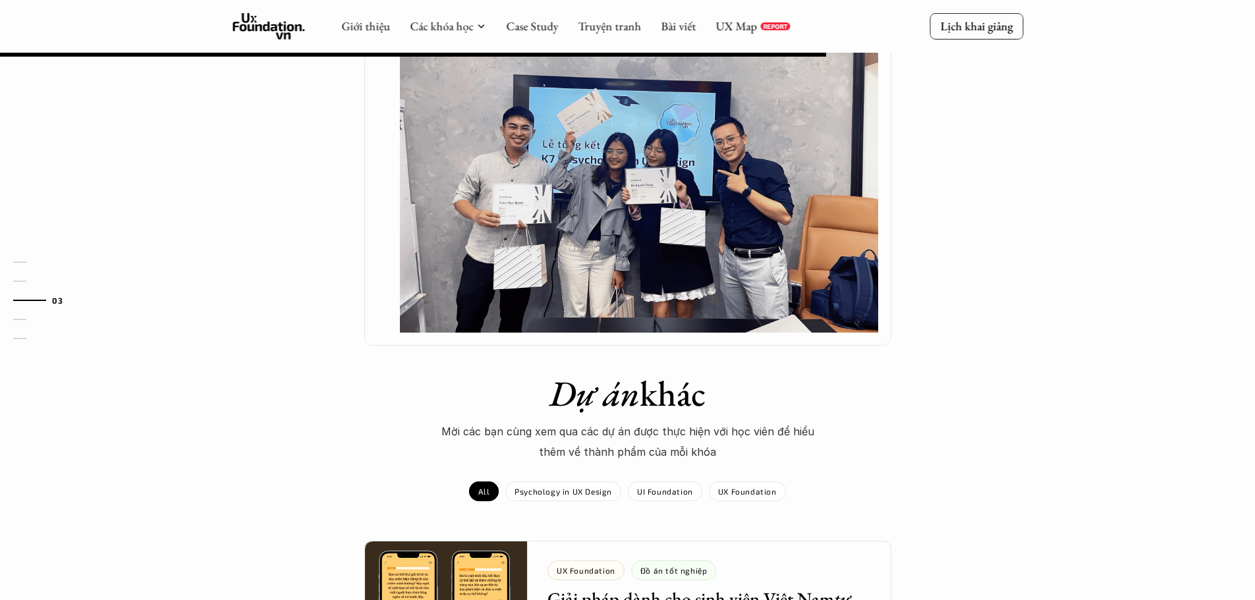
scroll to position [1186, 0]
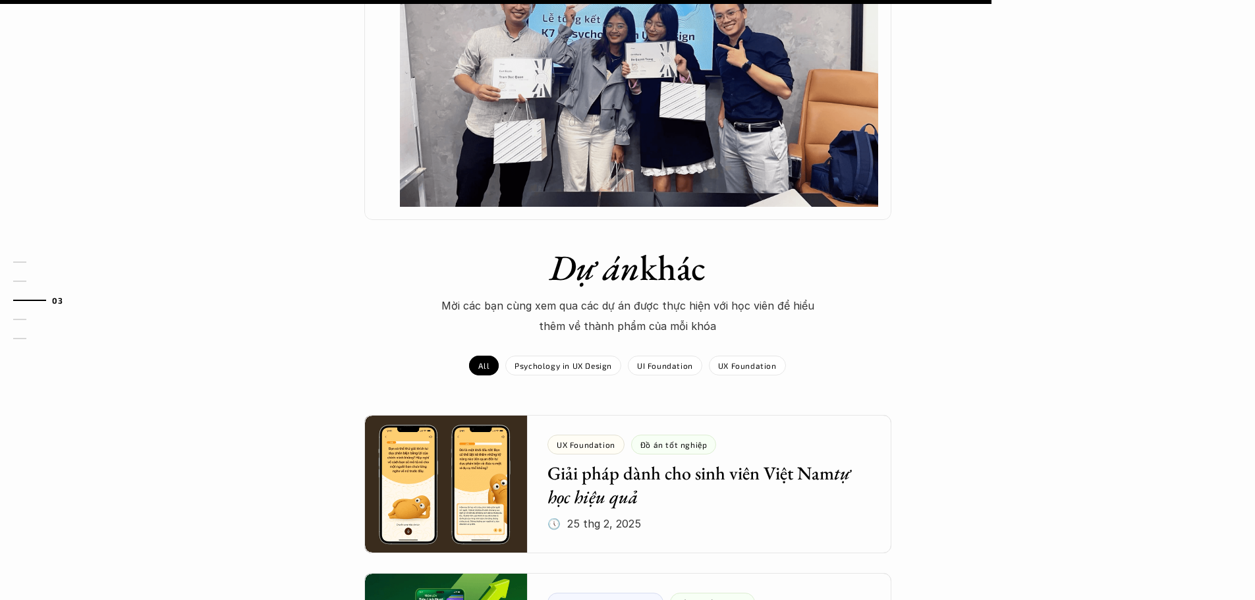
click at [495, 308] on p "Mời các bạn cùng xem qua các dự án được thực hiện với học viên để hiểu thêm về …" at bounding box center [627, 316] width 395 height 40
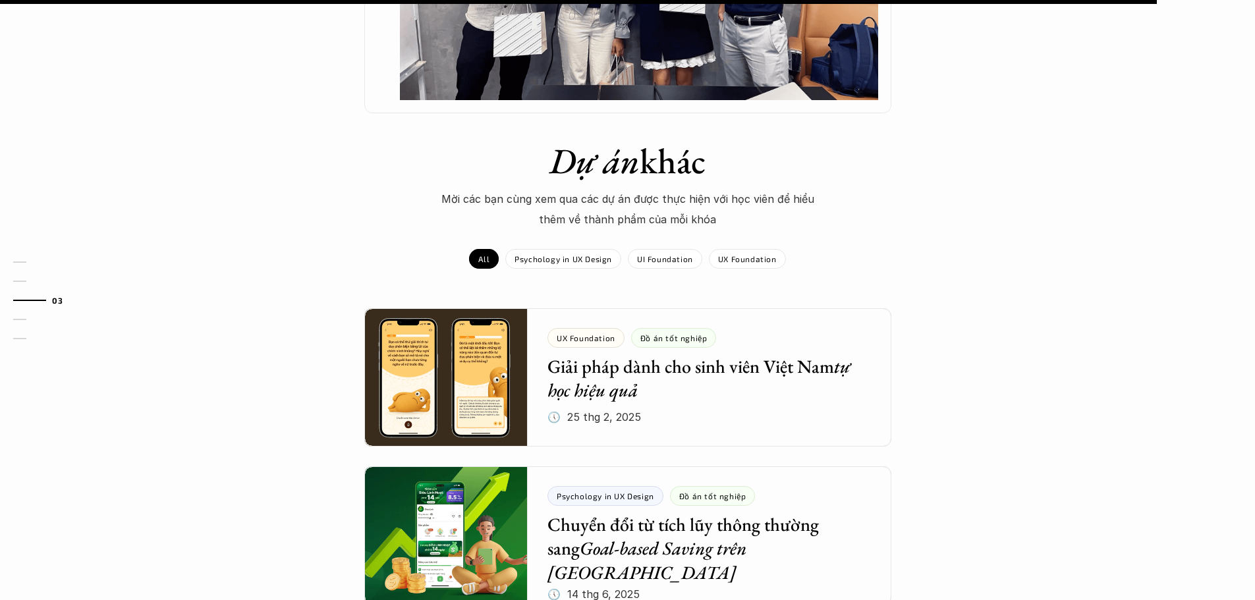
scroll to position [1384, 0]
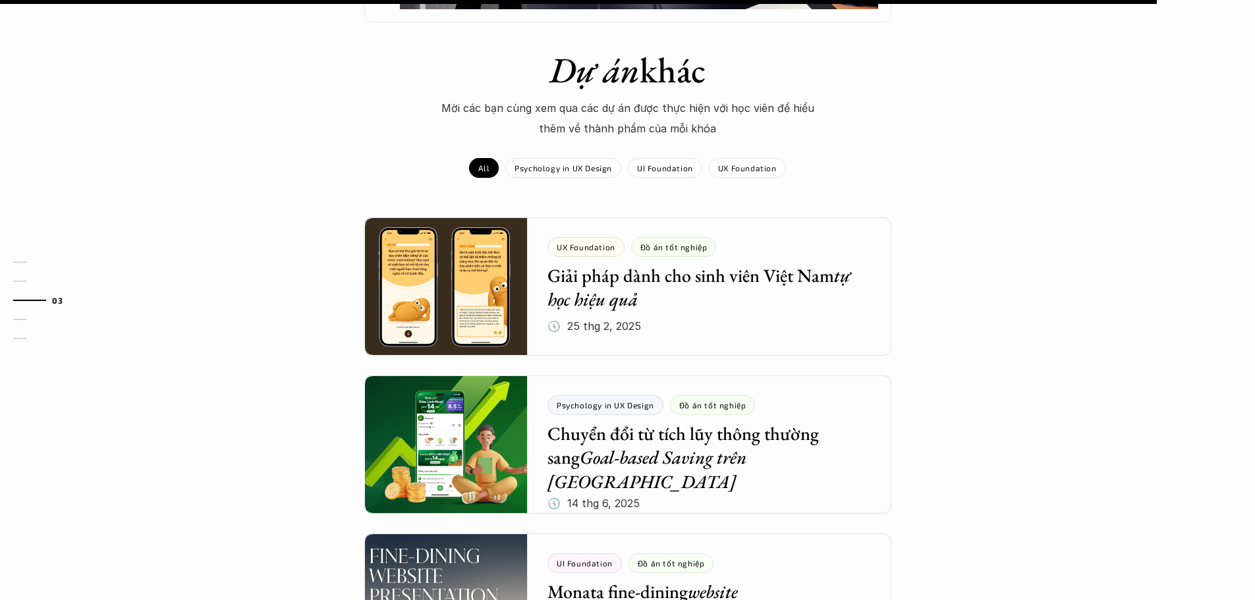
click at [528, 337] on div "UX Foundation Đồ án tốt nghiệp Giải pháp dành cho sinh viên Việt Nam tự học hiệ…" at bounding box center [627, 444] width 527 height 455
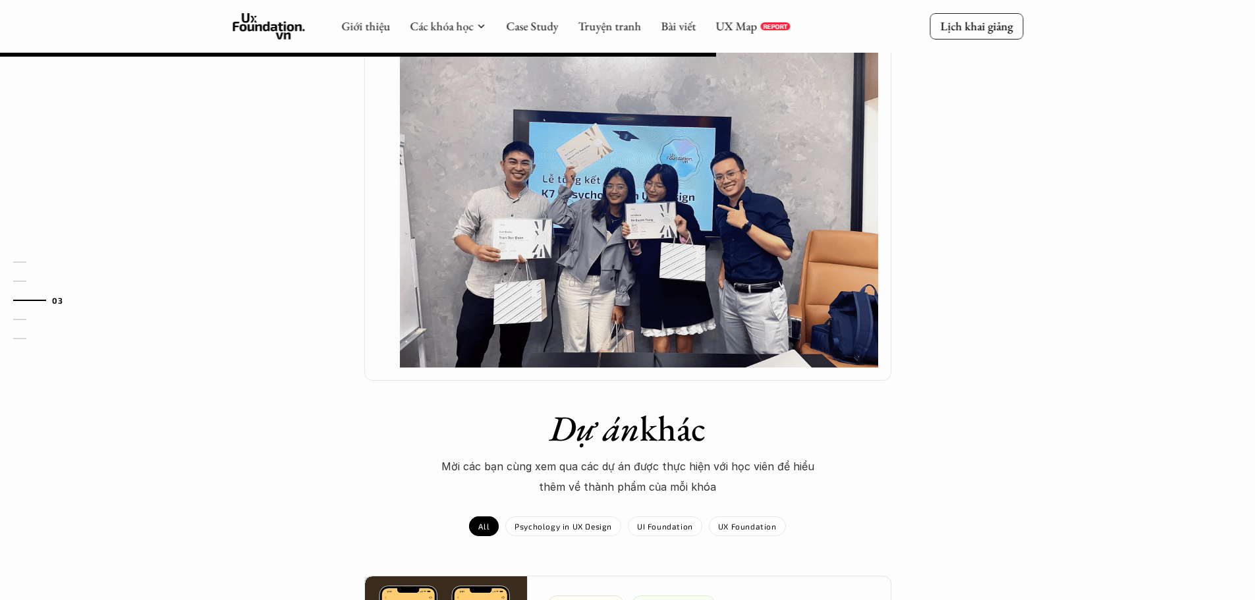
scroll to position [856, 0]
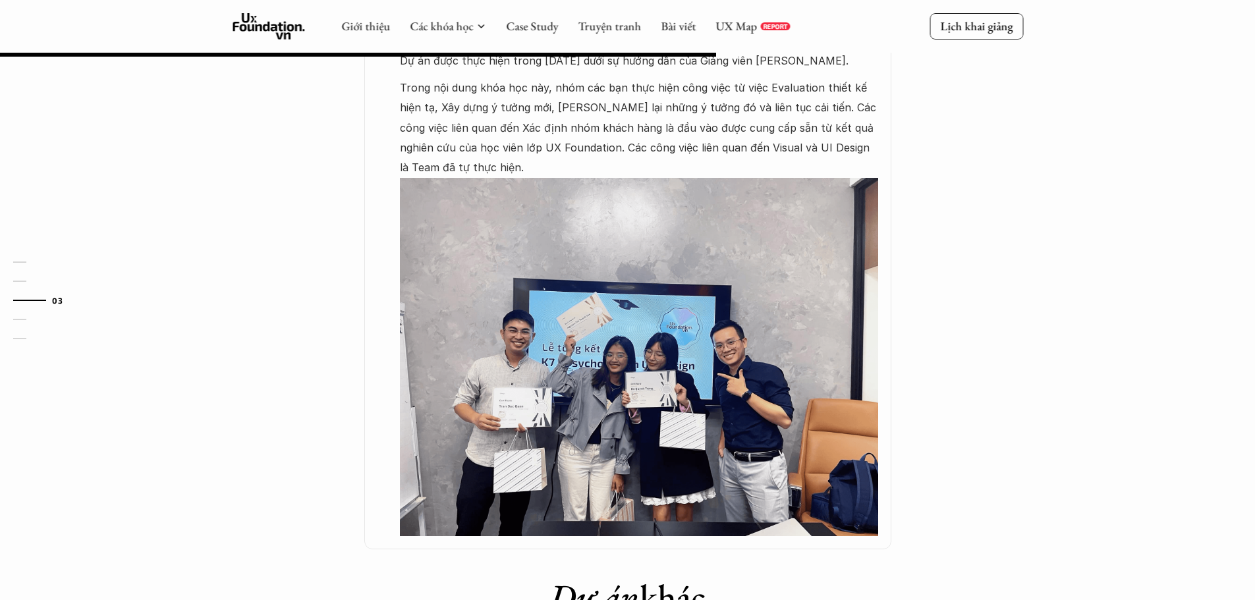
drag, startPoint x: 0, startPoint y: 184, endPoint x: 0, endPoint y: 194, distance: 10.5
click at [0, 189] on div "01 02 03 04 05" at bounding box center [66, 300] width 132 height 600
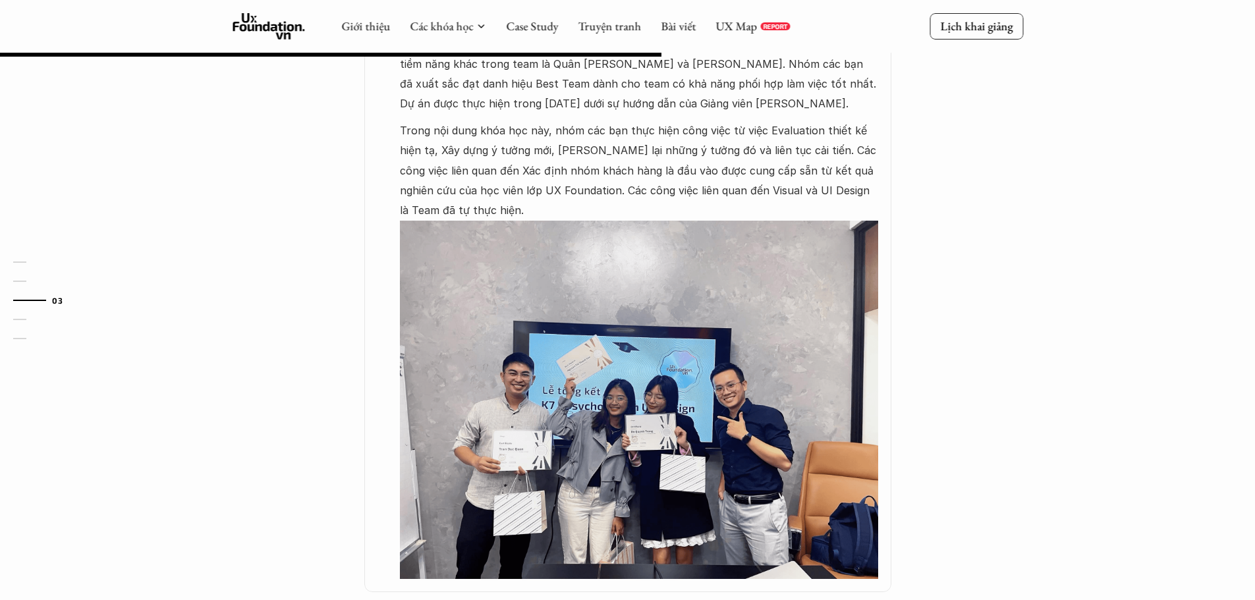
scroll to position [791, 0]
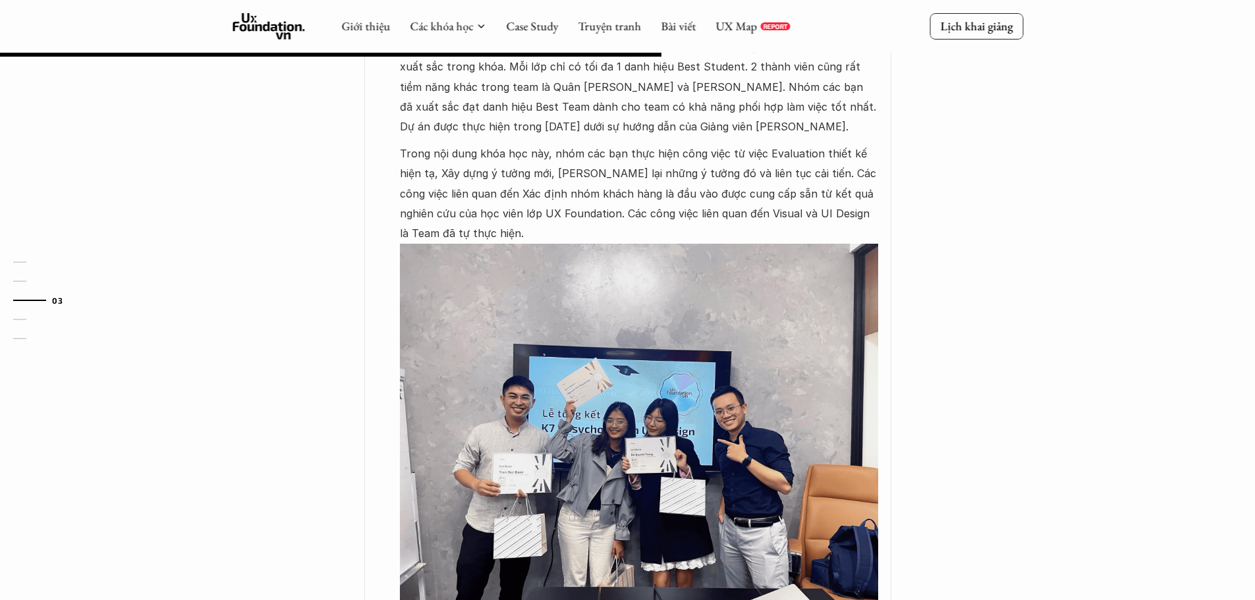
click at [0, 218] on div "01 02 03 04 05" at bounding box center [66, 300] width 132 height 600
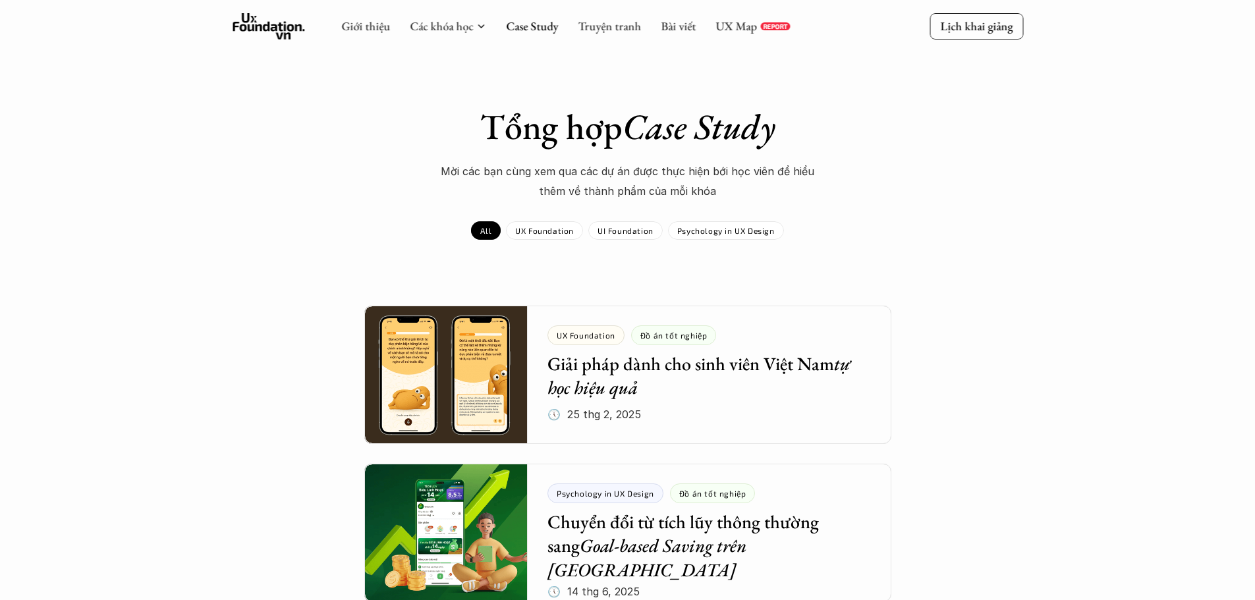
scroll to position [5307, 0]
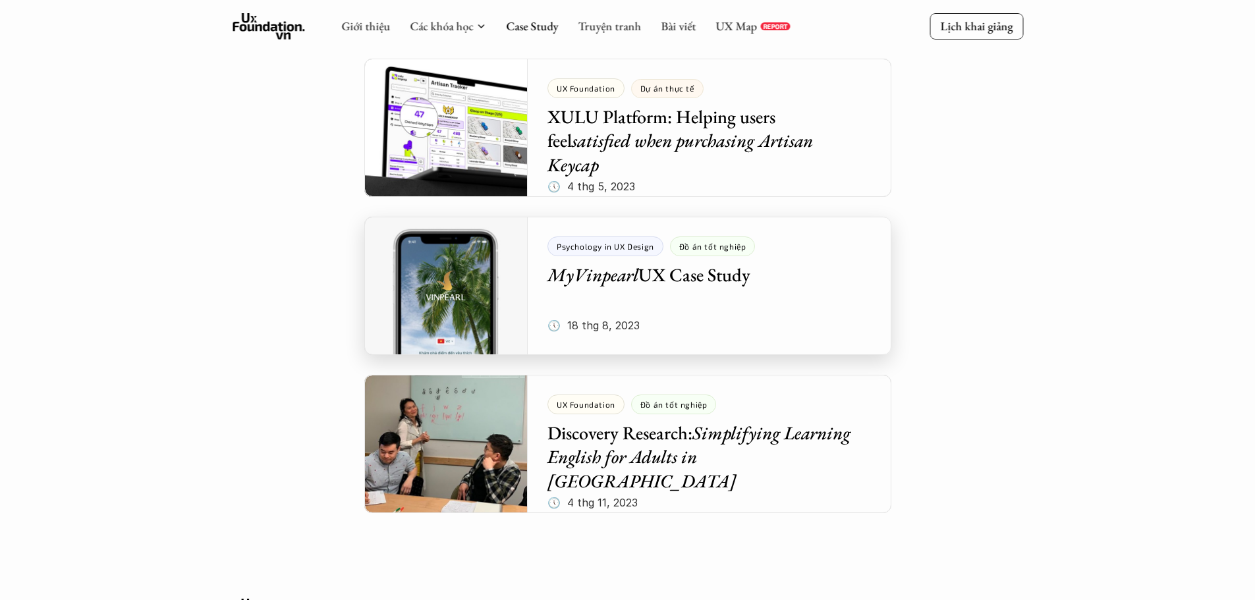
drag, startPoint x: 0, startPoint y: 0, endPoint x: 692, endPoint y: 289, distance: 750.4
click at [692, 289] on div at bounding box center [627, 286] width 527 height 138
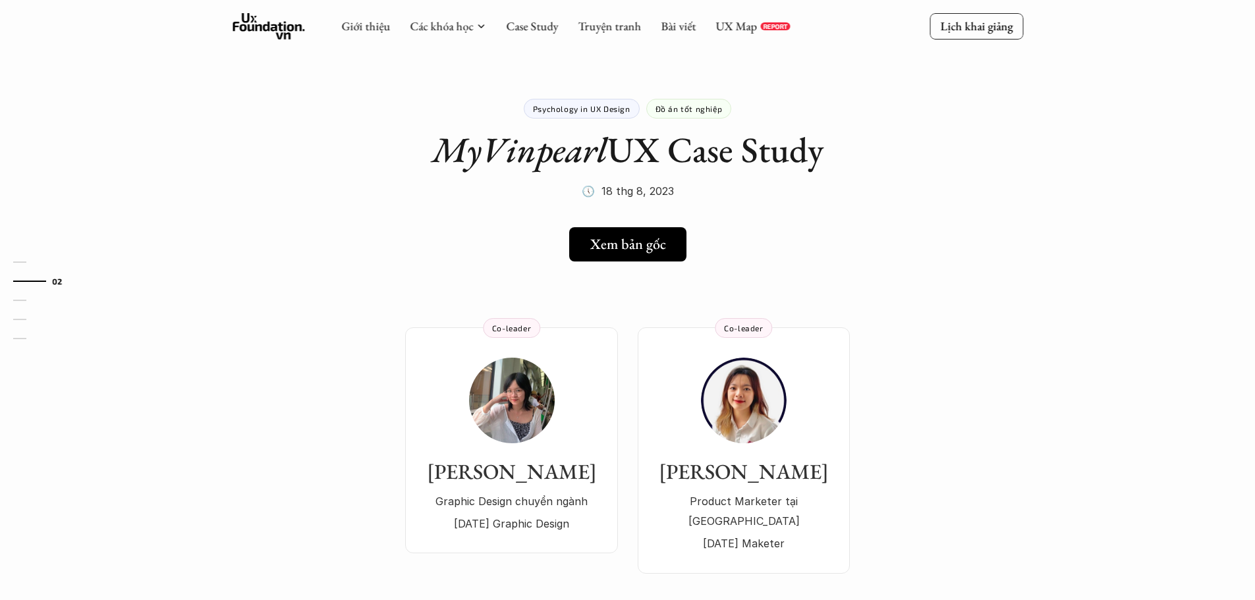
click at [555, 423] on div "Thao Nghiem Graphic Design chuyển ngành 3 năm Graphic Design" at bounding box center [511, 446] width 186 height 176
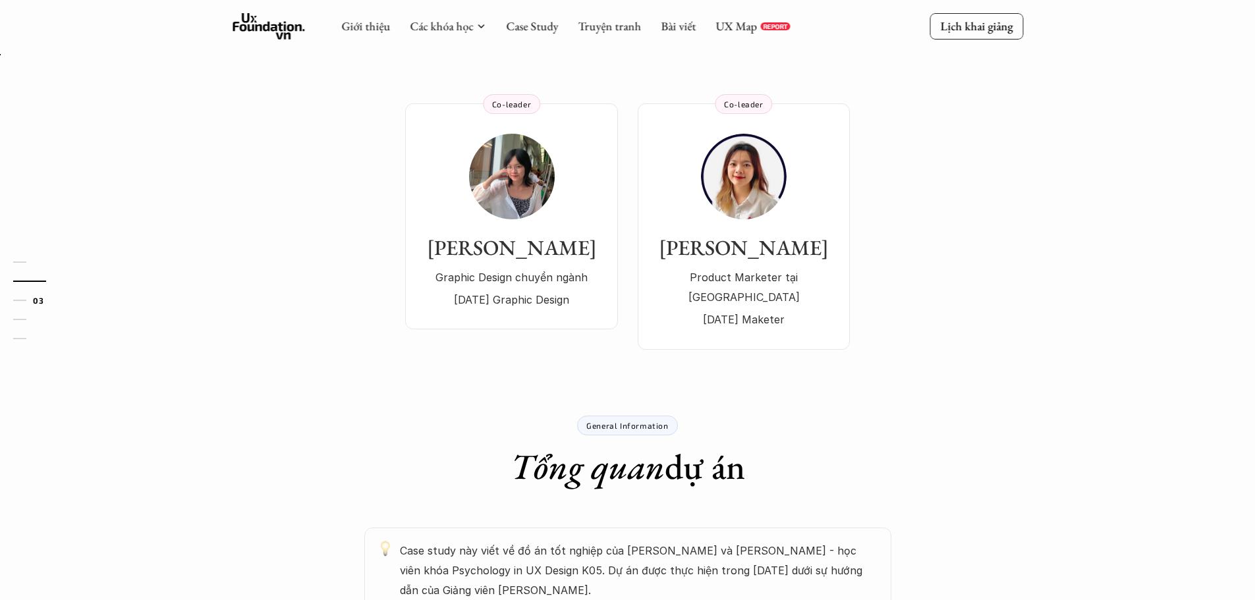
scroll to position [329, 0]
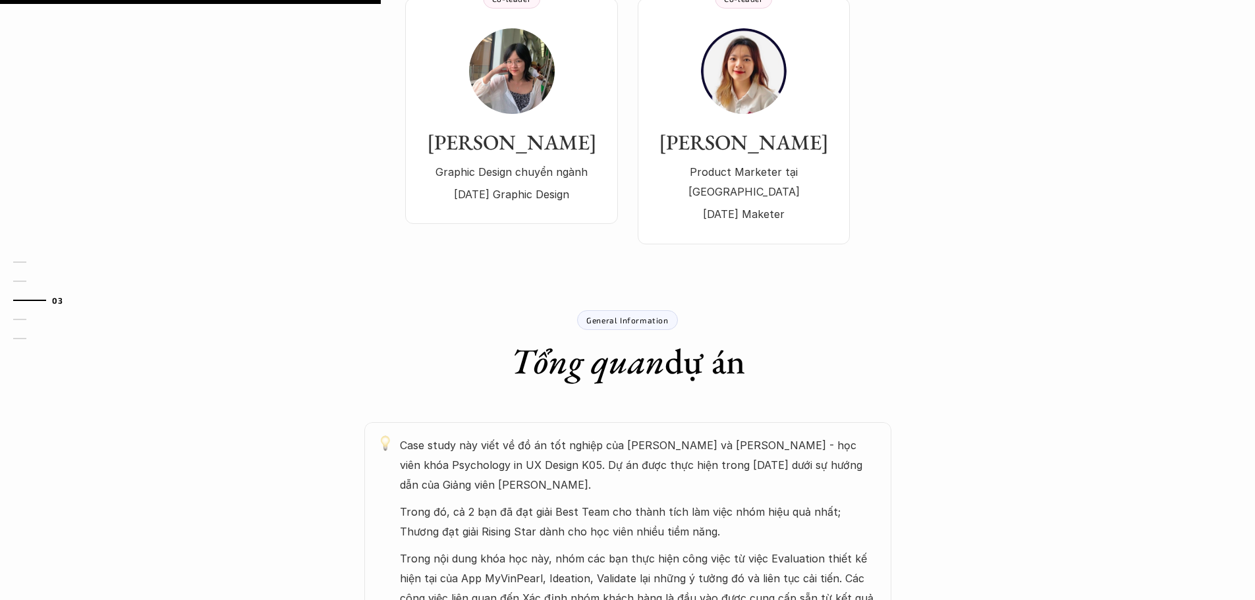
click at [42, 213] on div "01 02 03 04 05" at bounding box center [66, 300] width 132 height 600
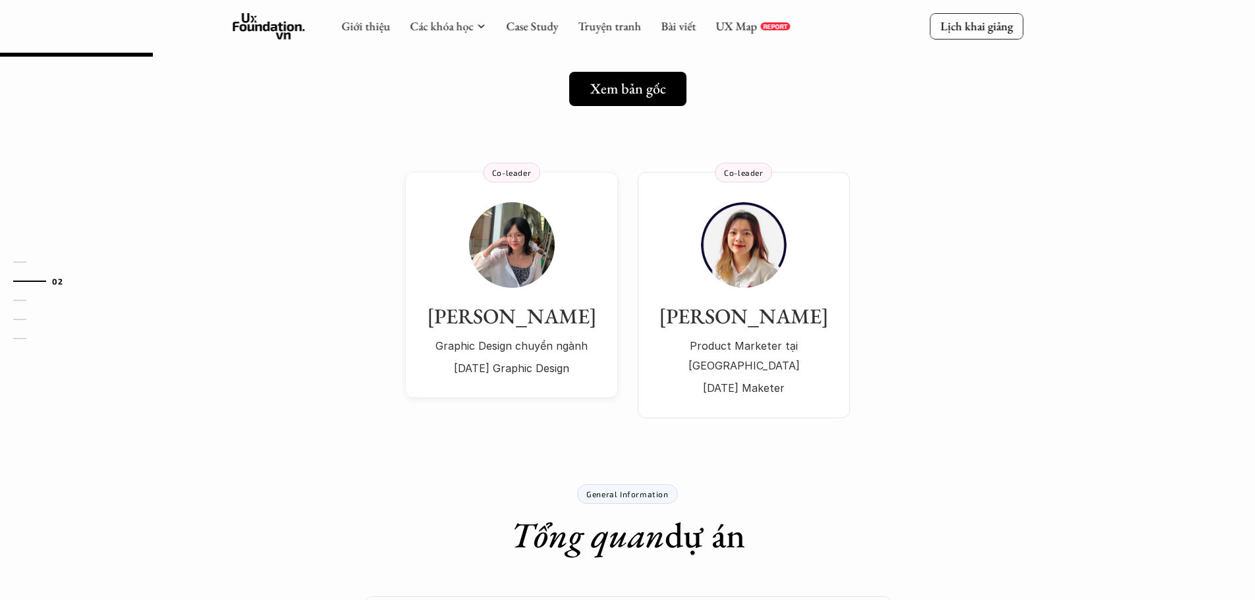
scroll to position [132, 0]
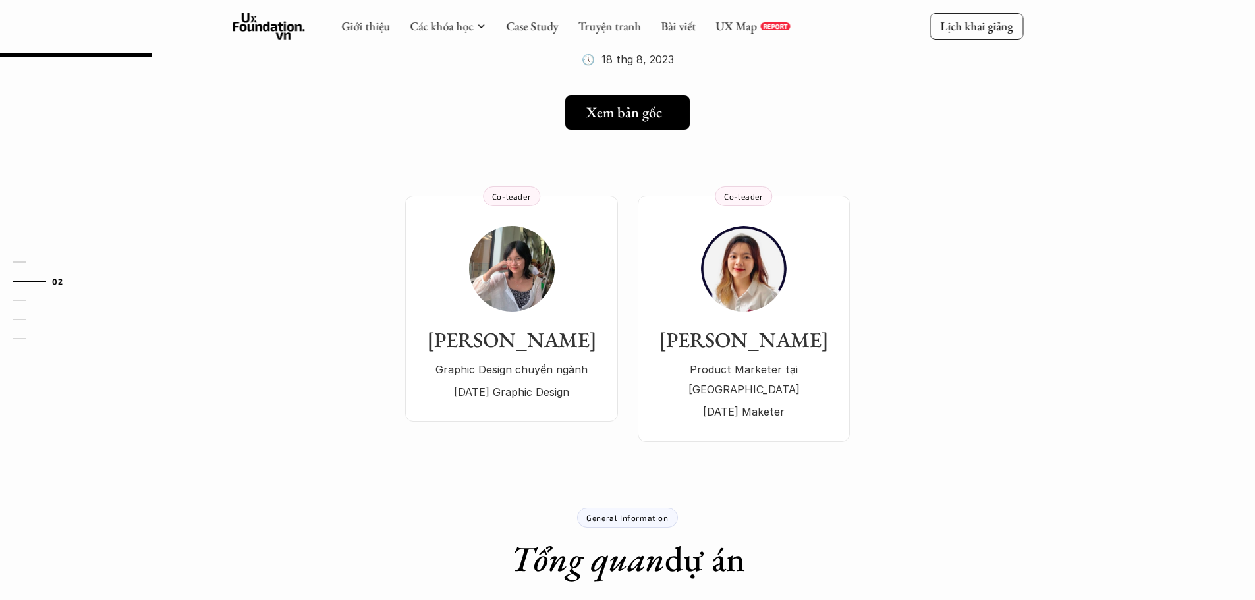
click at [651, 110] on h5 "Xem bản gốc" at bounding box center [624, 112] width 76 height 17
drag, startPoint x: 530, startPoint y: 179, endPoint x: 515, endPoint y: 175, distance: 14.9
click at [526, 179] on div "Thao Nghiem Graphic Design chuyển ngành 3 năm Graphic Design Co-leader Thuong N…" at bounding box center [628, 299] width 949 height 286
click at [0, 87] on div "01 02 03 04 05" at bounding box center [66, 300] width 132 height 600
click at [264, 211] on div "Thao Nghiem Graphic Design chuyển ngành 3 năm Graphic Design Co-leader Thuong N…" at bounding box center [628, 299] width 949 height 286
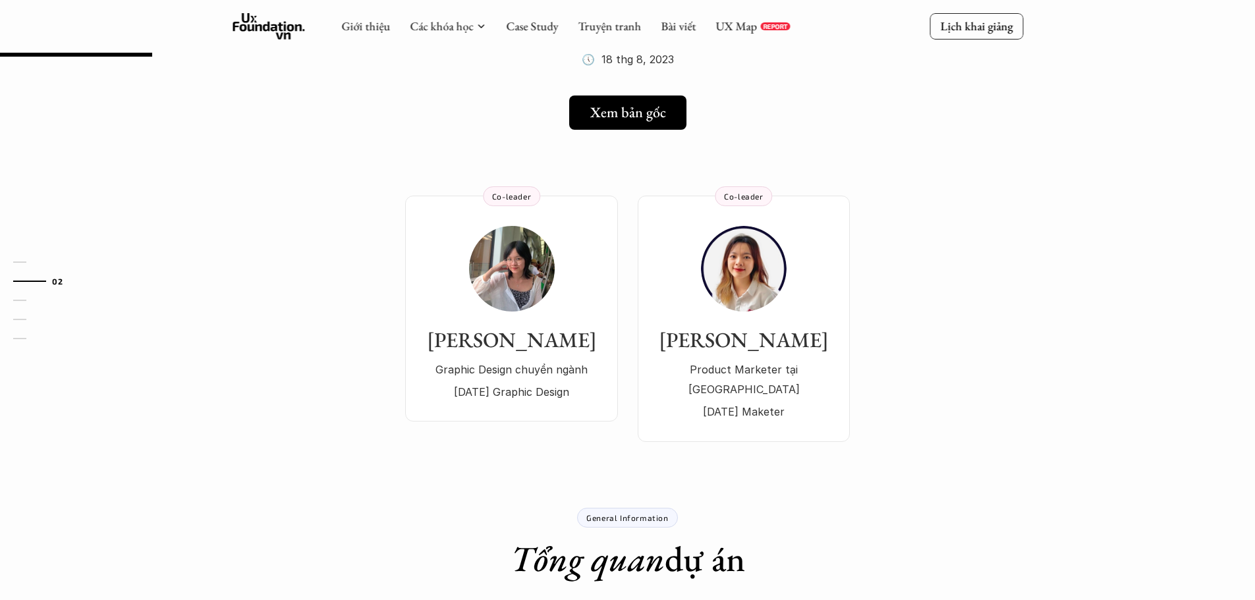
click at [0, 174] on div "01 02 03 04 05" at bounding box center [66, 300] width 132 height 600
click at [0, 118] on div "01 02 03 04 05" at bounding box center [66, 300] width 132 height 600
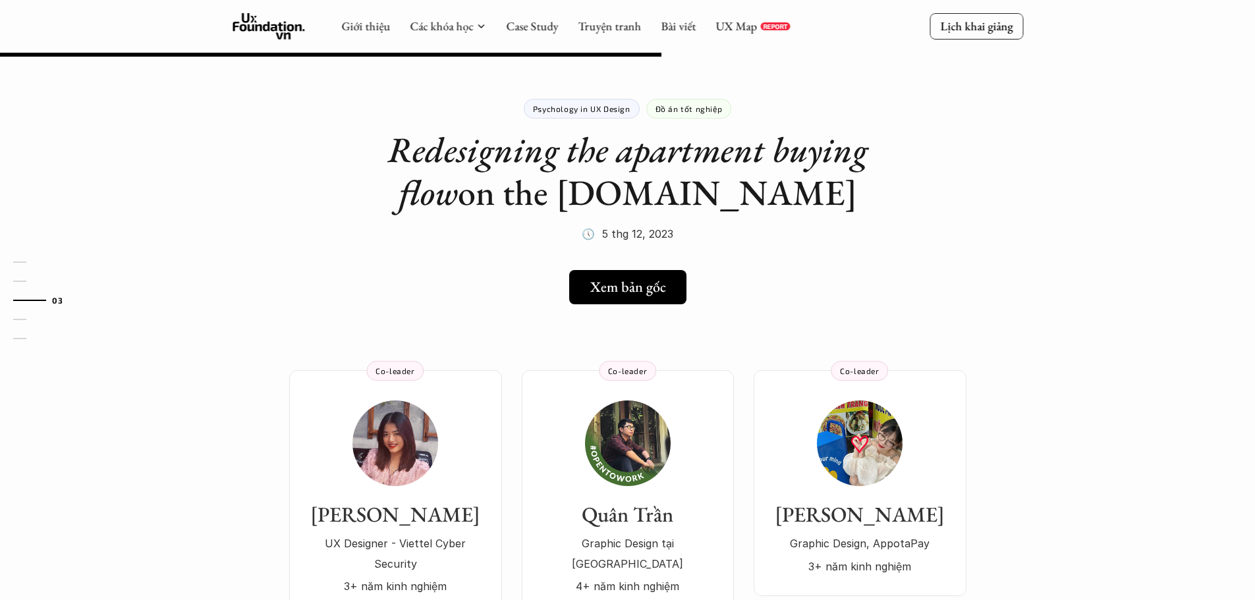
scroll to position [791, 0]
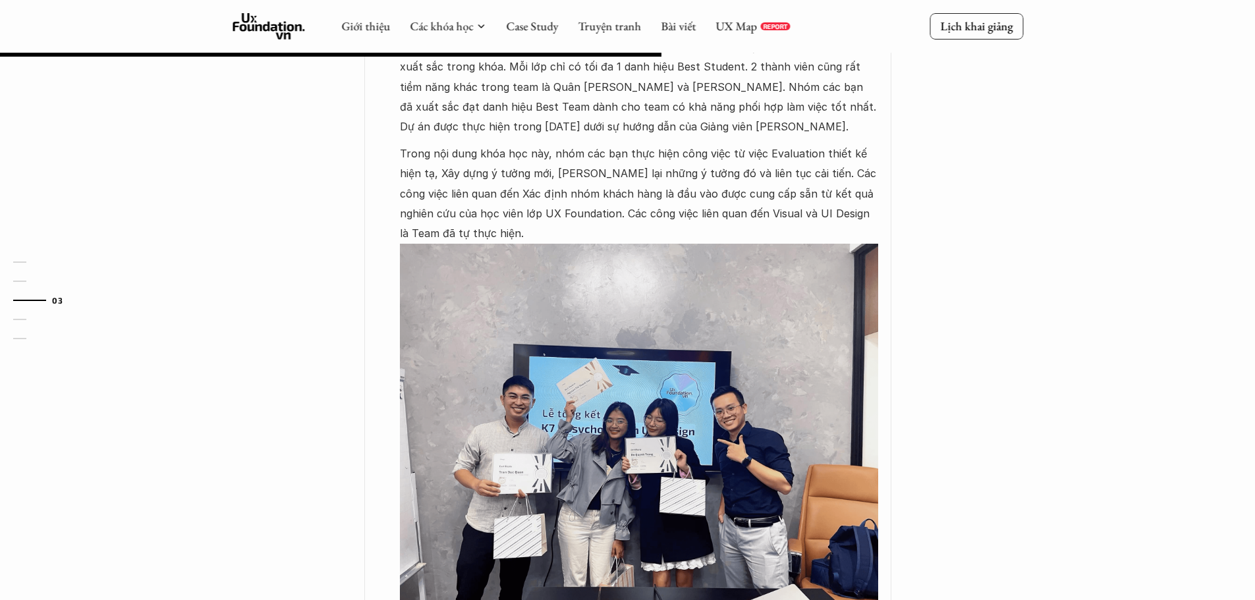
click at [0, 219] on div "01 02 03 04 05" at bounding box center [66, 300] width 132 height 600
